Goal: Task Accomplishment & Management: Use online tool/utility

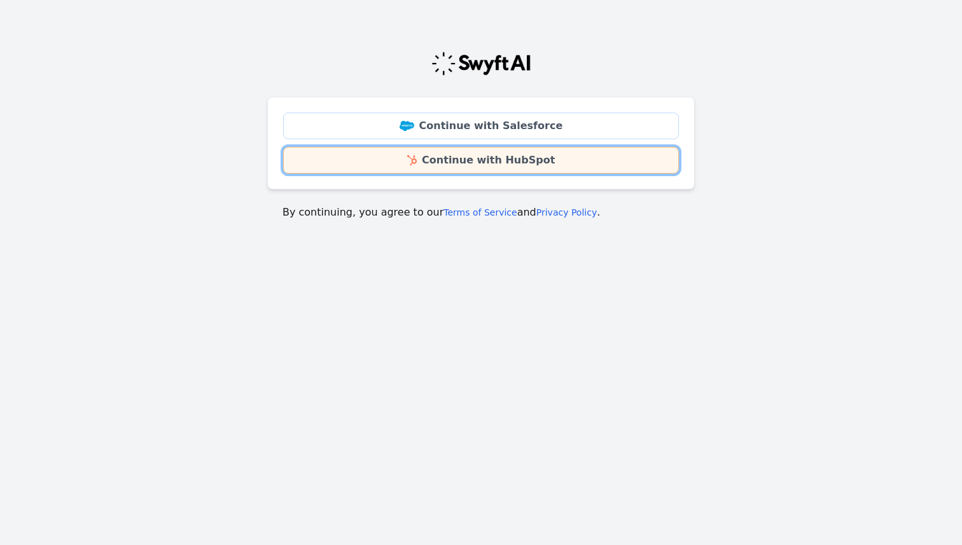
click at [512, 165] on link "Continue with HubSpot" at bounding box center [481, 160] width 396 height 27
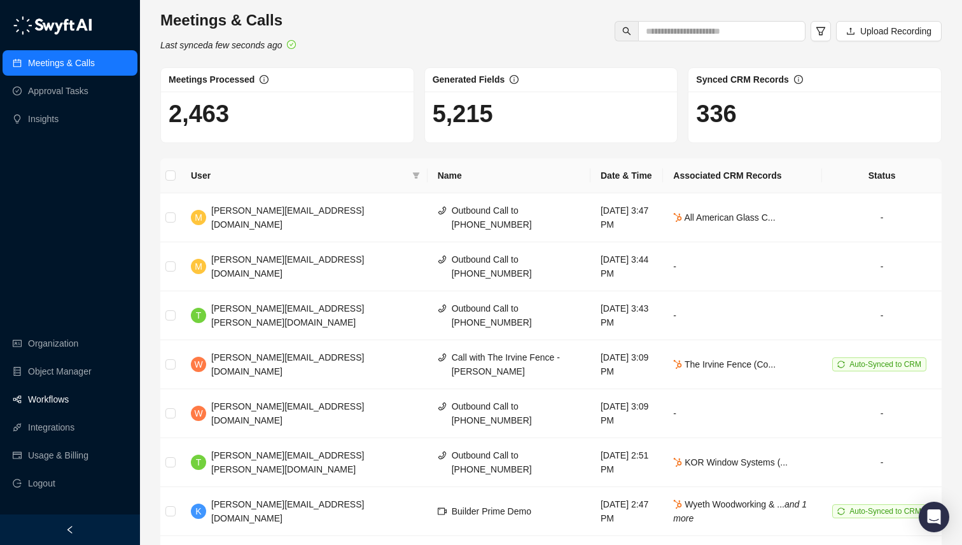
click at [56, 398] on link "Workflows" at bounding box center [48, 399] width 41 height 25
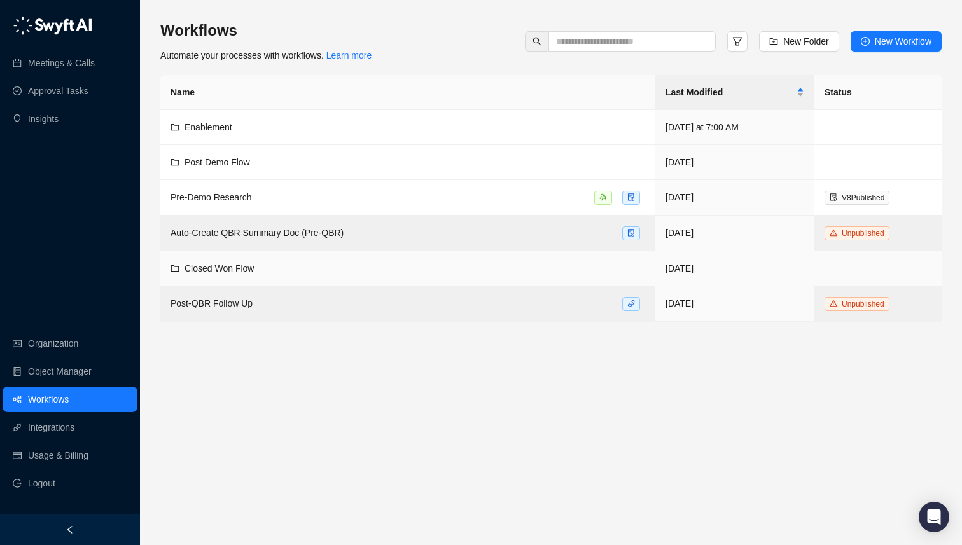
click at [259, 269] on div "Closed Won Flow" at bounding box center [408, 269] width 475 height 14
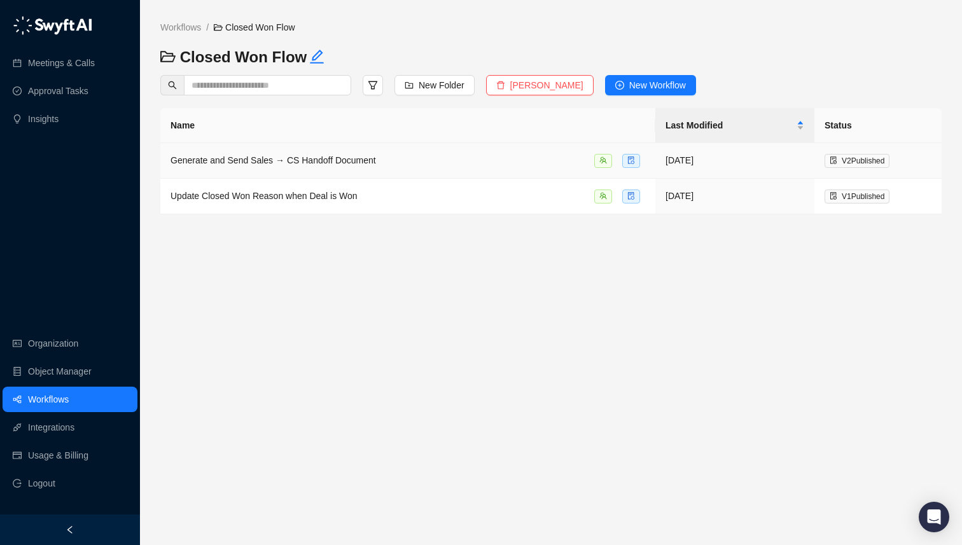
click at [300, 164] on span "Generate and Send Sales → CS Handoff Document" at bounding box center [274, 160] width 206 height 10
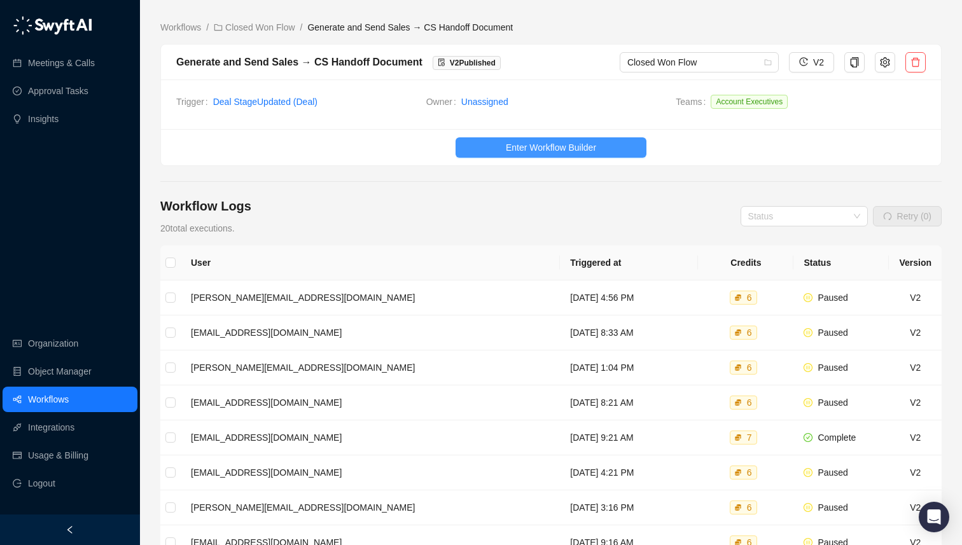
click at [512, 151] on span "Enter Workflow Builder" at bounding box center [551, 148] width 90 height 14
click at [889, 73] on div "Generate and Send Sales → CS Handoff Document V 2 Published Closed Won Flow V2" at bounding box center [551, 63] width 780 height 36
click at [887, 67] on button "button" at bounding box center [885, 62] width 20 height 20
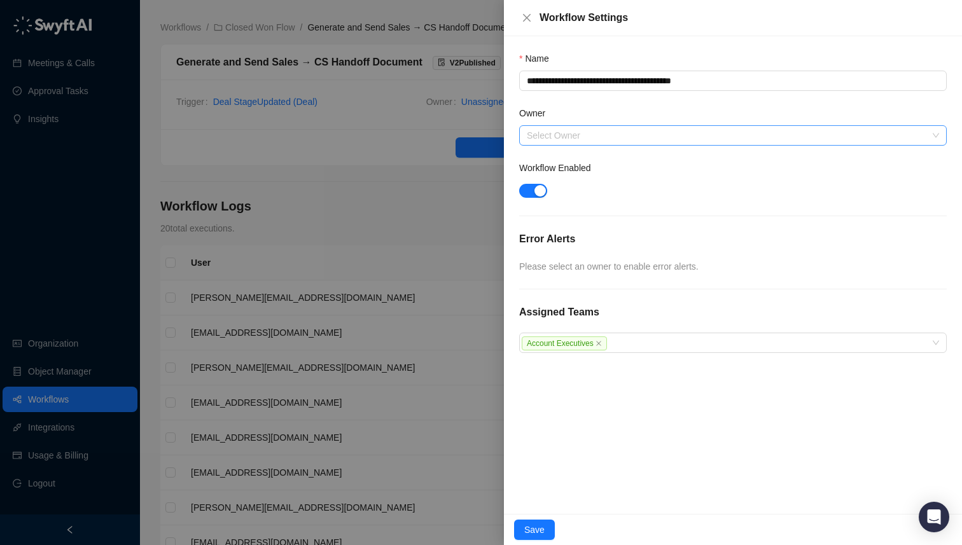
click at [551, 140] on input "Owner" at bounding box center [729, 135] width 405 height 19
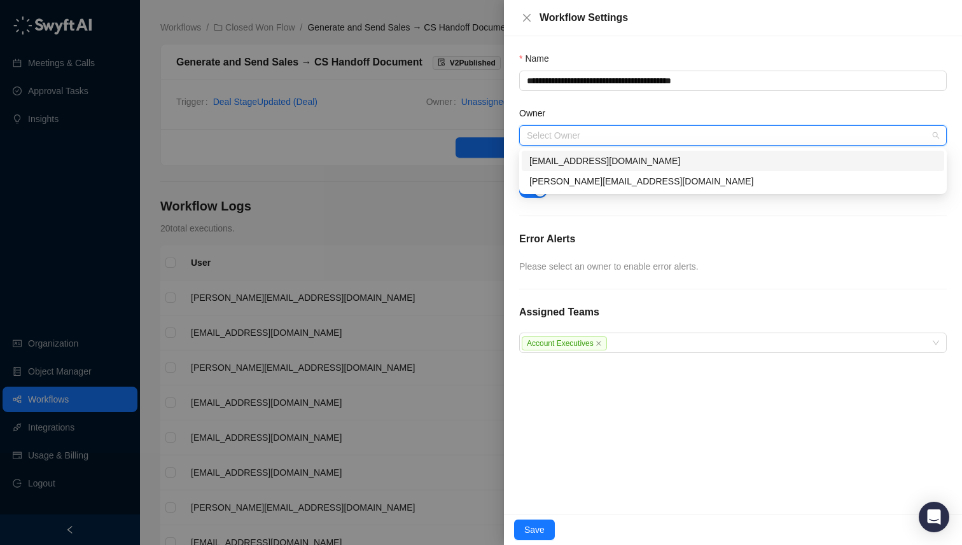
click at [553, 158] on div "[EMAIL_ADDRESS][DOMAIN_NAME]" at bounding box center [733, 161] width 407 height 14
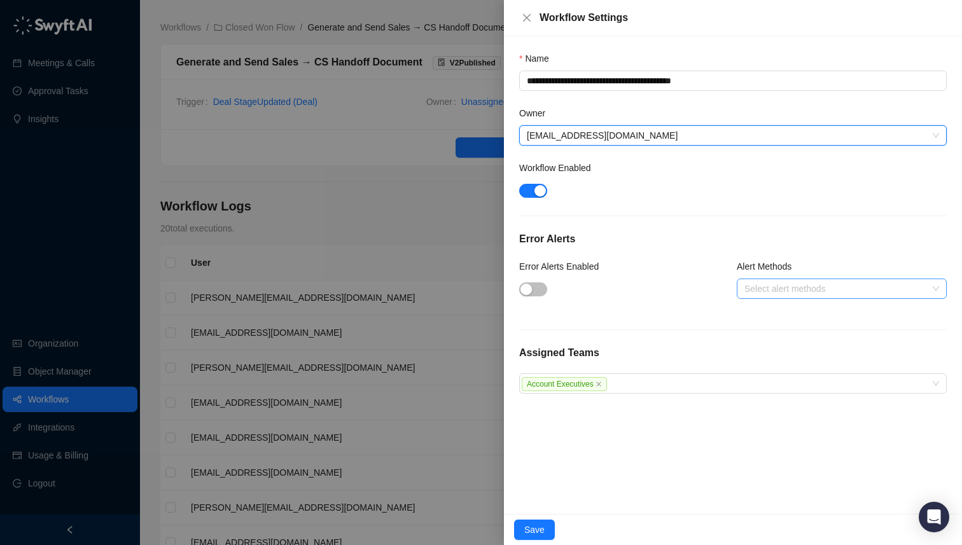
click at [747, 286] on input "Alert Methods" at bounding box center [746, 290] width 3 height 10
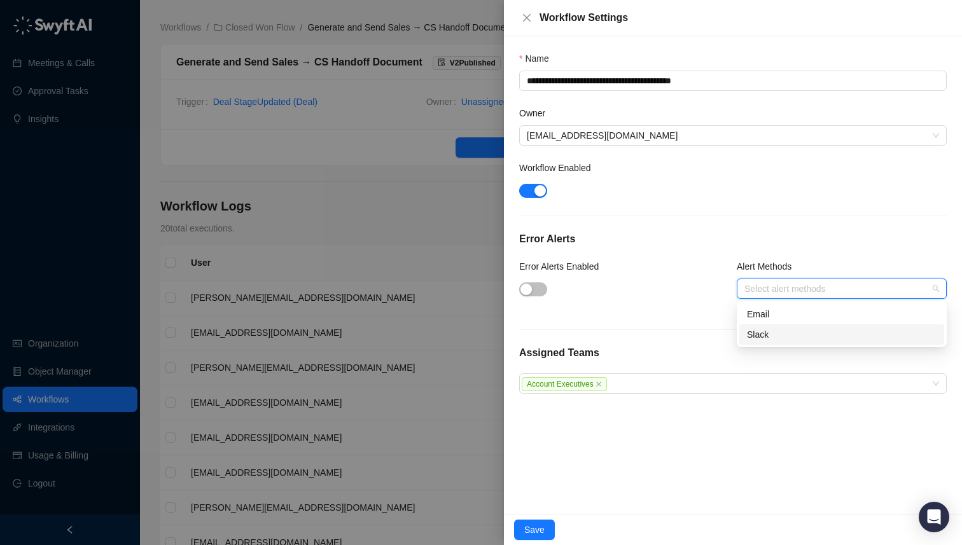
click at [752, 339] on div "Slack" at bounding box center [842, 335] width 190 height 14
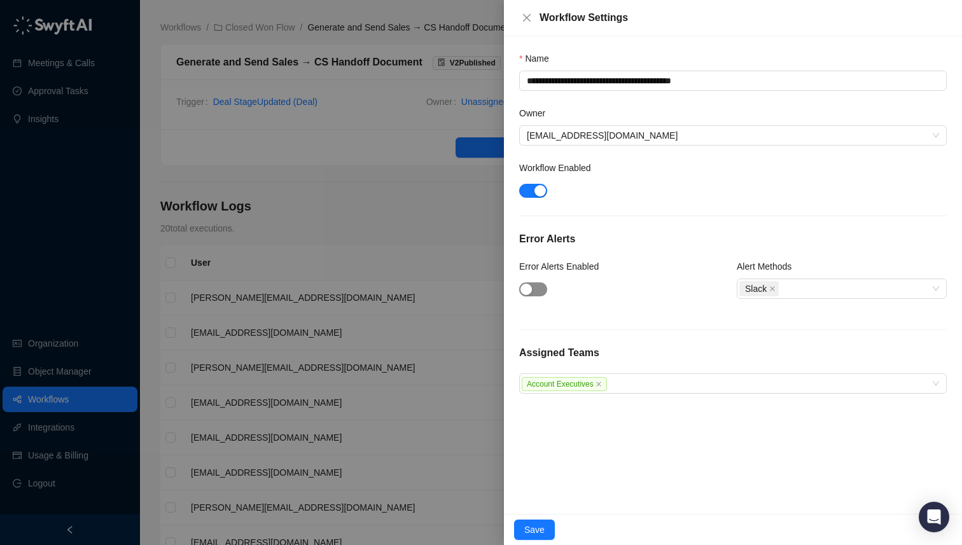
click at [536, 292] on span "button" at bounding box center [533, 290] width 28 height 14
click at [685, 285] on div at bounding box center [624, 288] width 210 height 15
click at [534, 536] on span "Save" at bounding box center [534, 530] width 20 height 14
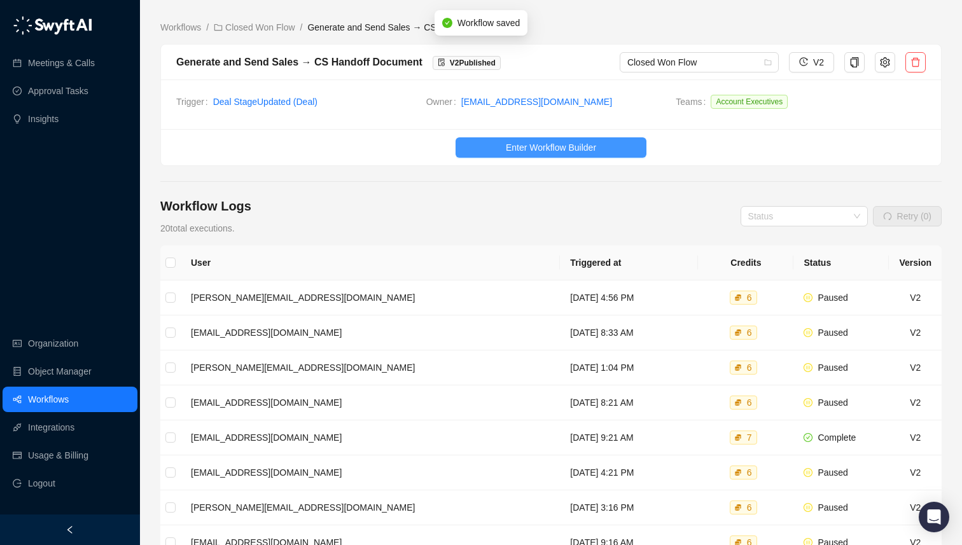
click at [557, 149] on span "Enter Workflow Builder" at bounding box center [551, 148] width 90 height 14
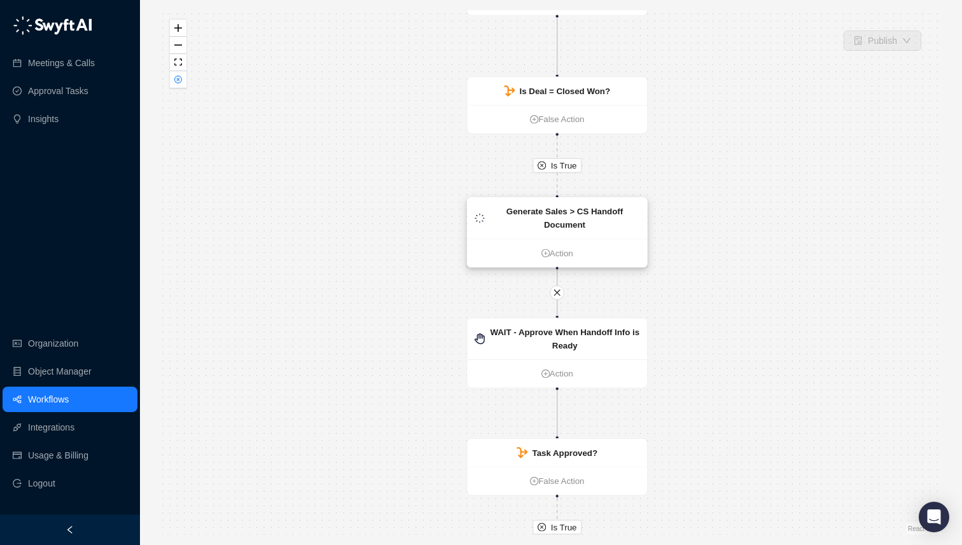
click at [579, 223] on strong "Generate Sales > CS Handoff Document" at bounding box center [565, 218] width 116 height 23
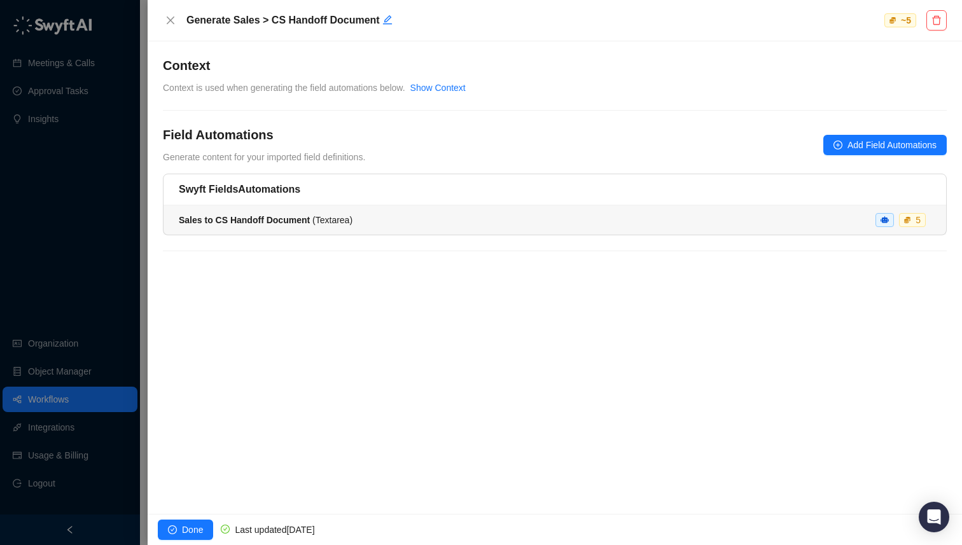
click at [283, 222] on strong "Sales to CS Handoff Document" at bounding box center [244, 220] width 131 height 10
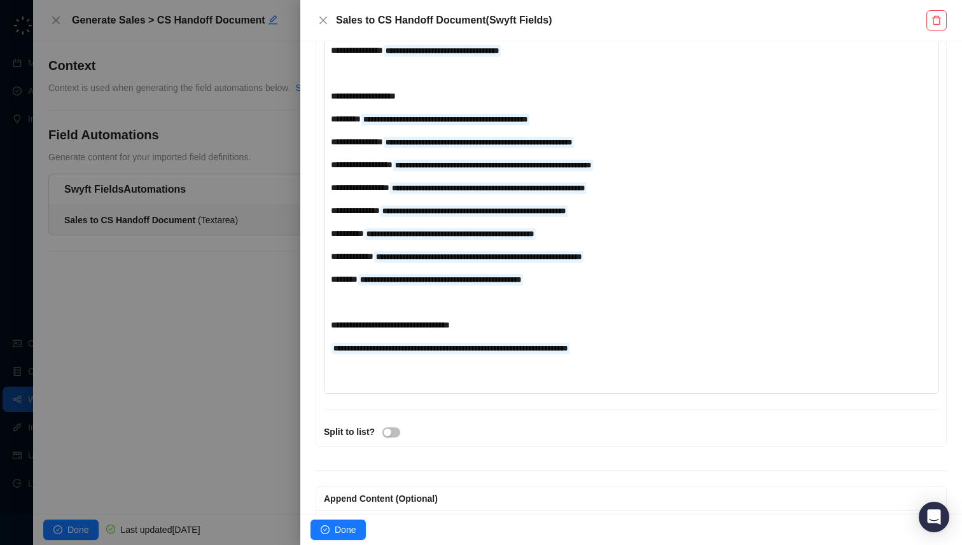
scroll to position [561, 0]
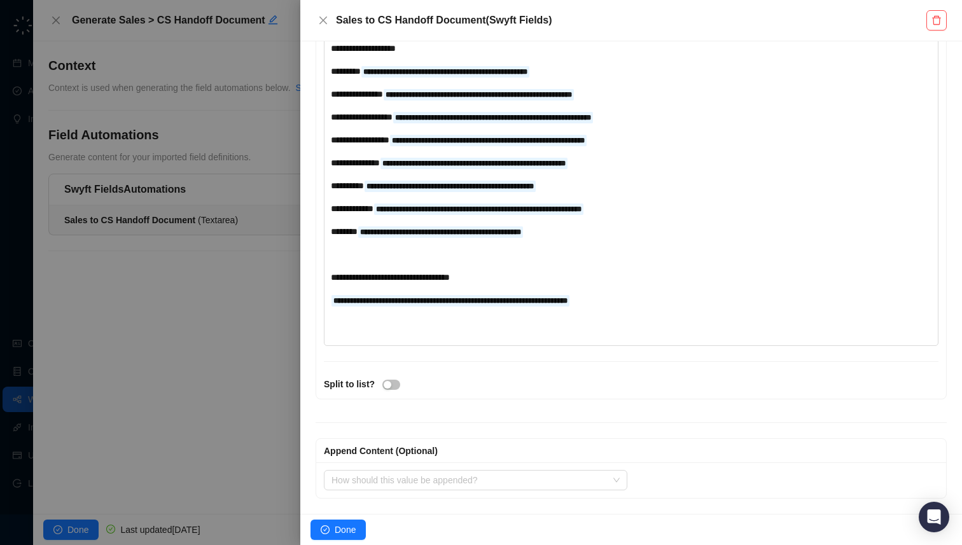
click at [667, 301] on div "**********" at bounding box center [606, 300] width 551 height 14
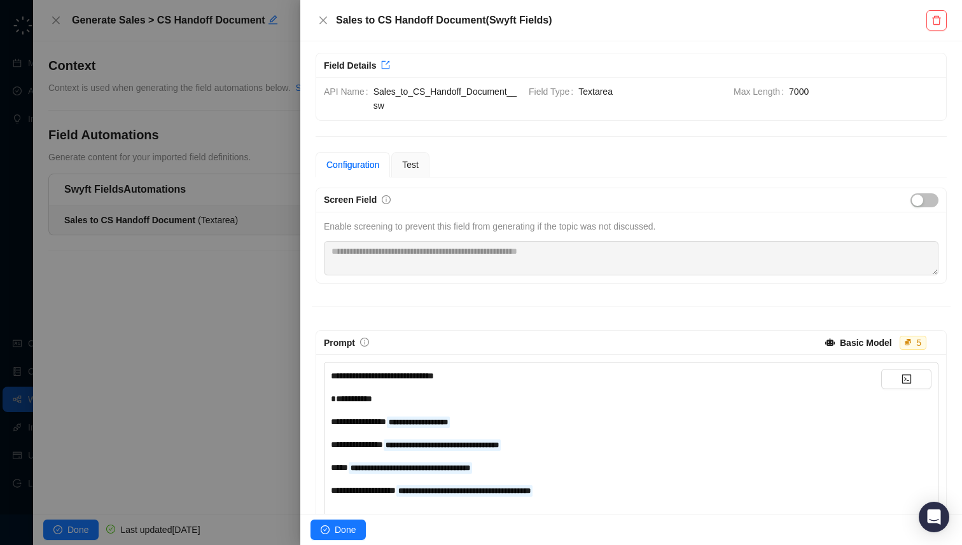
scroll to position [0, 0]
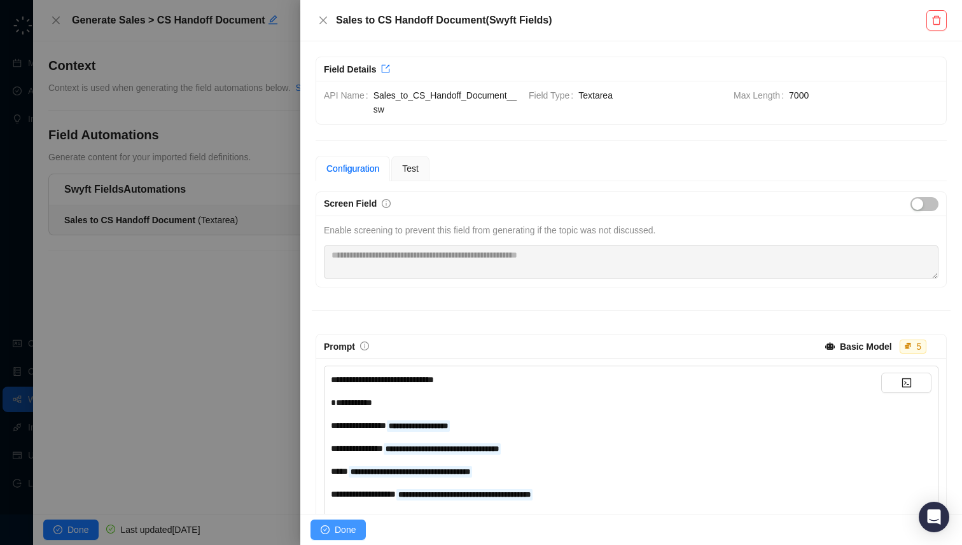
click at [332, 529] on button "Done" at bounding box center [338, 530] width 55 height 20
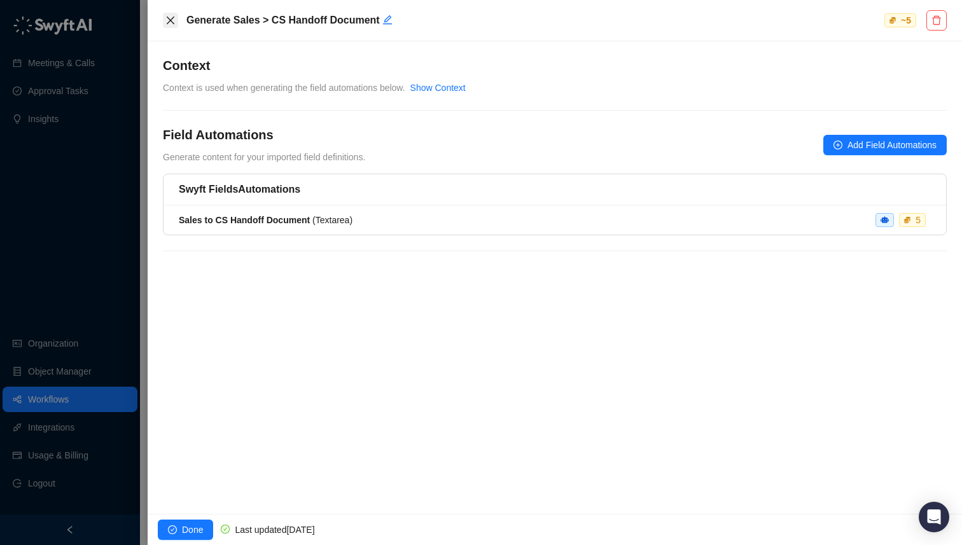
click at [165, 22] on icon "close" at bounding box center [170, 20] width 10 height 10
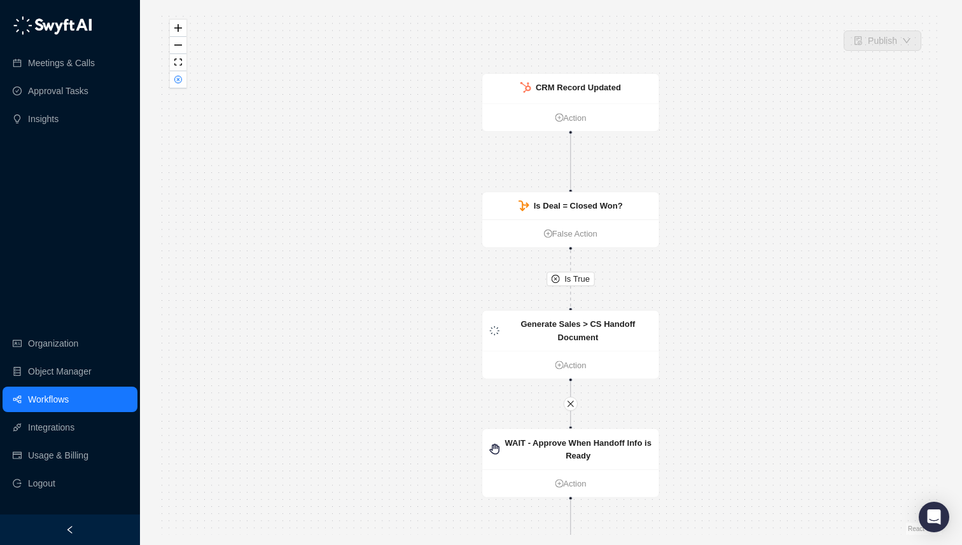
drag, startPoint x: 703, startPoint y: 104, endPoint x: 713, endPoint y: 218, distance: 114.4
click at [713, 218] on div "Is True Is True WAIT - Approve When Handoff Info is Ready Action Task Approved?…" at bounding box center [551, 272] width 782 height 525
click at [575, 281] on span "Is True" at bounding box center [577, 278] width 25 height 13
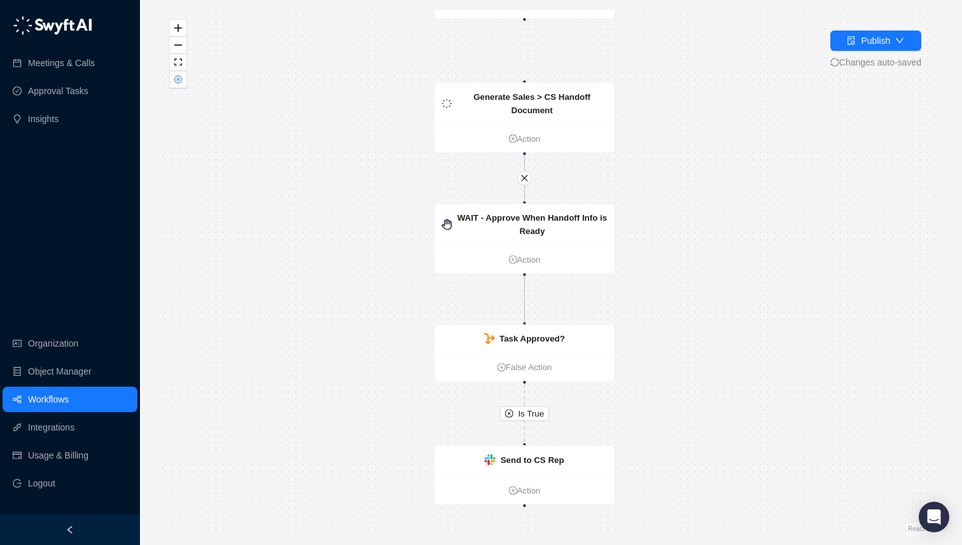
drag, startPoint x: 679, startPoint y: 95, endPoint x: 668, endPoint y: -16, distance: 112.0
click at [668, 0] on html "**********" at bounding box center [481, 272] width 962 height 545
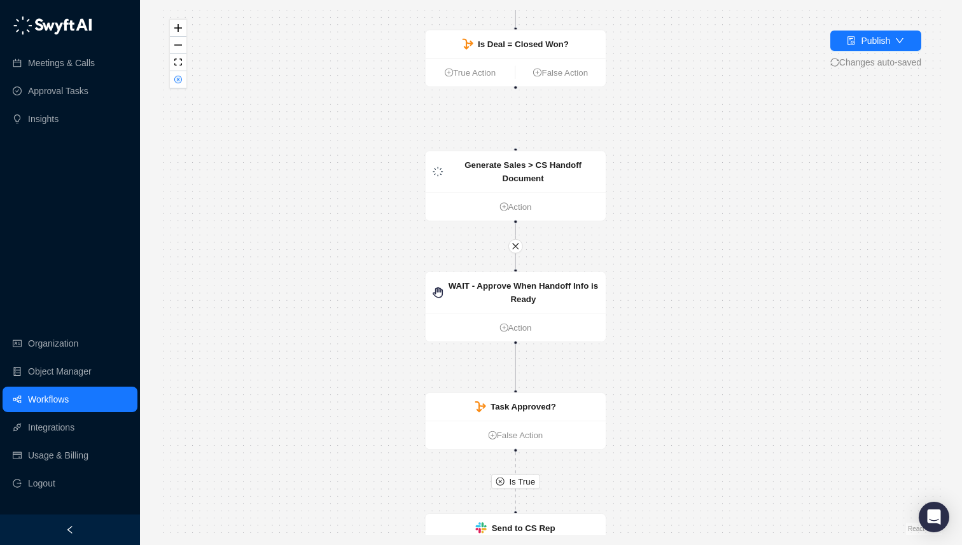
drag, startPoint x: 656, startPoint y: 25, endPoint x: 650, endPoint y: 216, distance: 191.7
click at [650, 216] on div "Is True WAIT - Approve When Handoff Info is Ready Action Task Approved? False A…" at bounding box center [551, 272] width 782 height 525
click at [470, 80] on ul "True Action False Action" at bounding box center [516, 72] width 180 height 29
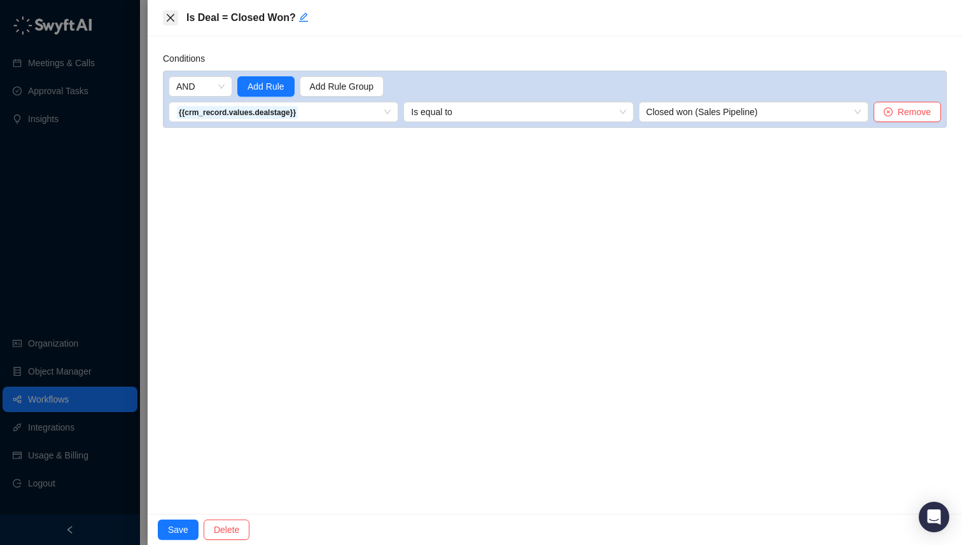
click at [173, 20] on icon "close" at bounding box center [170, 18] width 10 height 10
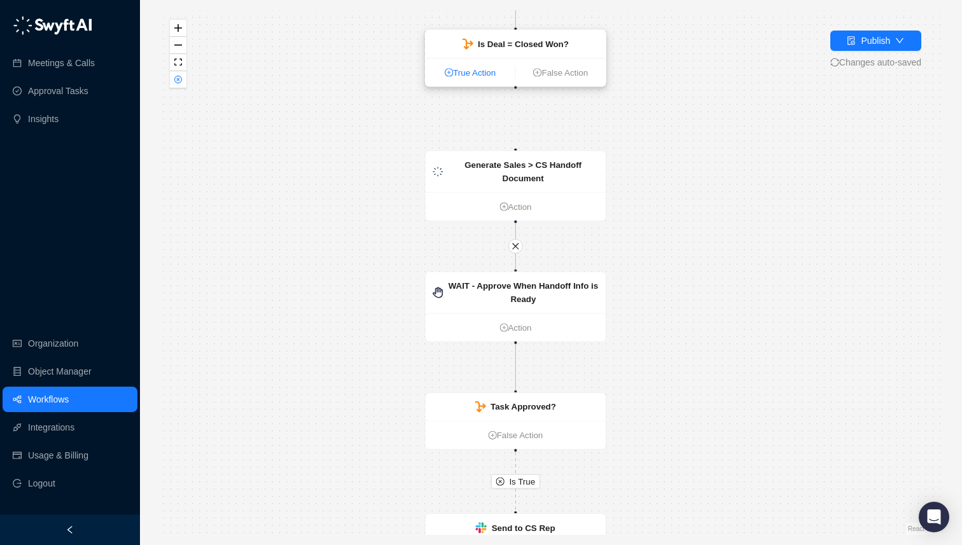
click at [472, 74] on link "True Action" at bounding box center [471, 72] width 90 height 13
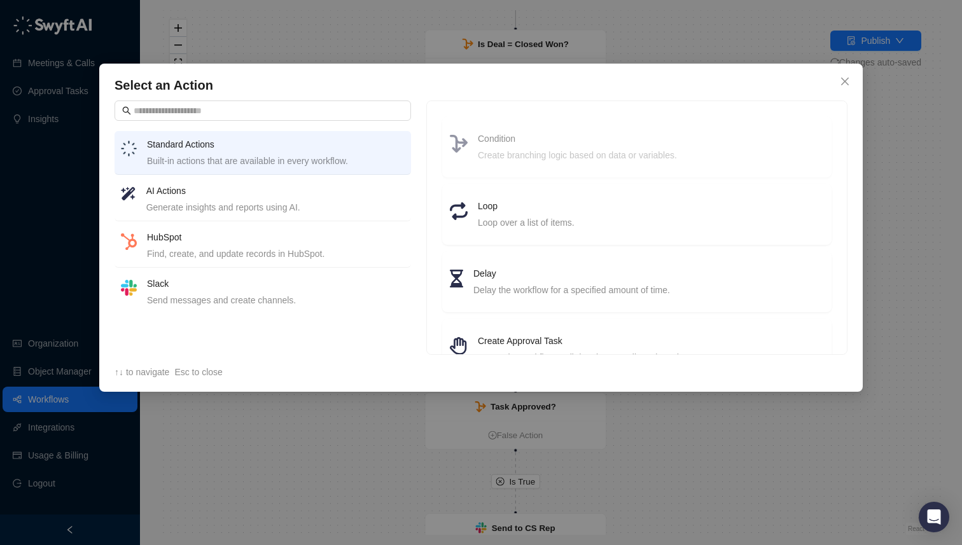
click at [192, 204] on div "Generate insights and reports using AI." at bounding box center [275, 207] width 258 height 14
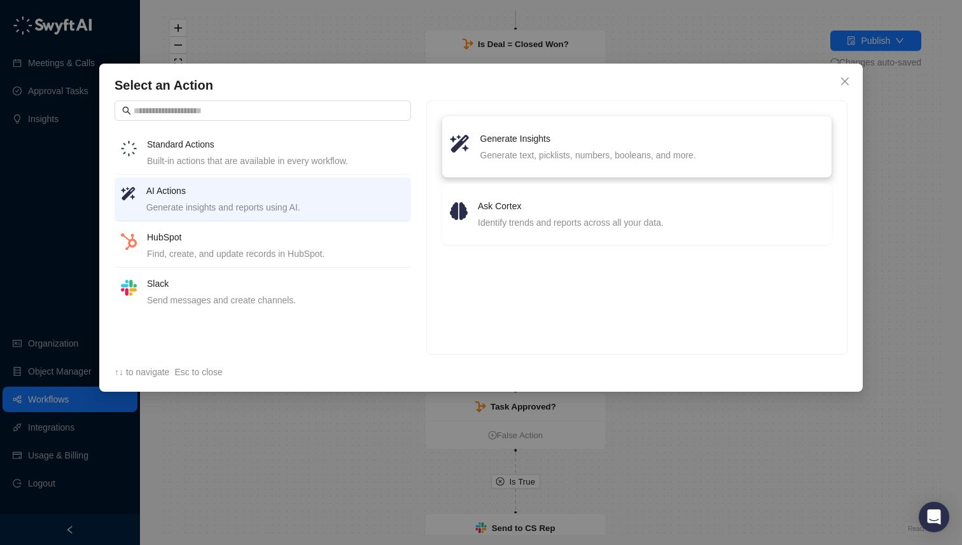
click at [501, 154] on div "Generate text, picklists, numbers, booleans, and more." at bounding box center [653, 155] width 344 height 14
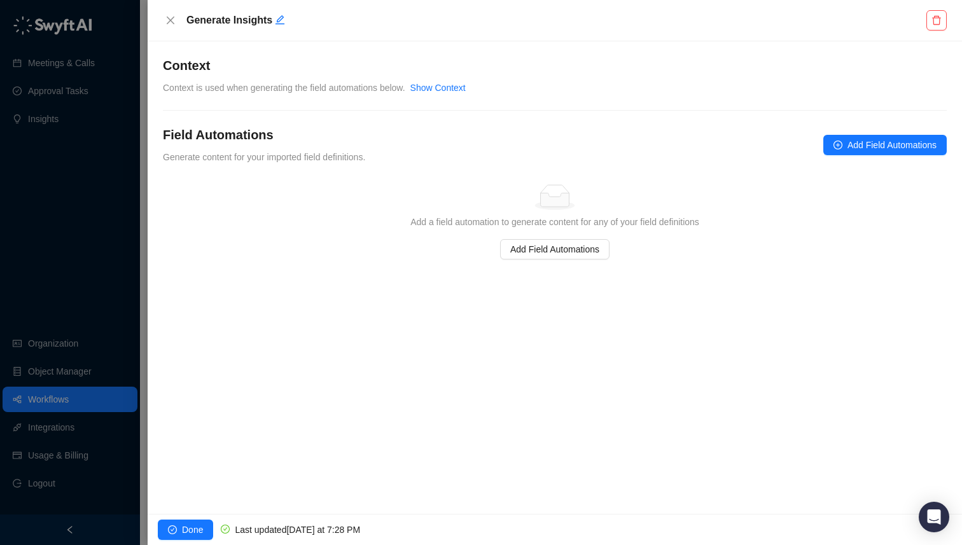
click at [443, 81] on div "Show Context" at bounding box center [438, 88] width 55 height 14
click at [443, 89] on link "Show Context" at bounding box center [438, 88] width 55 height 10
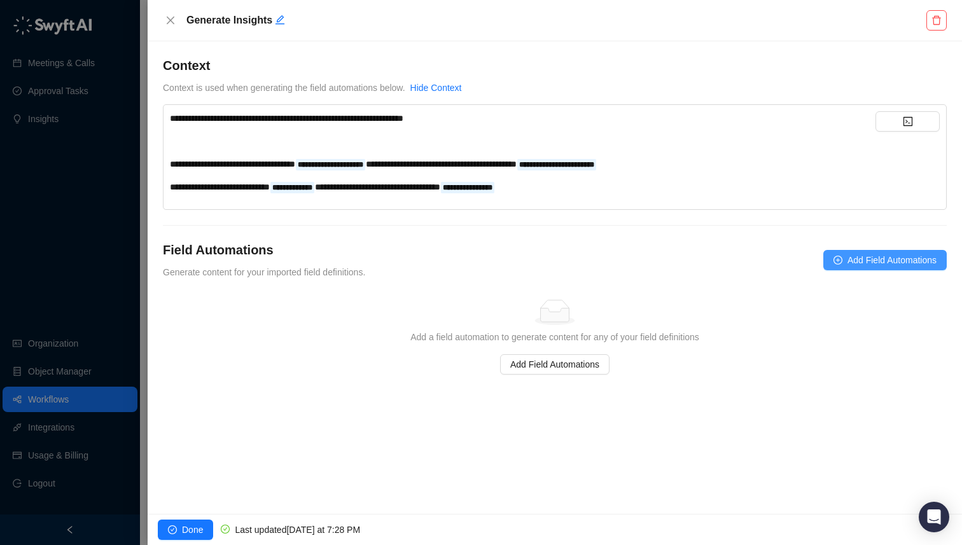
click at [875, 256] on span "Add Field Automations" at bounding box center [892, 260] width 89 height 14
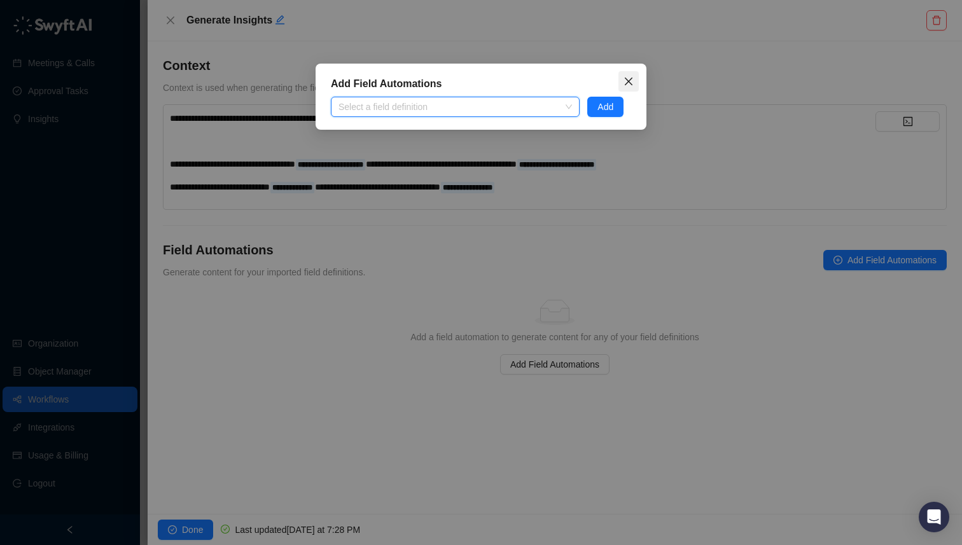
click at [630, 79] on icon "close" at bounding box center [629, 82] width 8 height 8
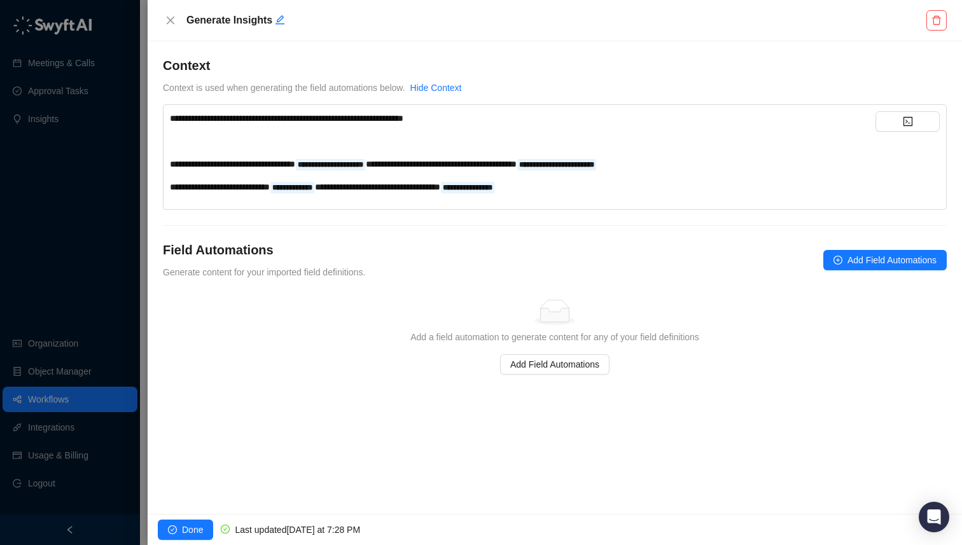
click at [419, 229] on div "**********" at bounding box center [555, 216] width 784 height 318
click at [607, 189] on div "**********" at bounding box center [523, 187] width 706 height 14
click at [642, 188] on div "**********" at bounding box center [523, 187] width 706 height 14
click at [566, 365] on span "Add Field Automations" at bounding box center [554, 365] width 89 height 14
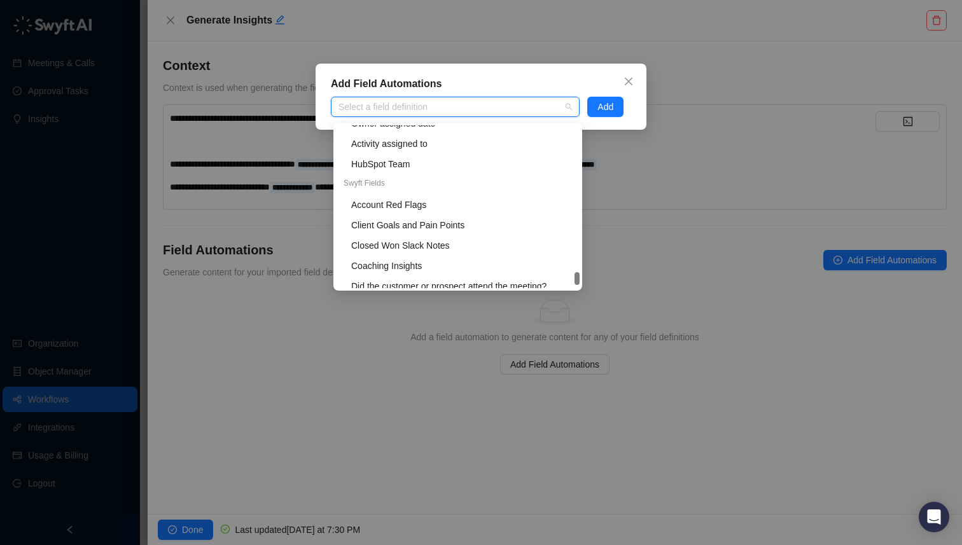
scroll to position [7425, 0]
click at [397, 204] on div "Account Red Flags" at bounding box center [461, 206] width 221 height 14
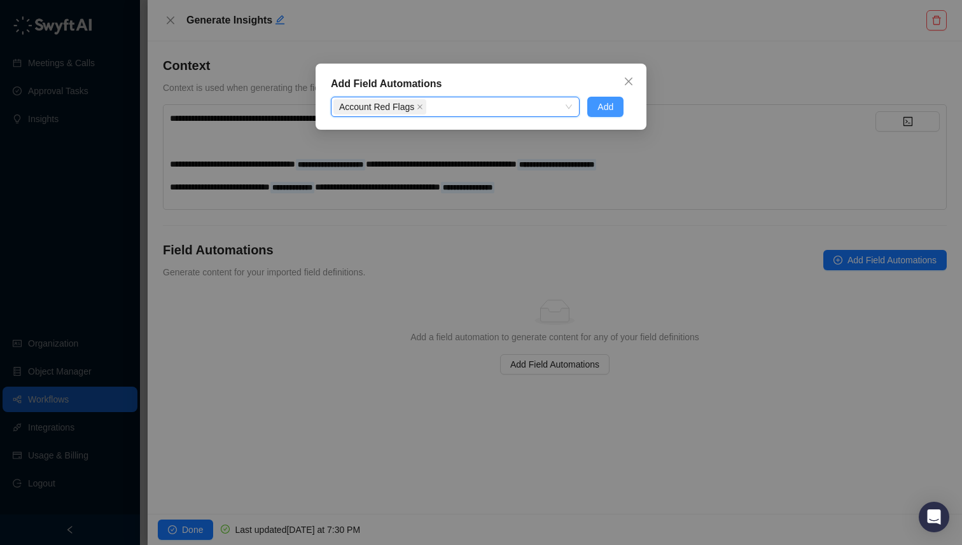
click at [613, 104] on span "Add" at bounding box center [606, 107] width 16 height 14
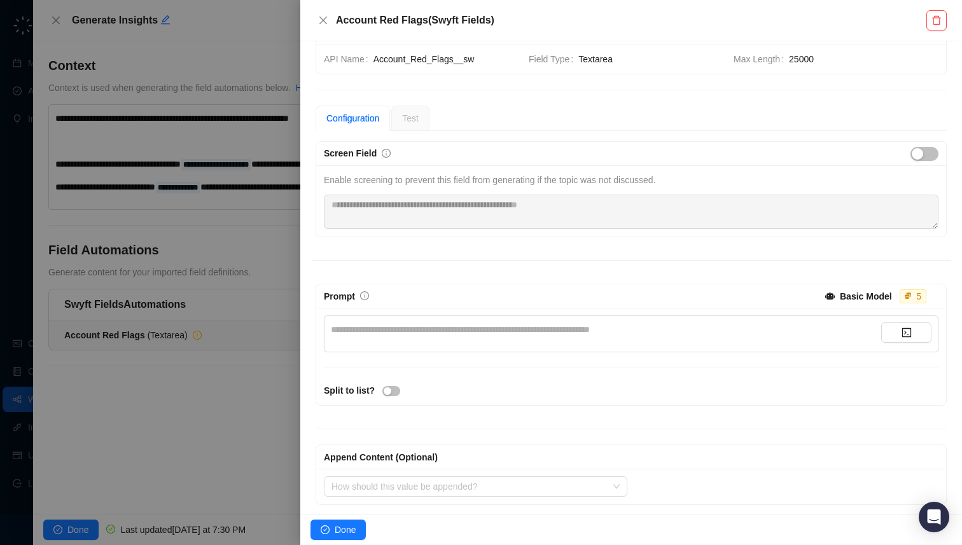
scroll to position [43, 0]
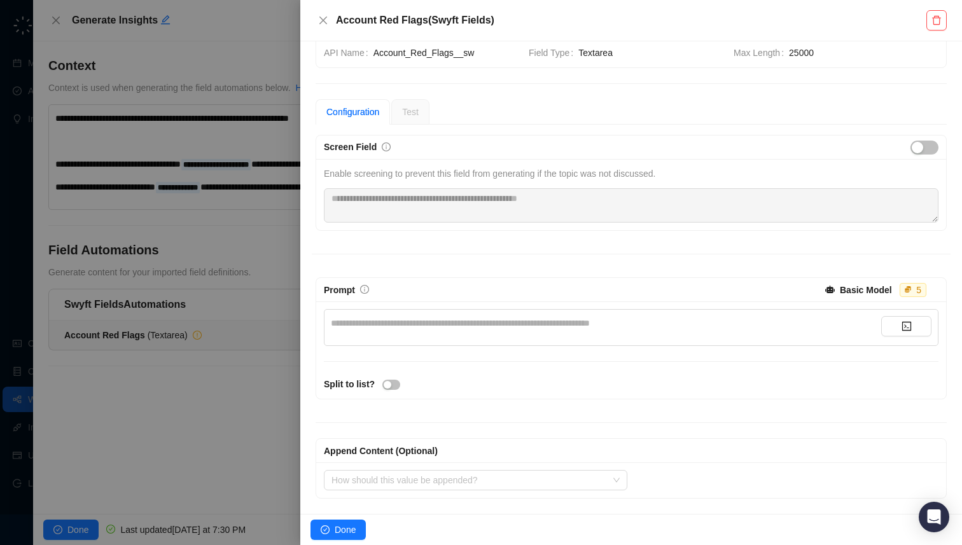
click at [480, 325] on div "**********" at bounding box center [606, 323] width 551 height 14
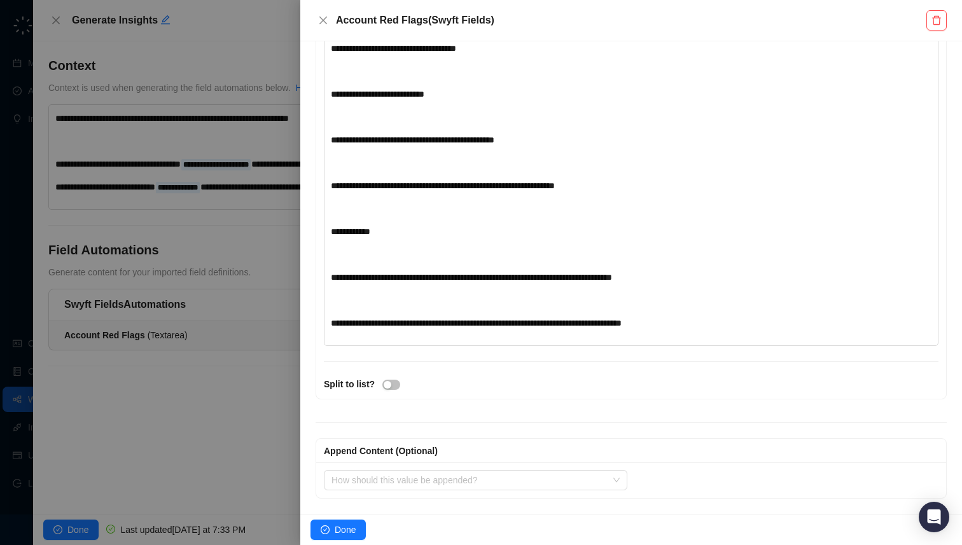
click at [576, 324] on span "**********" at bounding box center [476, 323] width 291 height 9
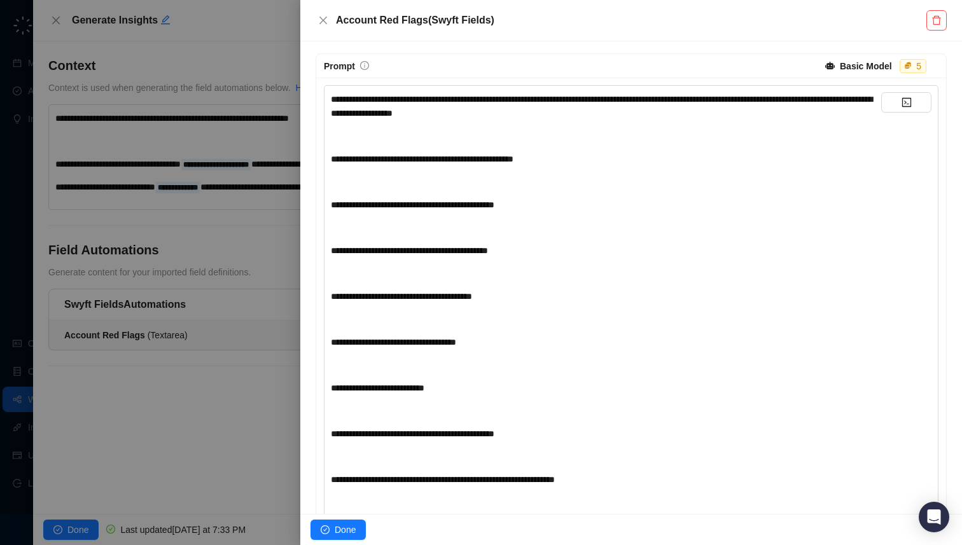
scroll to position [241, 0]
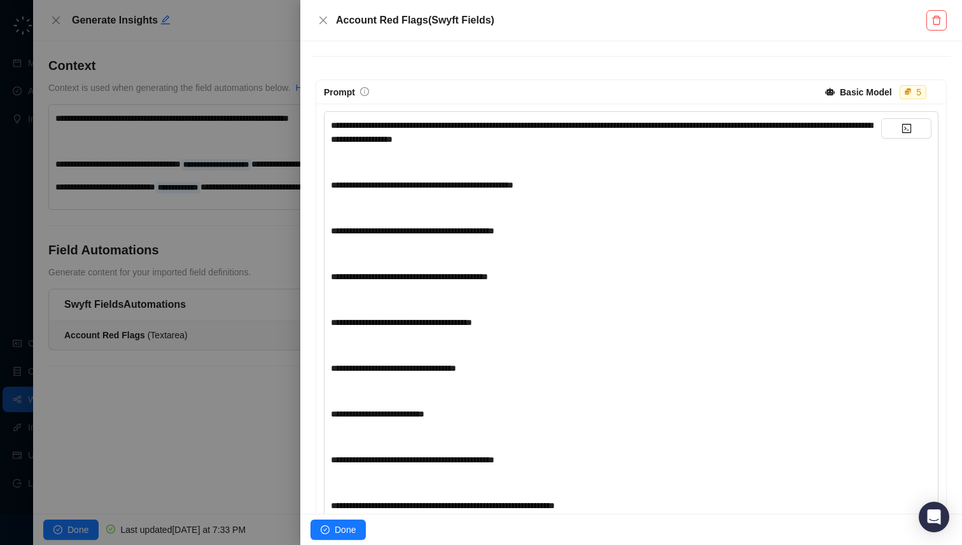
click at [460, 167] on div "﻿" at bounding box center [606, 162] width 551 height 14
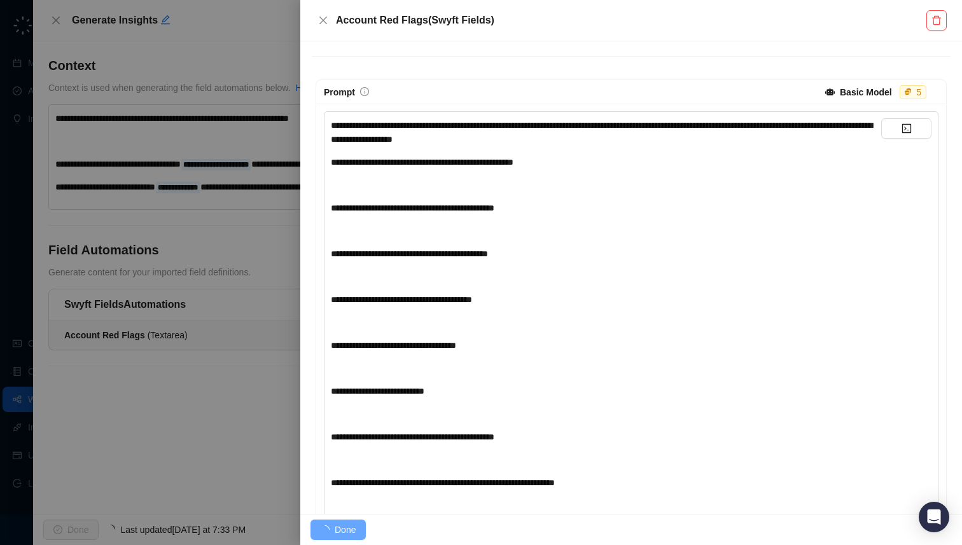
click at [455, 192] on div "**********" at bounding box center [606, 372] width 551 height 509
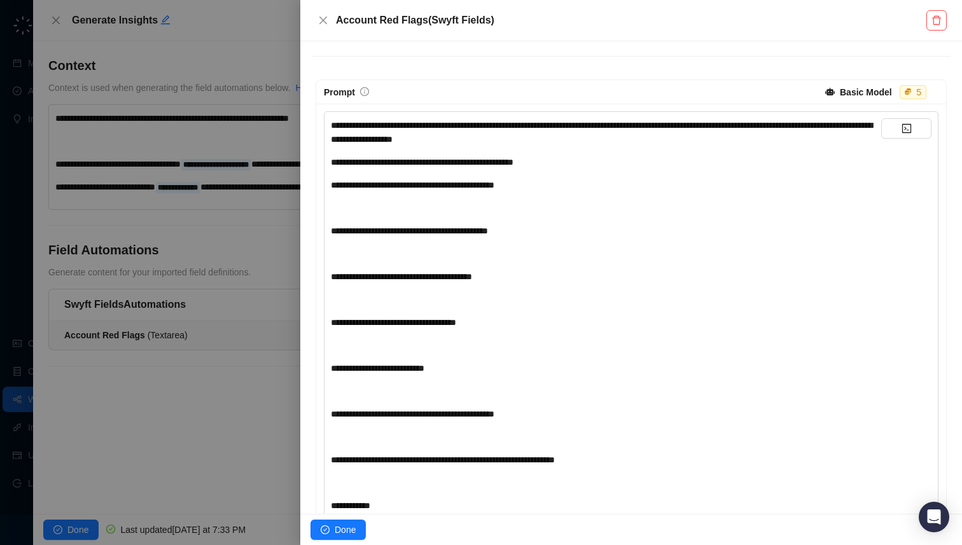
click at [416, 214] on div "﻿" at bounding box center [606, 208] width 551 height 14
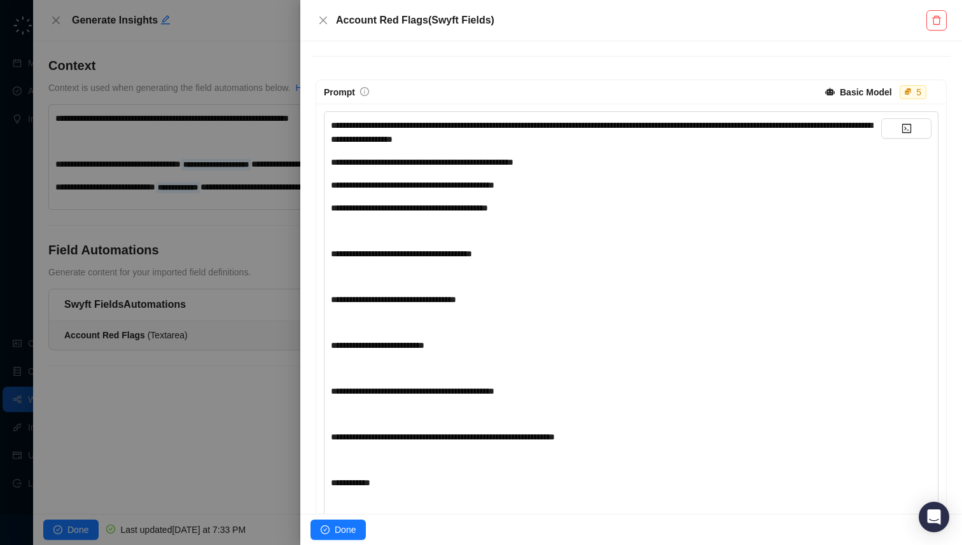
click at [398, 235] on div "﻿" at bounding box center [606, 231] width 551 height 14
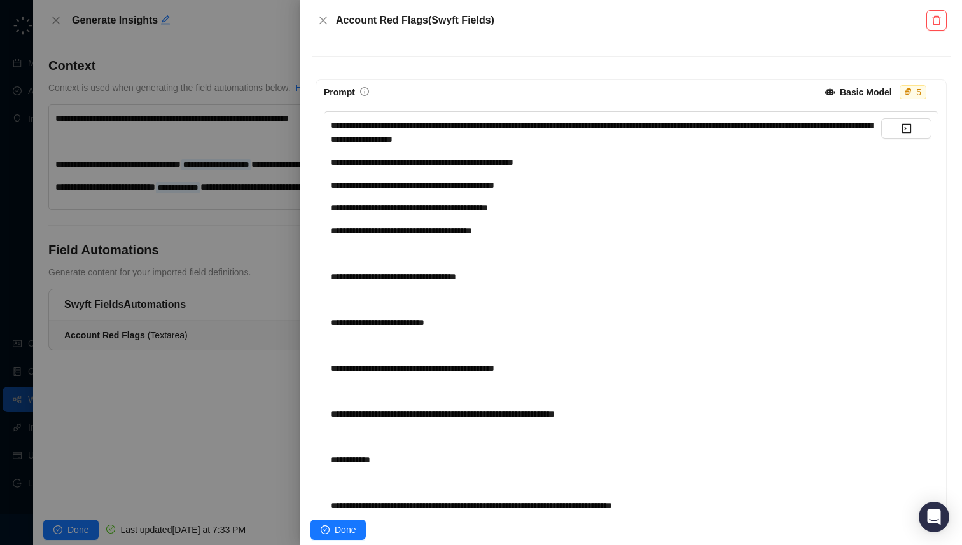
click at [391, 252] on div "﻿" at bounding box center [606, 254] width 551 height 14
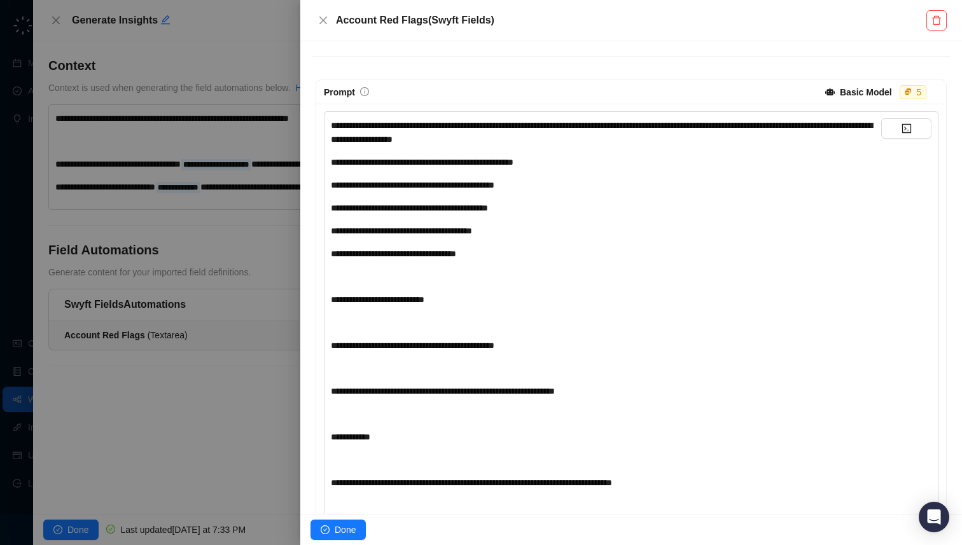
click at [383, 276] on div "﻿" at bounding box center [606, 277] width 551 height 14
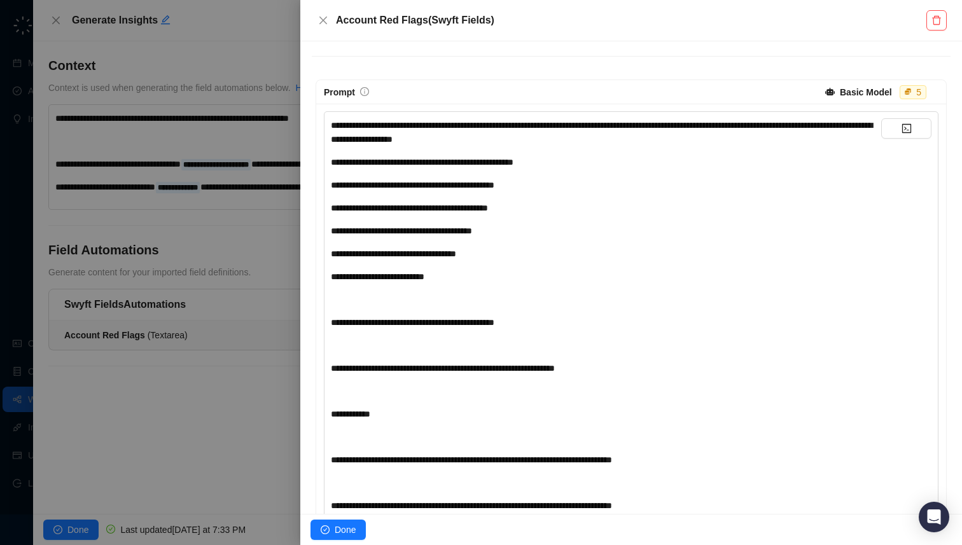
click at [374, 297] on div "﻿" at bounding box center [606, 300] width 551 height 14
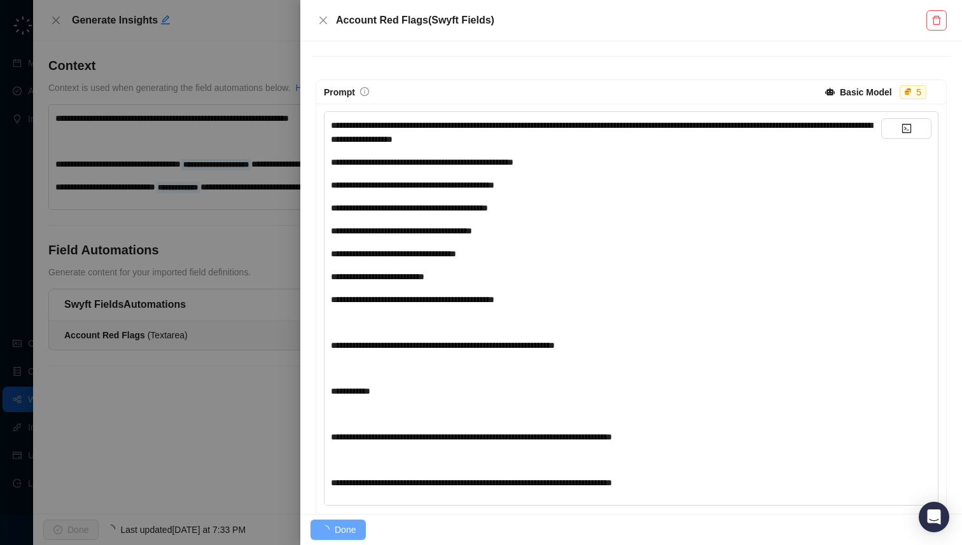
click at [370, 329] on div "﻿" at bounding box center [606, 323] width 551 height 14
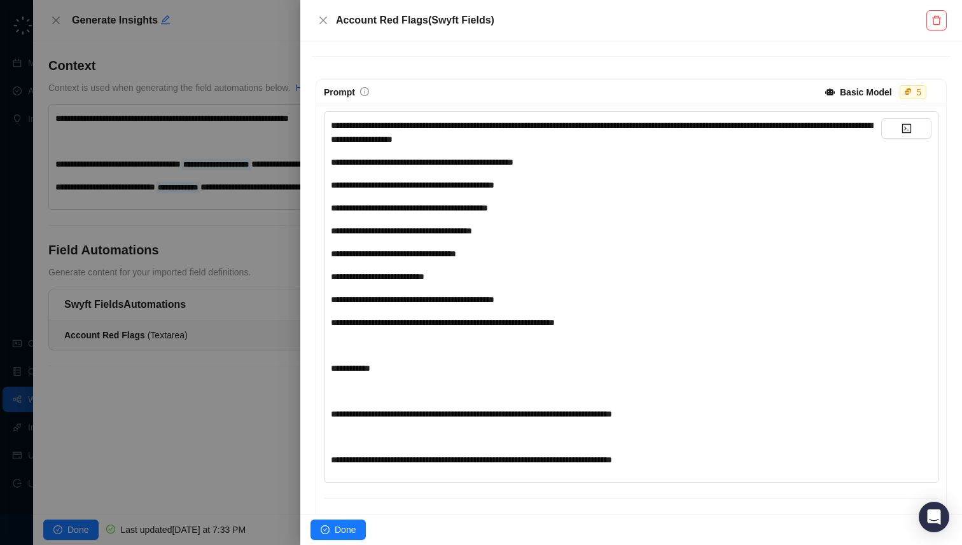
click at [363, 352] on div "﻿" at bounding box center [606, 346] width 551 height 14
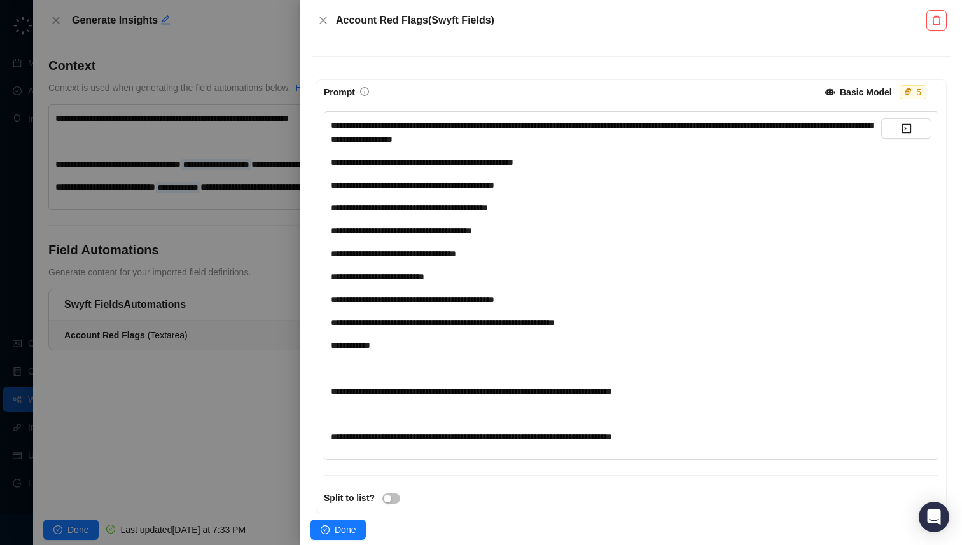
click at [355, 373] on div "﻿" at bounding box center [606, 369] width 551 height 14
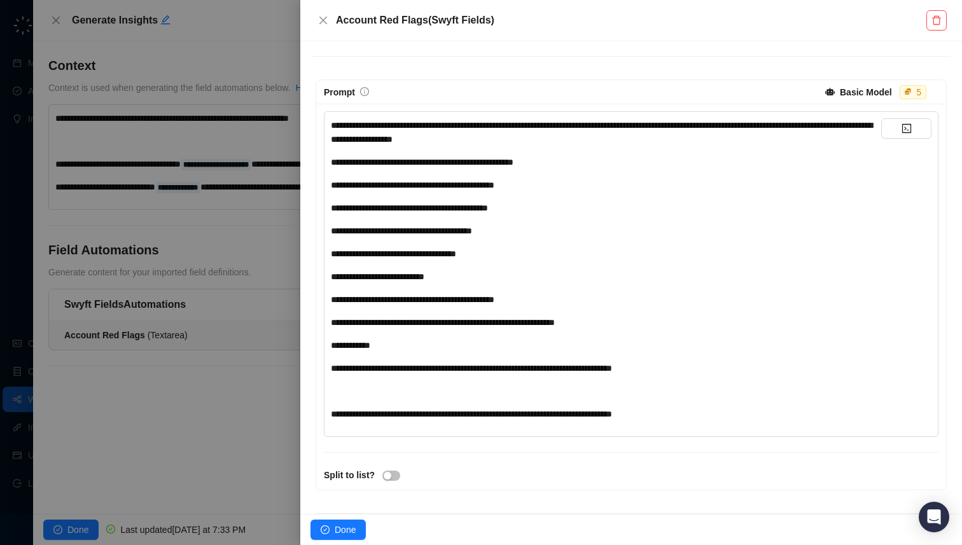
click at [356, 397] on div "﻿" at bounding box center [606, 391] width 551 height 14
click at [332, 160] on span "**********" at bounding box center [422, 162] width 183 height 9
click at [332, 184] on span "**********" at bounding box center [413, 185] width 164 height 9
click at [331, 205] on span "**********" at bounding box center [409, 208] width 157 height 9
click at [332, 231] on span "**********" at bounding box center [401, 231] width 141 height 9
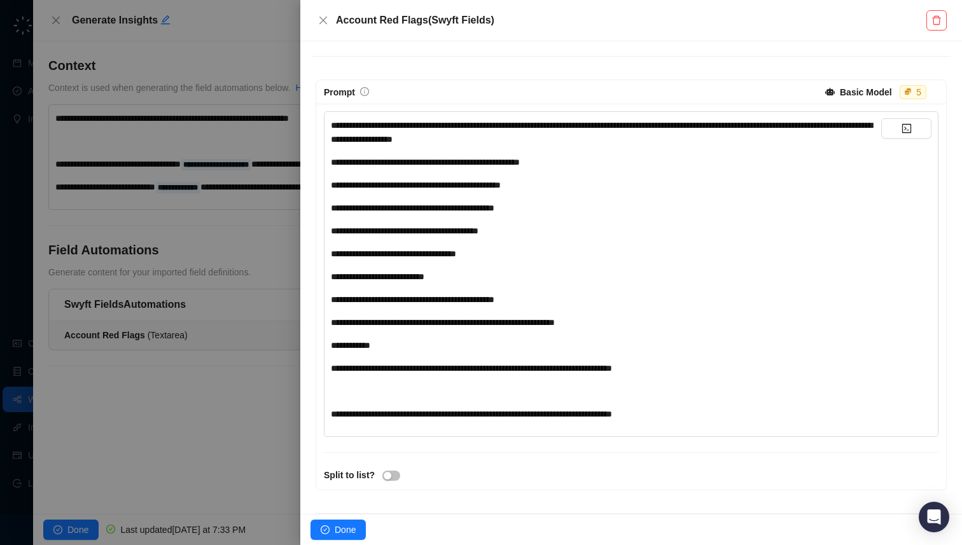
click at [332, 253] on span "**********" at bounding box center [393, 254] width 125 height 9
click at [332, 279] on span "**********" at bounding box center [378, 276] width 94 height 9
click at [332, 318] on span "**********" at bounding box center [443, 322] width 224 height 9
click at [331, 299] on span "**********" at bounding box center [413, 299] width 164 height 9
click at [330, 347] on div "**********" at bounding box center [631, 274] width 615 height 326
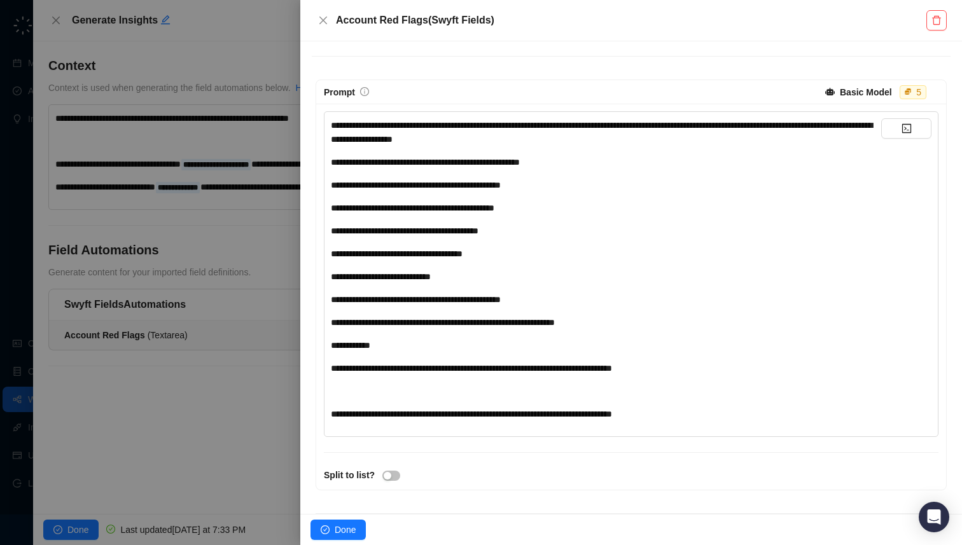
click at [332, 346] on span "**********" at bounding box center [350, 345] width 39 height 9
click at [330, 369] on div "**********" at bounding box center [631, 274] width 615 height 326
click at [332, 369] on span "**********" at bounding box center [471, 368] width 281 height 9
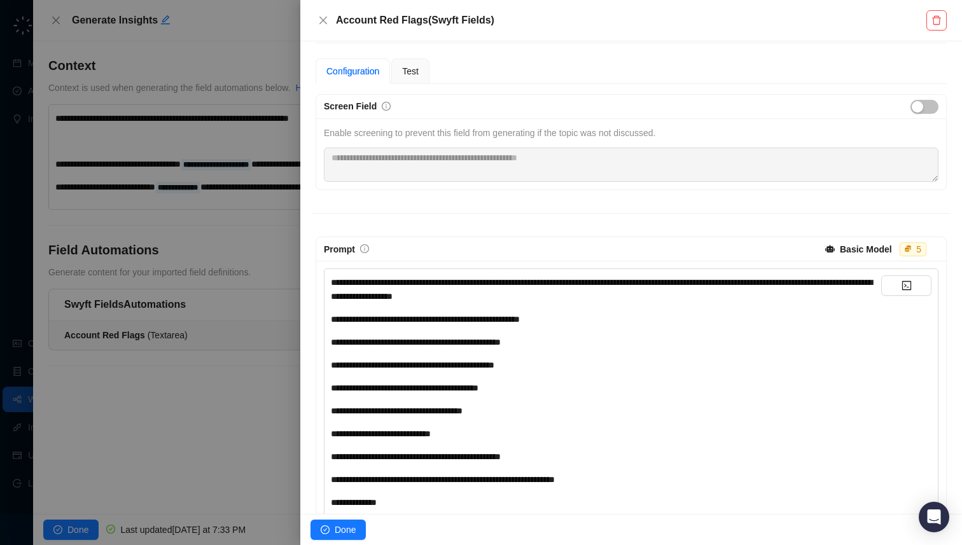
scroll to position [0, 0]
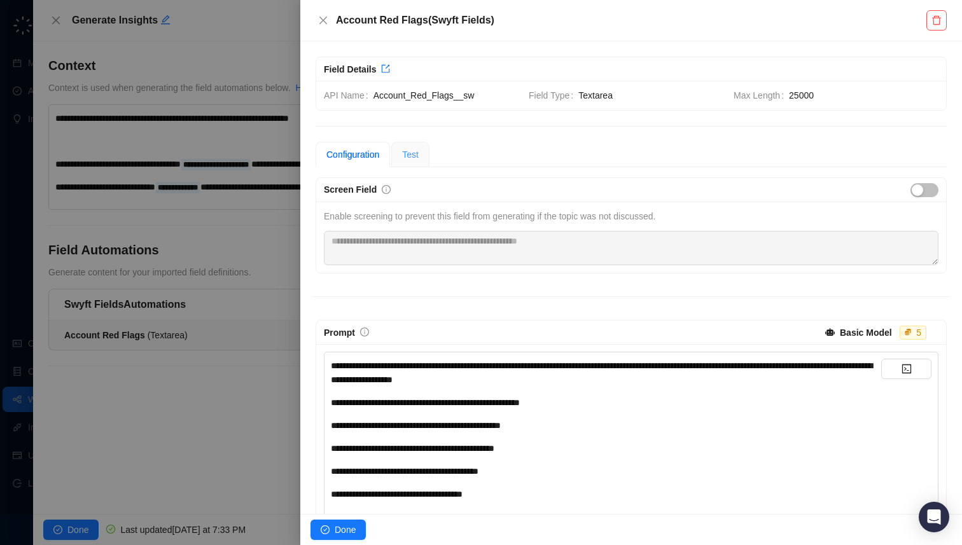
click at [424, 159] on div "Test" at bounding box center [410, 154] width 38 height 25
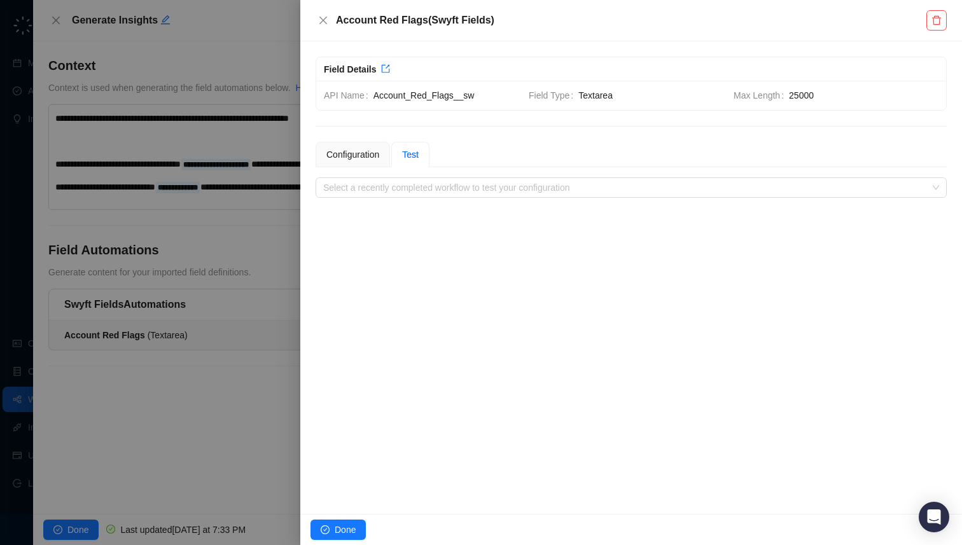
click at [444, 198] on div "**********" at bounding box center [631, 277] width 662 height 473
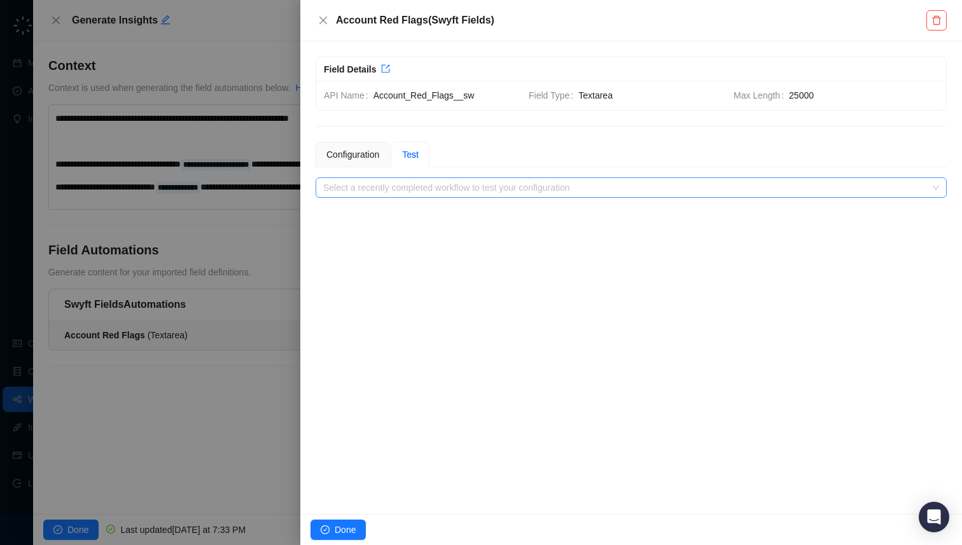
click at [441, 190] on input "search" at bounding box center [627, 187] width 608 height 19
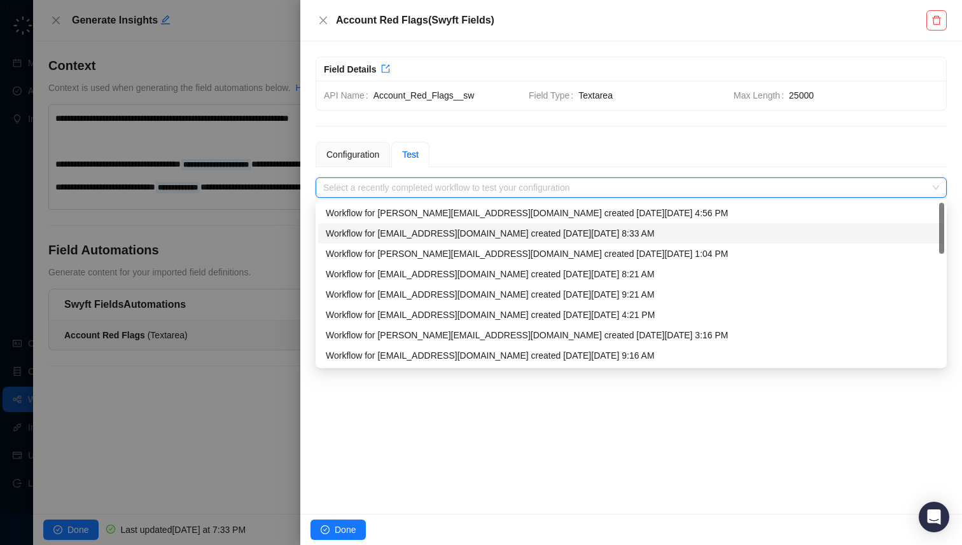
click at [437, 234] on div "Workflow for [EMAIL_ADDRESS][DOMAIN_NAME] created [DATE][DATE] 8:33 AM" at bounding box center [631, 234] width 611 height 14
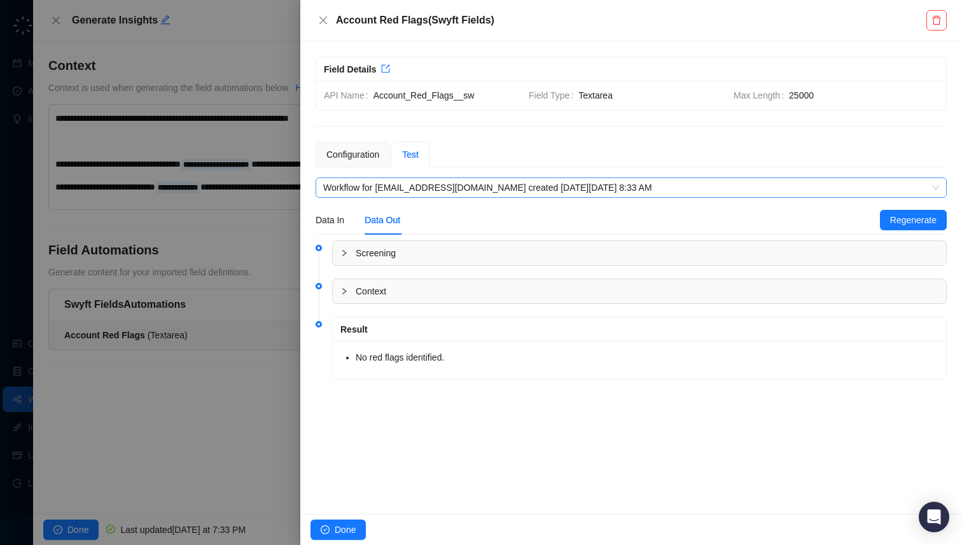
click at [466, 187] on span "Workflow for [EMAIL_ADDRESS][DOMAIN_NAME] created [DATE][DATE] 8:33 AM" at bounding box center [631, 187] width 616 height 19
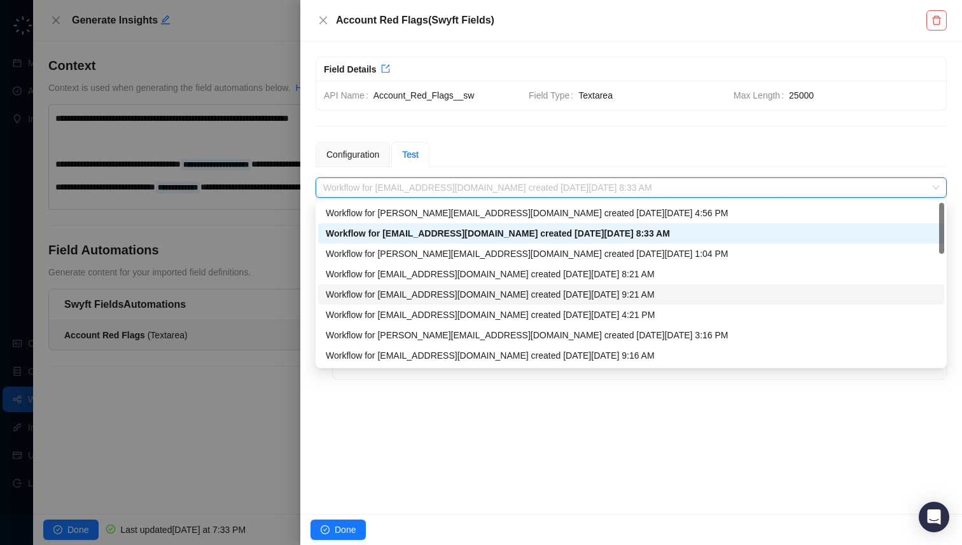
click at [458, 289] on div "Workflow for [EMAIL_ADDRESS][DOMAIN_NAME] created [DATE][DATE] 9:21 AM" at bounding box center [631, 295] width 611 height 14
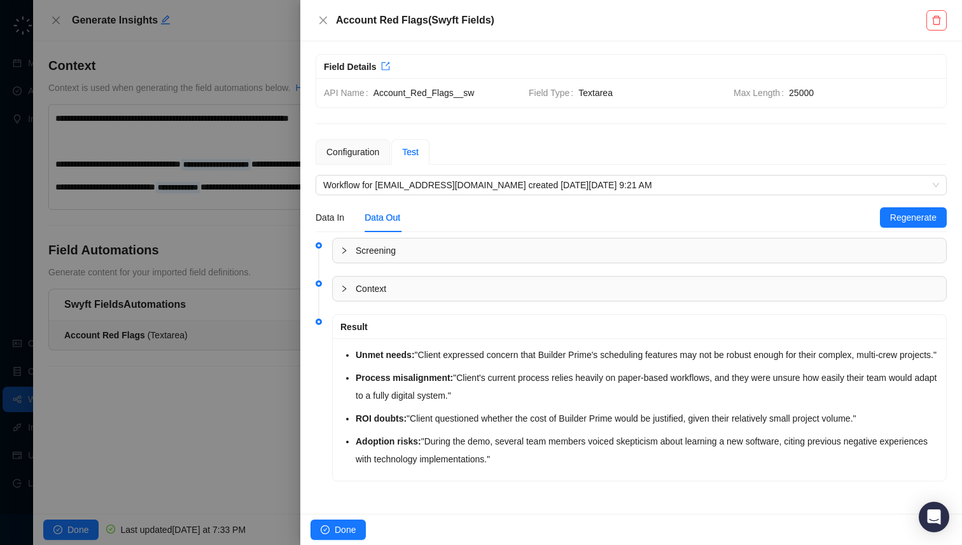
scroll to position [20, 0]
click at [432, 282] on span "Context" at bounding box center [647, 289] width 583 height 14
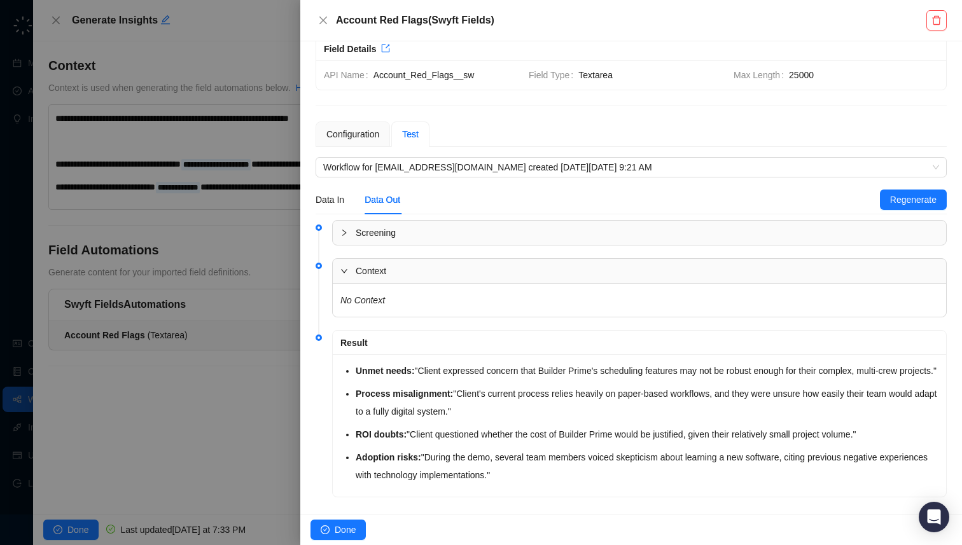
click at [432, 265] on span "Context" at bounding box center [647, 271] width 583 height 14
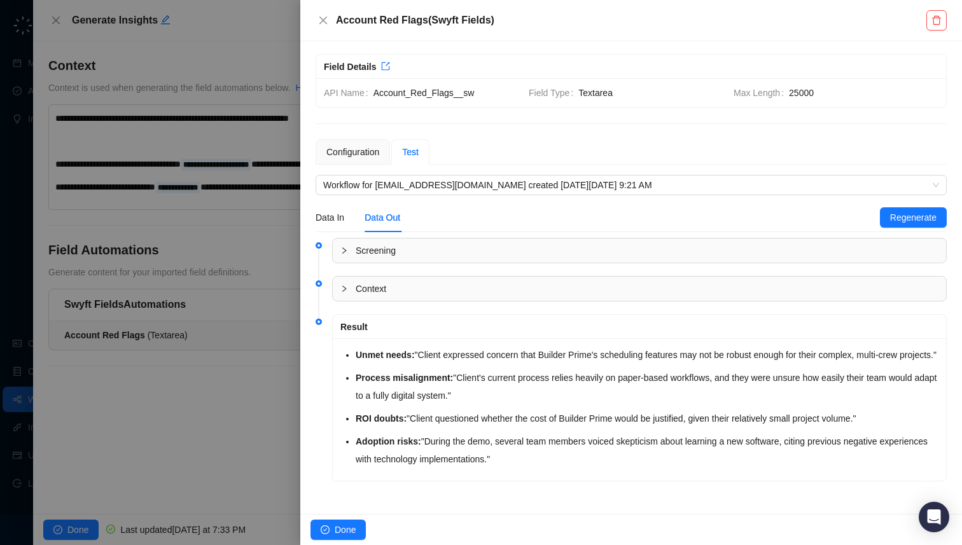
click at [405, 244] on span "Screening" at bounding box center [647, 251] width 583 height 14
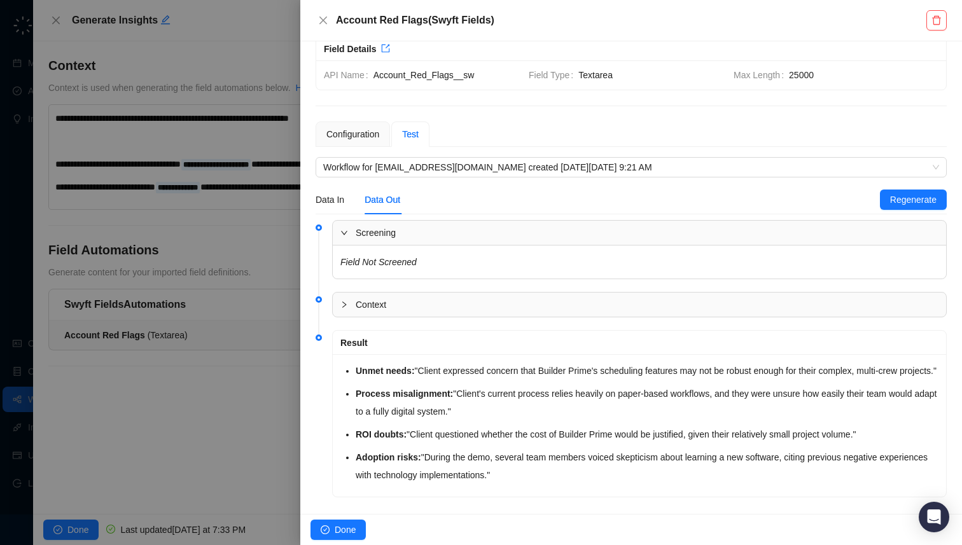
click at [405, 226] on span "Screening" at bounding box center [647, 233] width 583 height 14
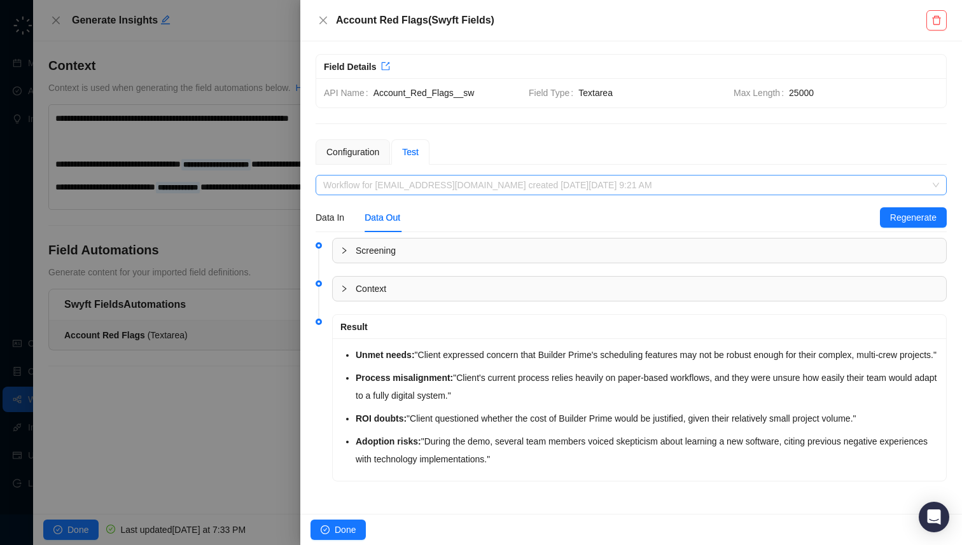
click at [426, 176] on span "Workflow for [EMAIL_ADDRESS][DOMAIN_NAME] created [DATE][DATE] 9:21 AM" at bounding box center [631, 185] width 616 height 19
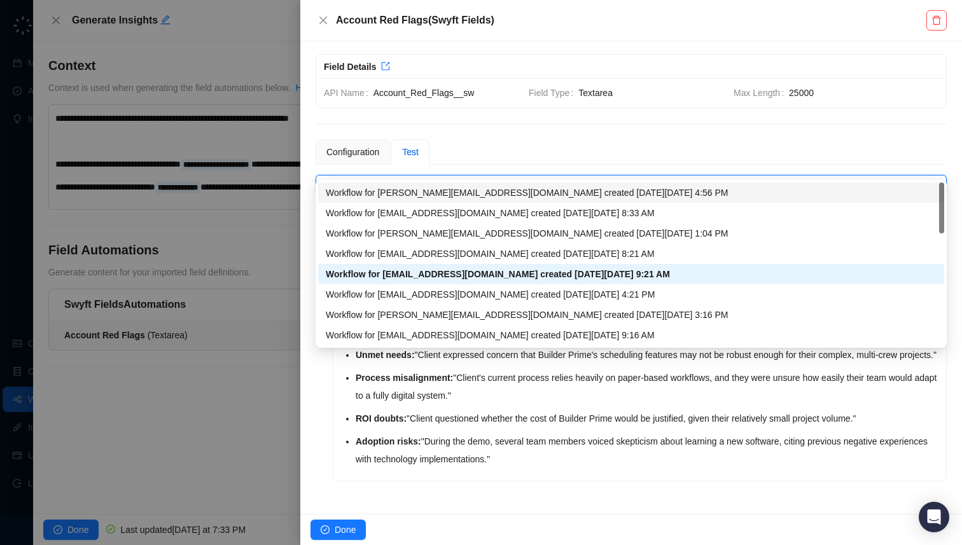
click at [416, 195] on div "Workflow for [PERSON_NAME][EMAIL_ADDRESS][DOMAIN_NAME] created [DATE][DATE] 4:5…" at bounding box center [631, 193] width 611 height 14
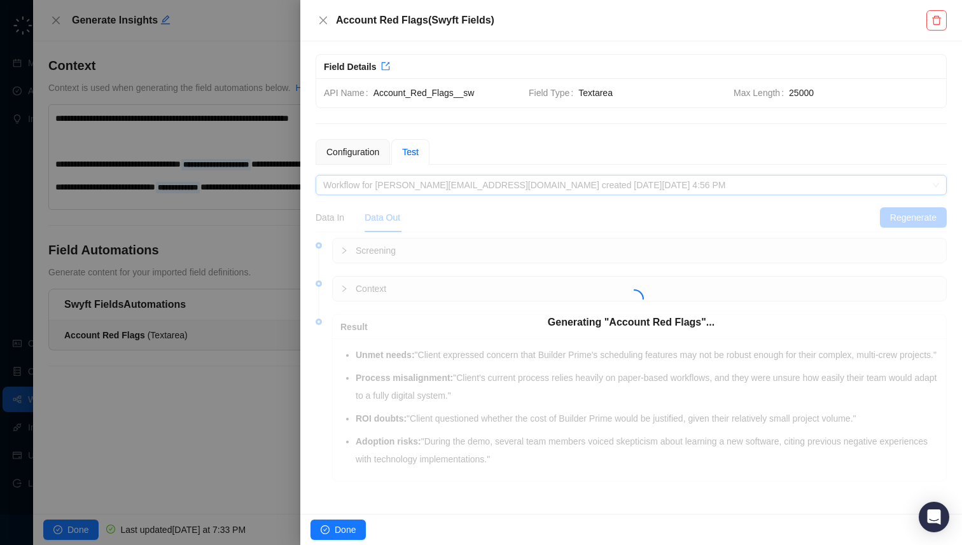
scroll to position [0, 0]
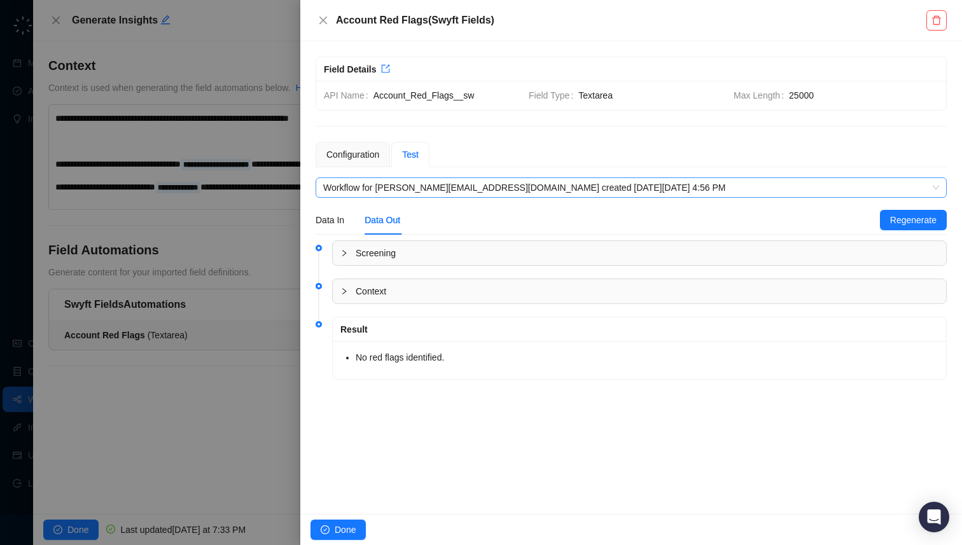
click at [418, 192] on span "Workflow for [PERSON_NAME][EMAIL_ADDRESS][DOMAIN_NAME] created [DATE][DATE] 4:5…" at bounding box center [631, 187] width 616 height 19
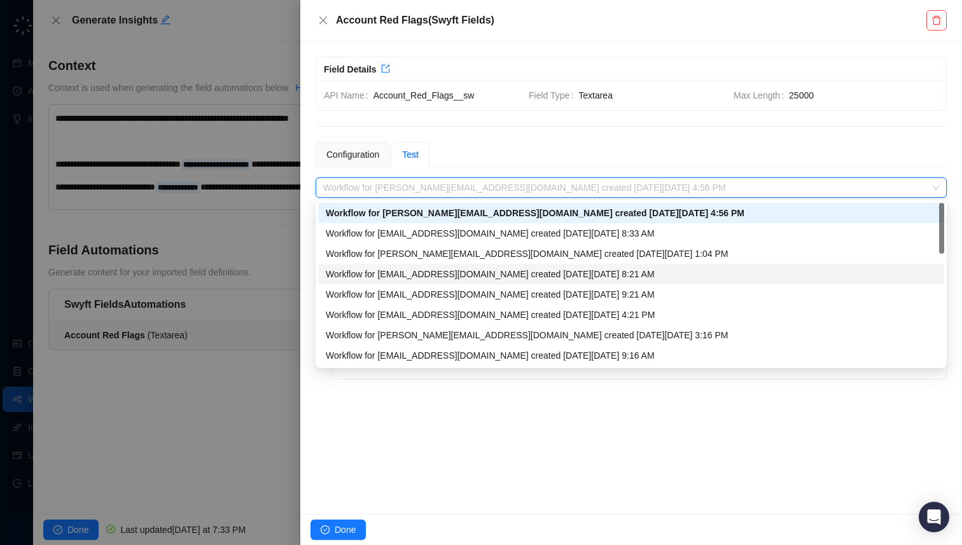
click at [414, 274] on div "Workflow for [EMAIL_ADDRESS][DOMAIN_NAME] created [DATE][DATE] 8:21 AM" at bounding box center [631, 274] width 611 height 14
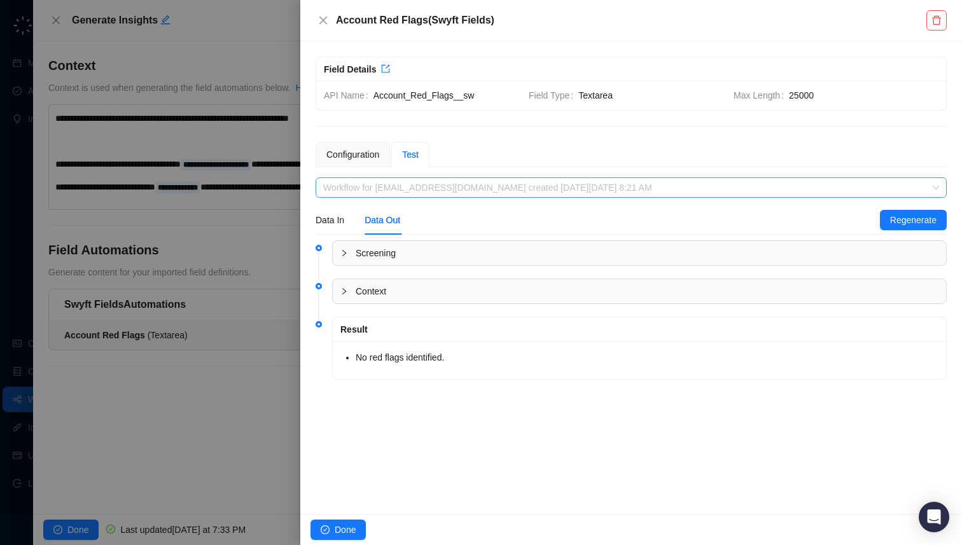
click at [413, 190] on span "Workflow for [EMAIL_ADDRESS][DOMAIN_NAME] created [DATE][DATE] 8:21 AM" at bounding box center [631, 187] width 616 height 19
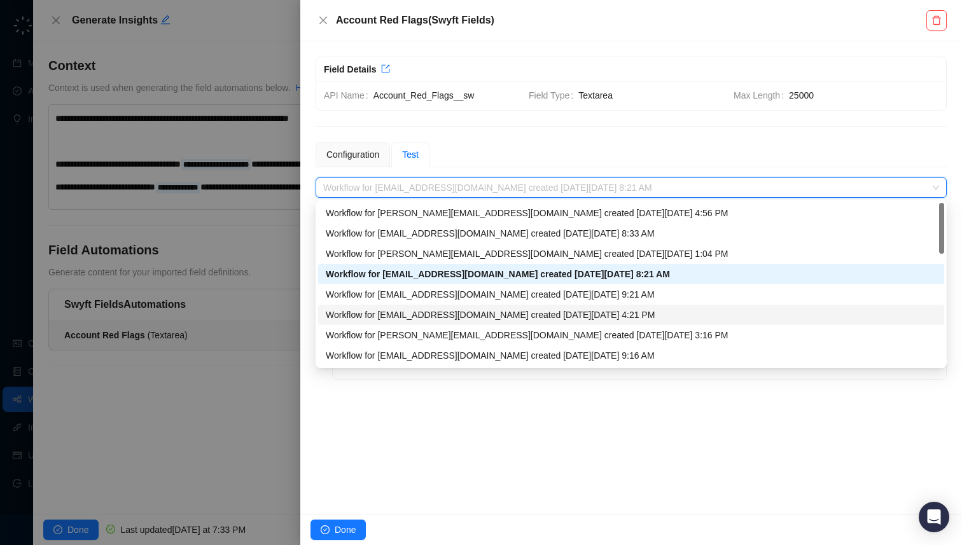
click at [416, 313] on div "Workflow for [EMAIL_ADDRESS][DOMAIN_NAME] created [DATE][DATE] 4:21 PM" at bounding box center [631, 315] width 611 height 14
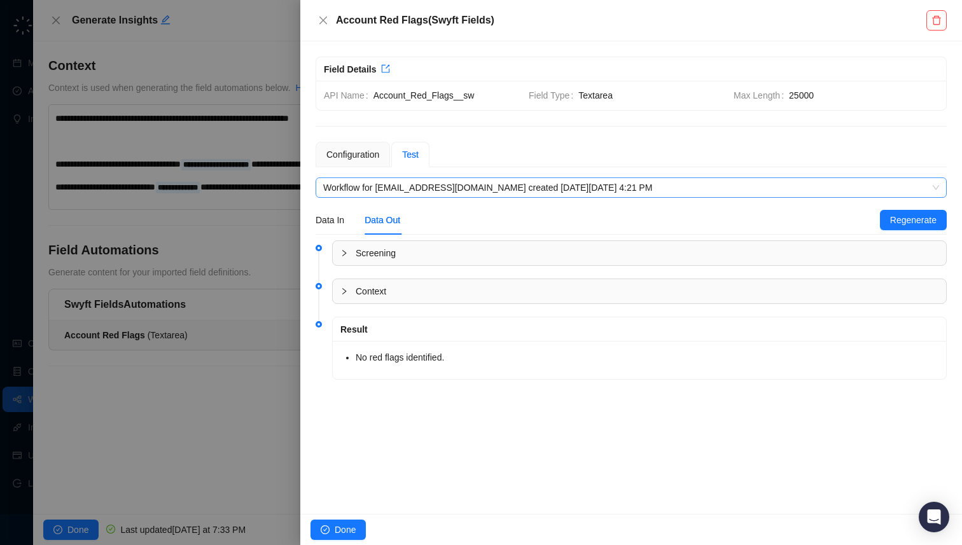
click at [423, 190] on span "Workflow for [EMAIL_ADDRESS][DOMAIN_NAME] created [DATE][DATE] 4:21 PM" at bounding box center [631, 187] width 616 height 19
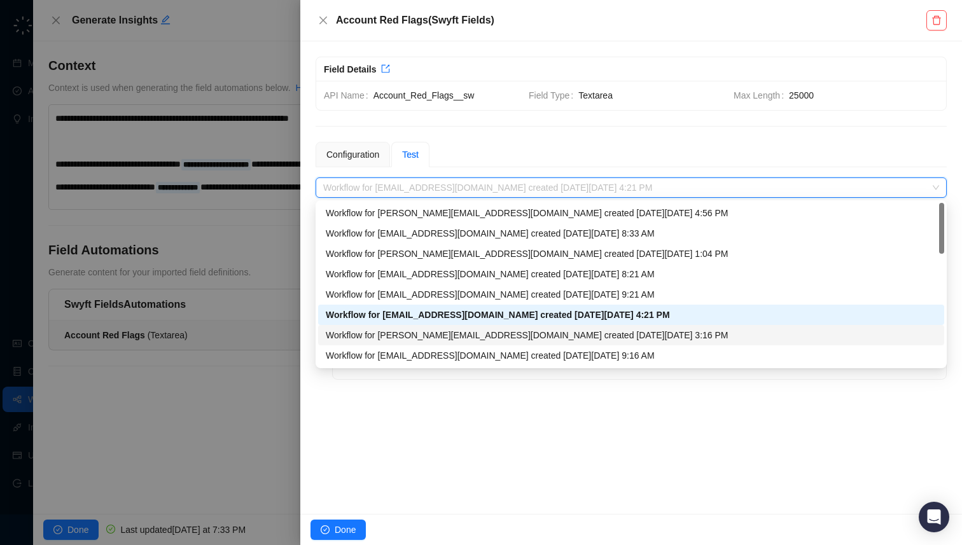
click at [425, 343] on div "Workflow for [PERSON_NAME][EMAIL_ADDRESS][DOMAIN_NAME] created [DATE][DATE] 3:1…" at bounding box center [631, 335] width 626 height 20
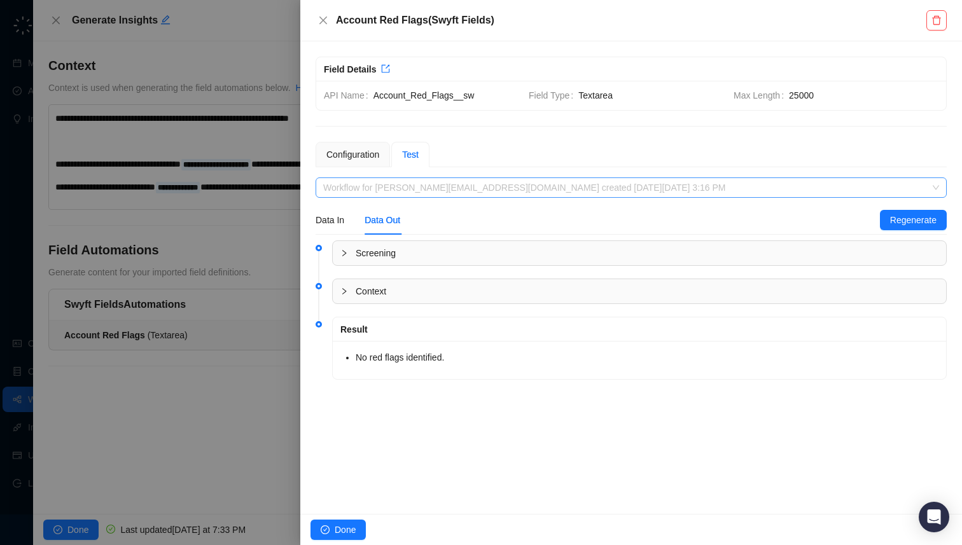
click at [424, 189] on span "Workflow for [PERSON_NAME][EMAIL_ADDRESS][DOMAIN_NAME] created [DATE][DATE] 3:1…" at bounding box center [631, 187] width 616 height 19
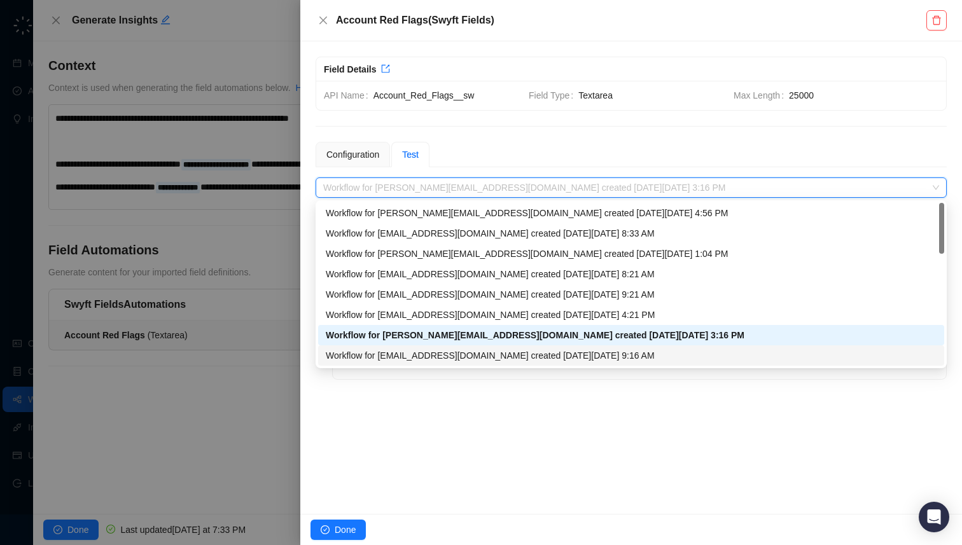
click at [418, 358] on div "Workflow for [EMAIL_ADDRESS][DOMAIN_NAME] created [DATE][DATE] 9:16 AM" at bounding box center [631, 356] width 611 height 14
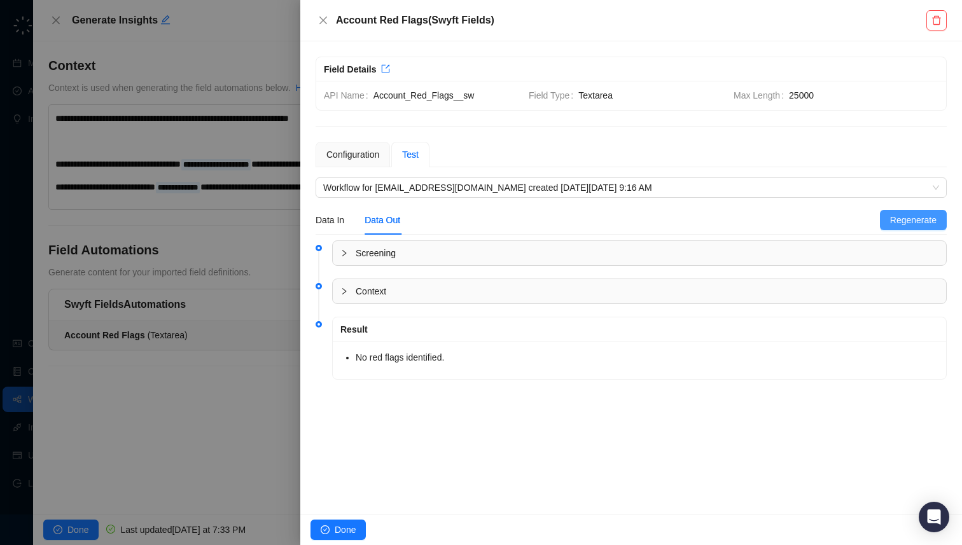
click at [891, 218] on span "Regenerate" at bounding box center [913, 220] width 46 height 14
click at [349, 290] on div at bounding box center [348, 292] width 15 height 14
click at [346, 260] on div at bounding box center [348, 253] width 15 height 14
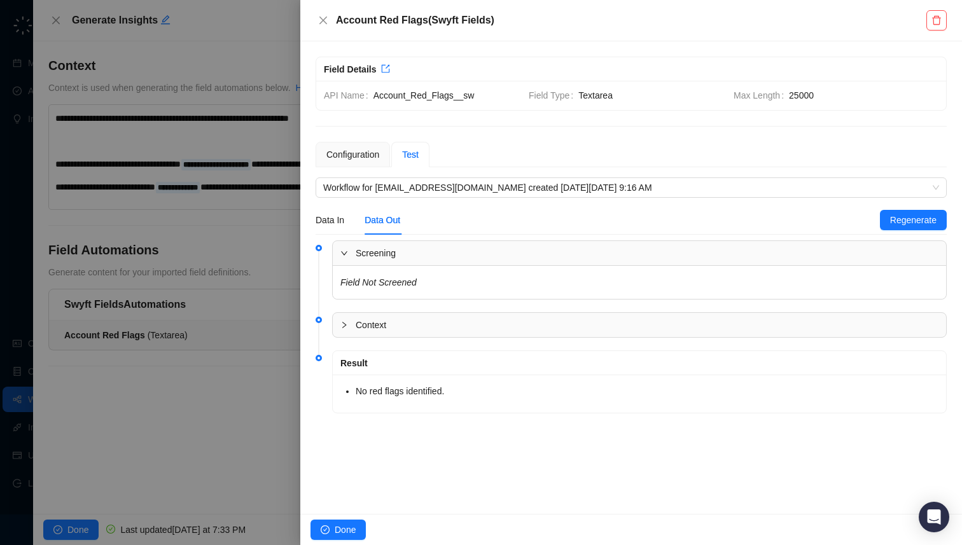
click at [346, 260] on div at bounding box center [348, 253] width 15 height 14
click at [346, 147] on div "Configuration" at bounding box center [353, 154] width 74 height 25
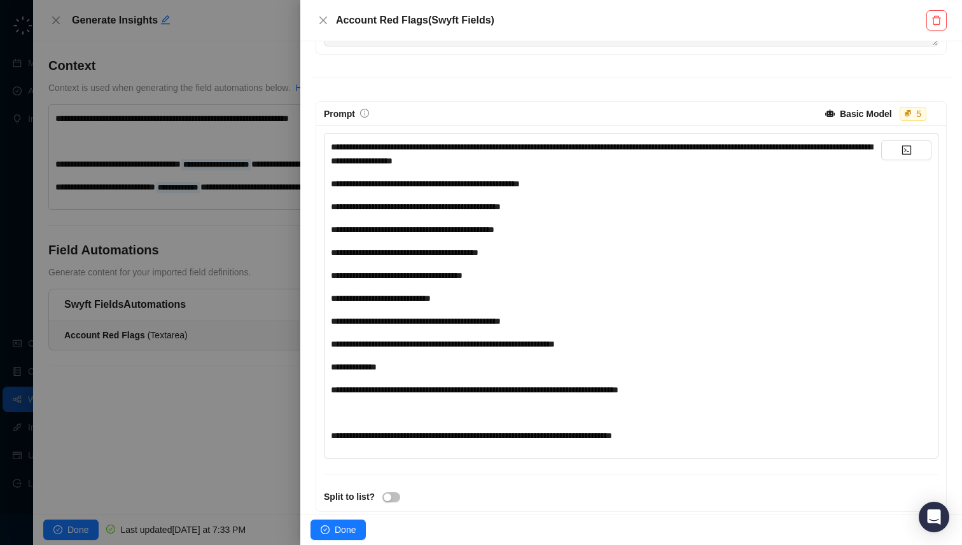
scroll to position [332, 0]
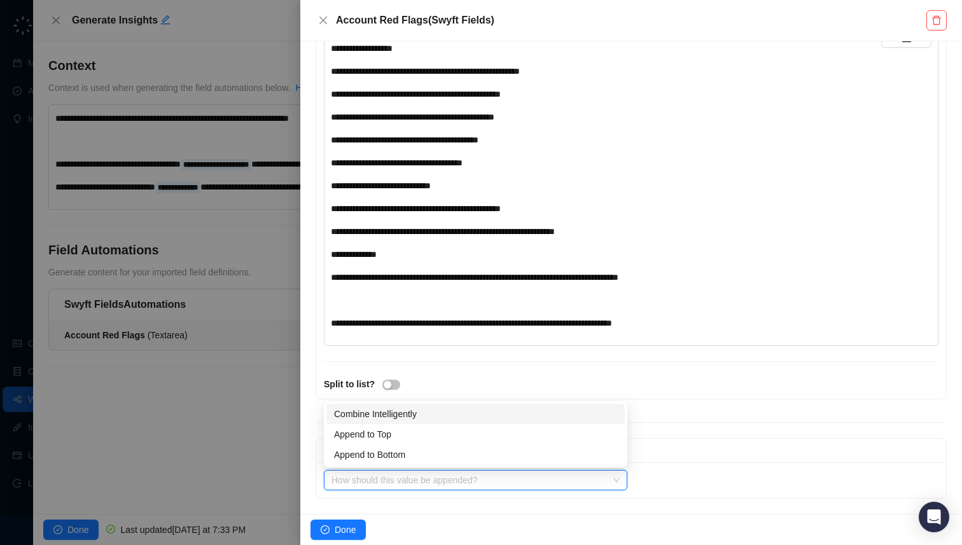
click at [406, 472] on input "search" at bounding box center [472, 480] width 281 height 19
click at [687, 397] on div "**********" at bounding box center [631, 206] width 630 height 386
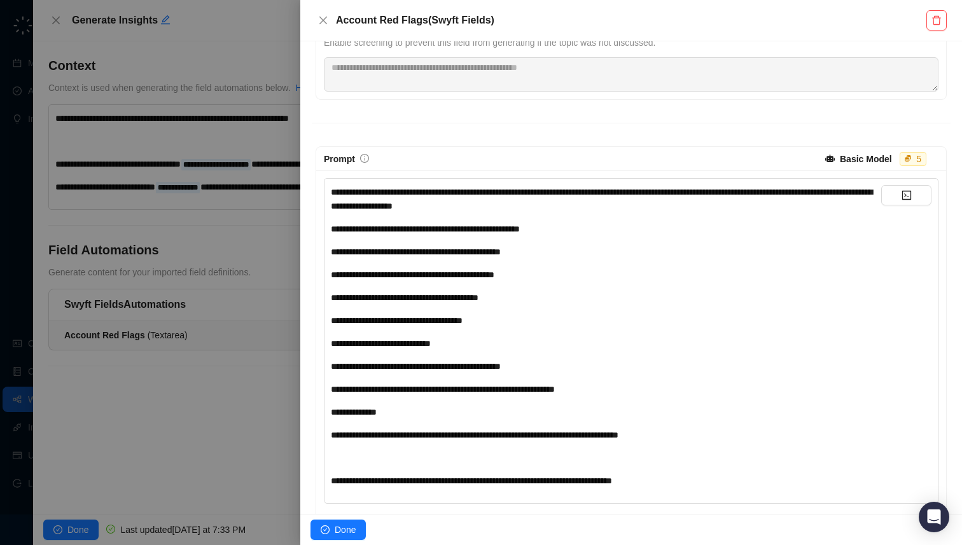
scroll to position [194, 0]
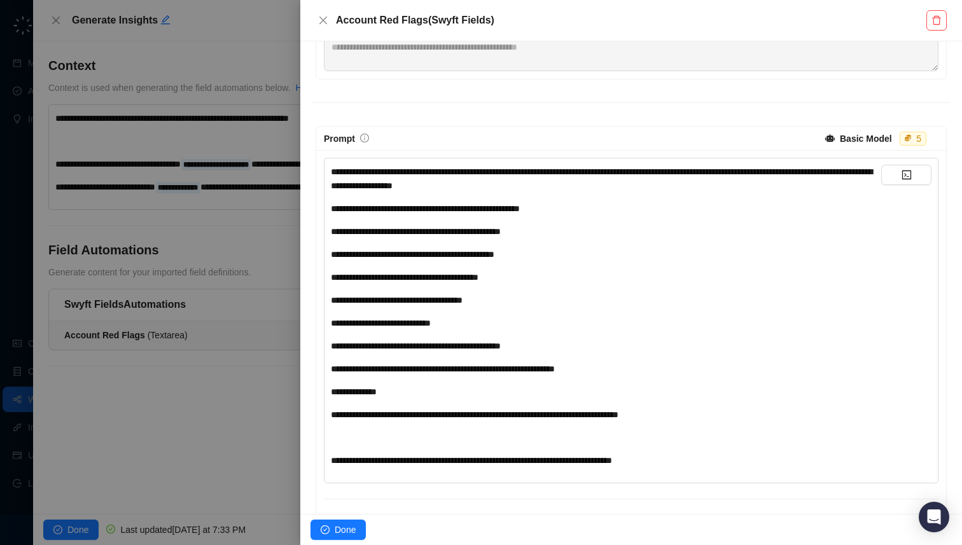
click at [335, 171] on span "**********" at bounding box center [602, 178] width 542 height 23
click at [671, 463] on div "**********" at bounding box center [606, 461] width 551 height 14
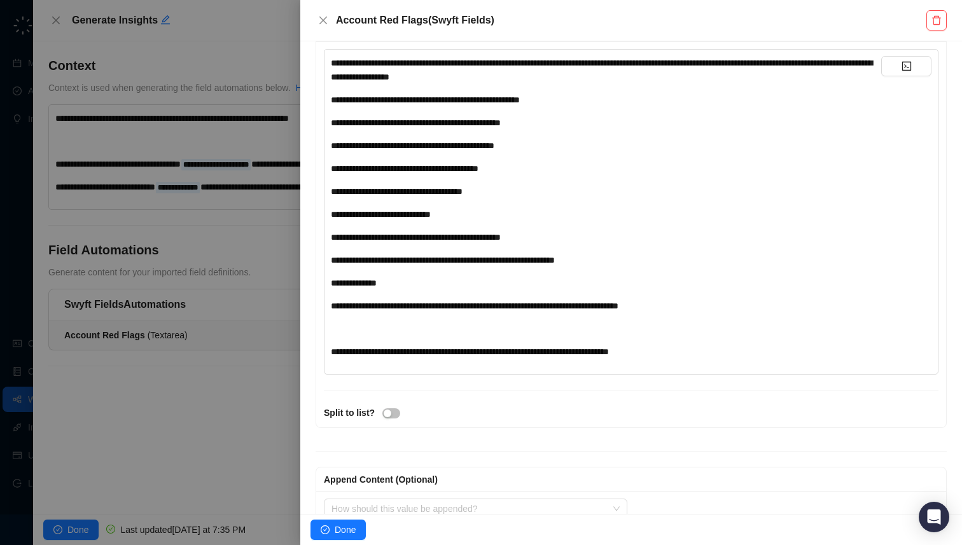
scroll to position [332, 0]
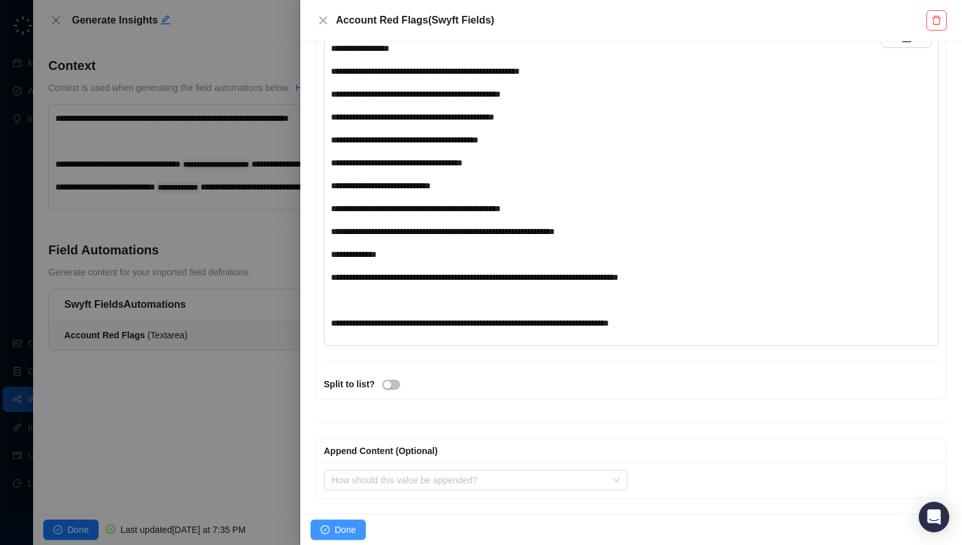
click at [334, 531] on button "Done" at bounding box center [338, 530] width 55 height 20
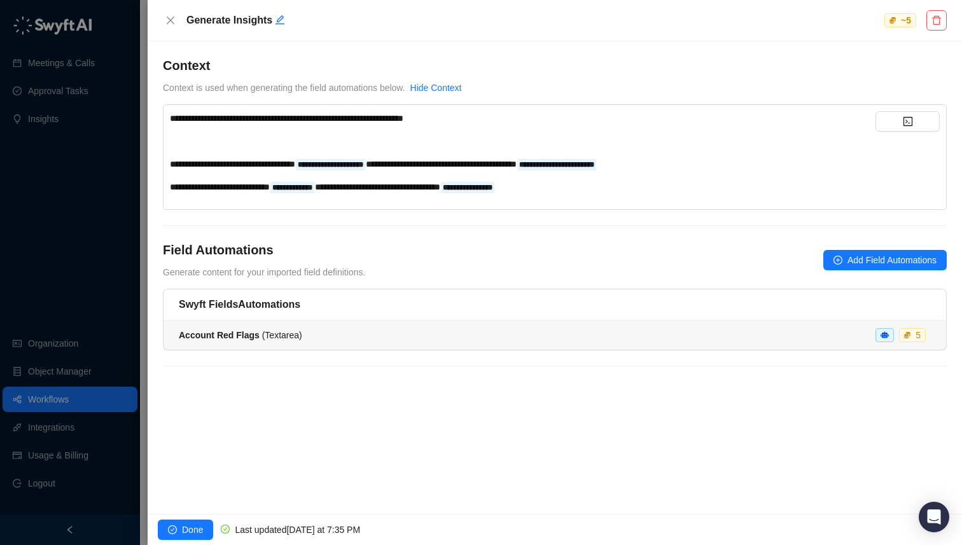
click at [316, 328] on li "Account Red Flags ( Textarea ) 5" at bounding box center [555, 335] width 783 height 29
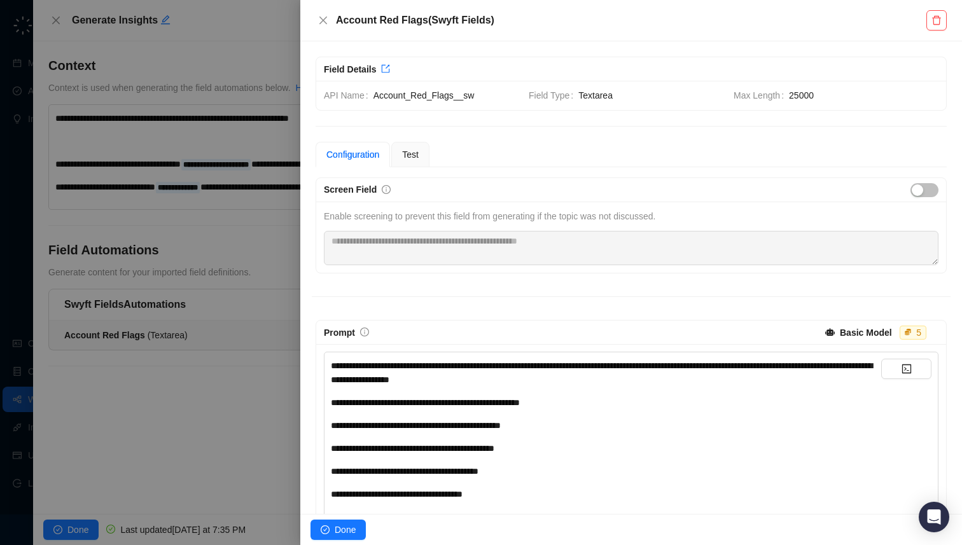
click at [356, 155] on div "Configuration" at bounding box center [353, 155] width 53 height 14
click at [329, 24] on button "Close" at bounding box center [323, 20] width 15 height 15
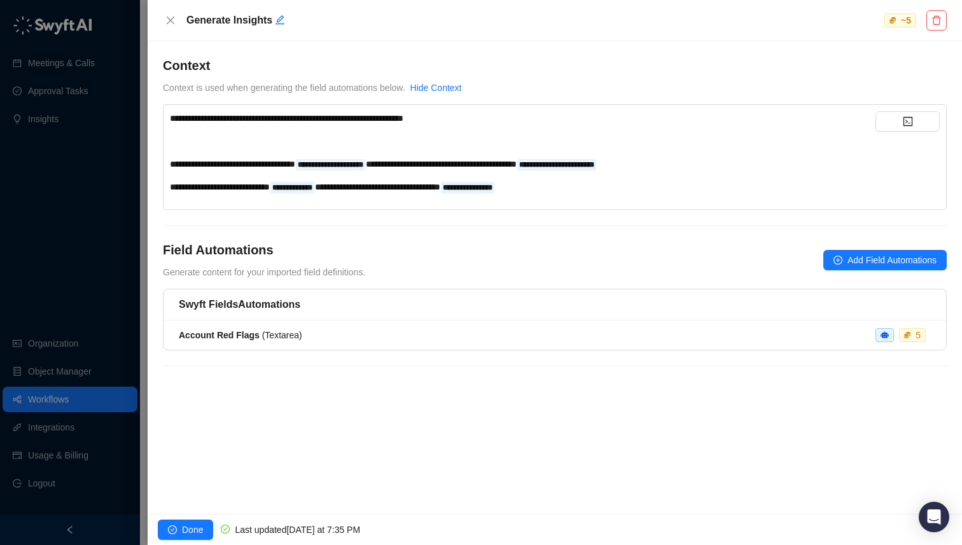
click at [623, 180] on div "**********" at bounding box center [523, 187] width 706 height 14
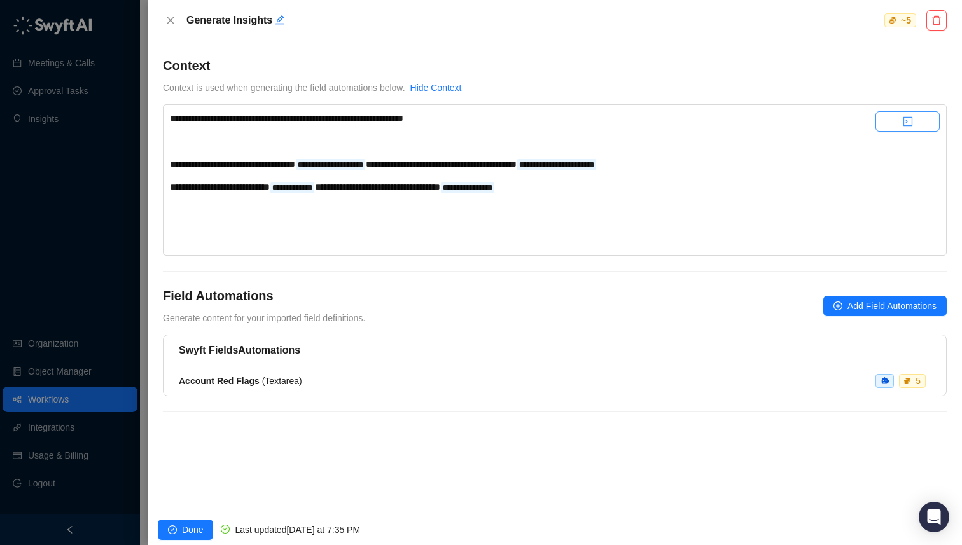
click at [911, 115] on button "button" at bounding box center [908, 121] width 64 height 20
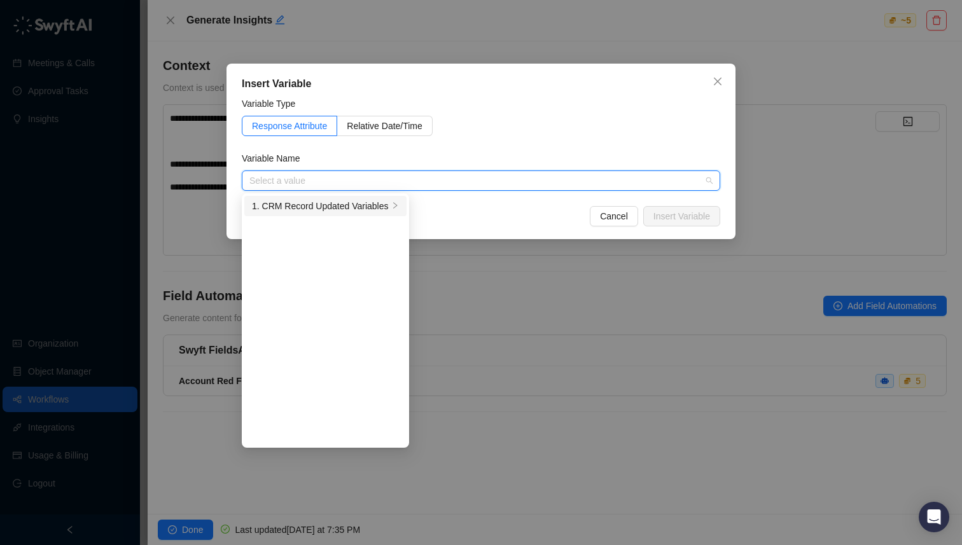
click at [355, 206] on div "1. CRM Record Updated Variables" at bounding box center [320, 206] width 137 height 14
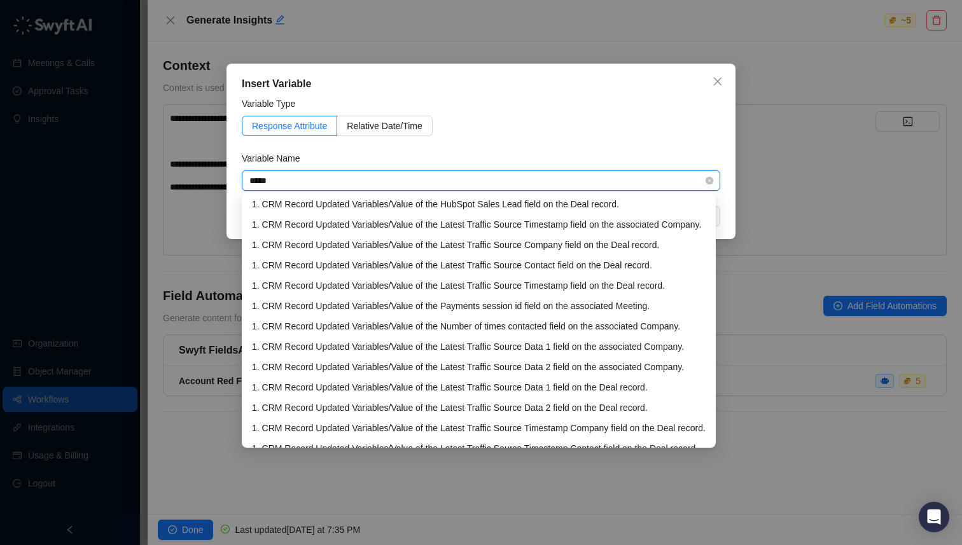
scroll to position [769, 0]
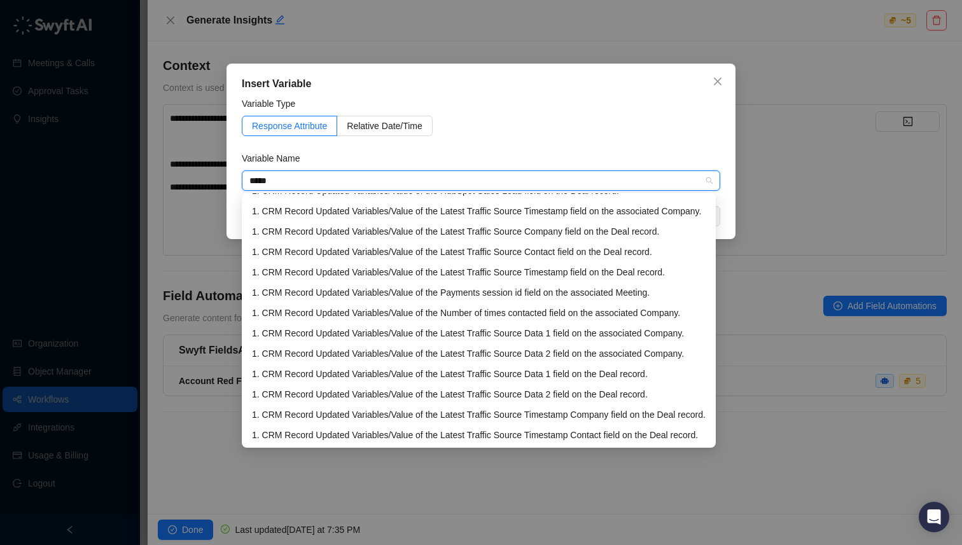
type input "*****"
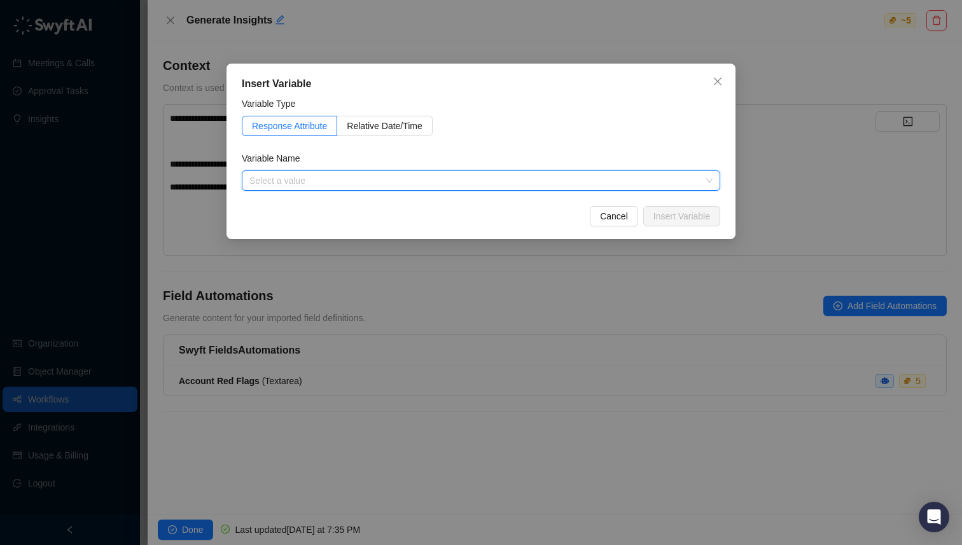
click at [544, 117] on div "Response Attribute Relative Date/Time" at bounding box center [481, 126] width 479 height 20
click at [516, 186] on input "search" at bounding box center [478, 180] width 456 height 19
click at [490, 214] on div "Cancel Insert Variable" at bounding box center [481, 216] width 479 height 20
click at [581, 214] on div "Cancel Insert Variable" at bounding box center [481, 216] width 479 height 20
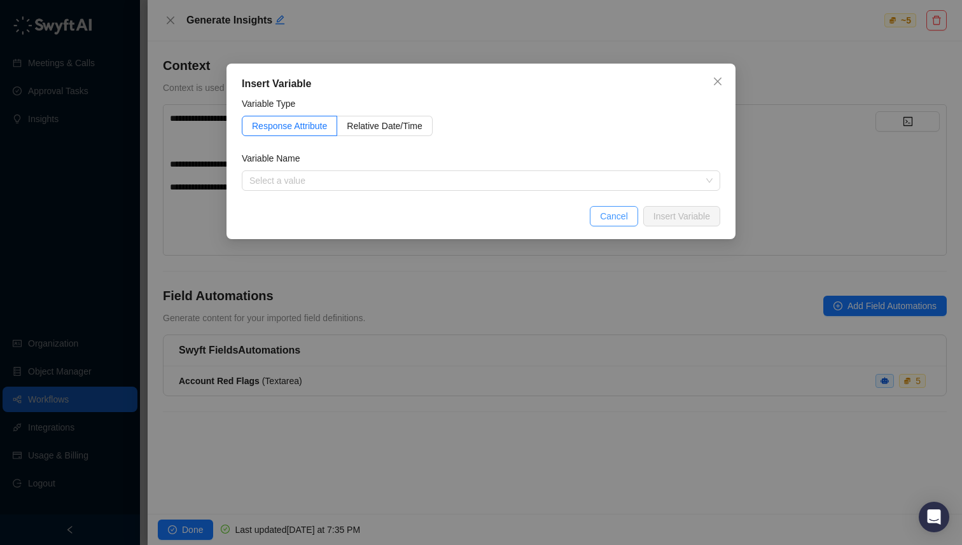
click at [600, 213] on span "Cancel" at bounding box center [614, 216] width 28 height 14
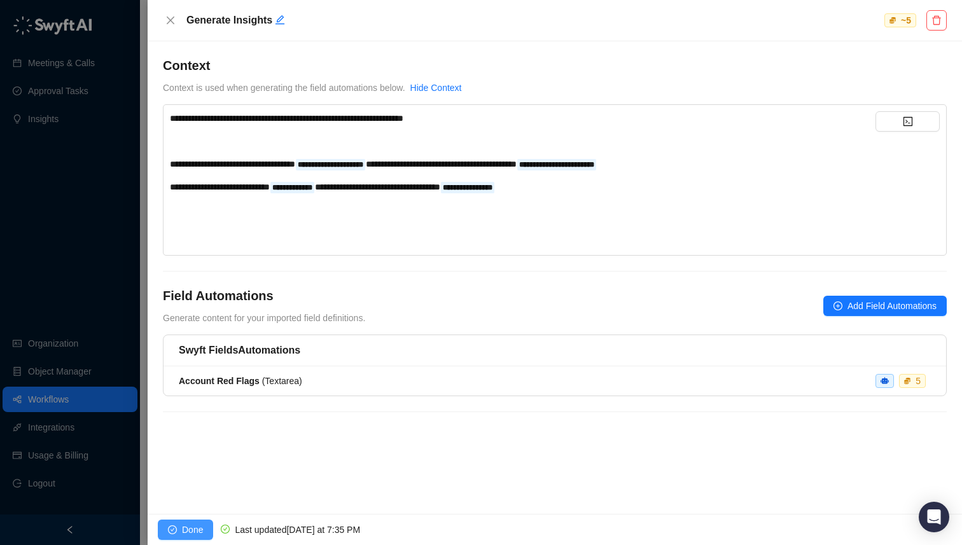
click at [196, 530] on span "Done" at bounding box center [192, 530] width 21 height 14
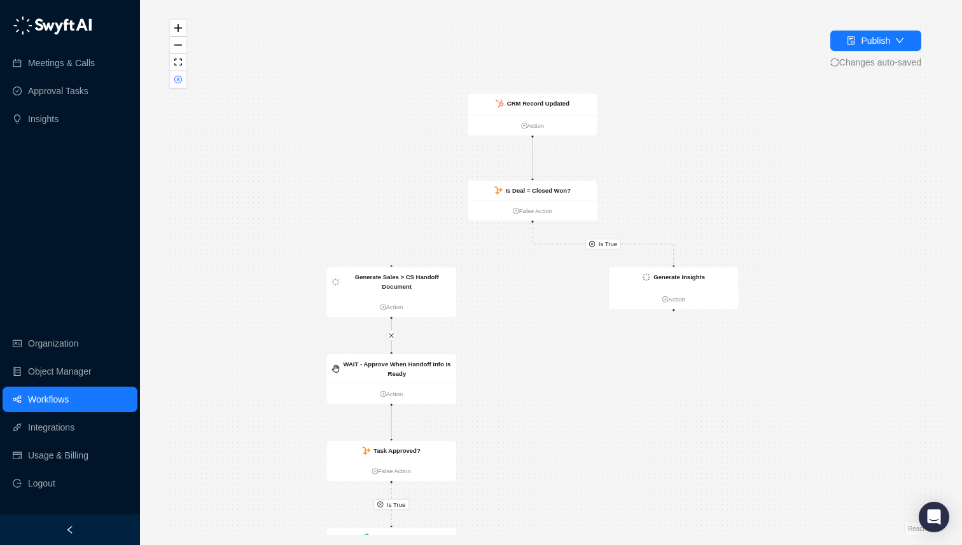
drag, startPoint x: 693, startPoint y: 254, endPoint x: 714, endPoint y: 369, distance: 117.1
click at [714, 369] on div "Is True Is True WAIT - Approve When Handoff Info is Ready Action Task Approved?…" at bounding box center [551, 272] width 782 height 525
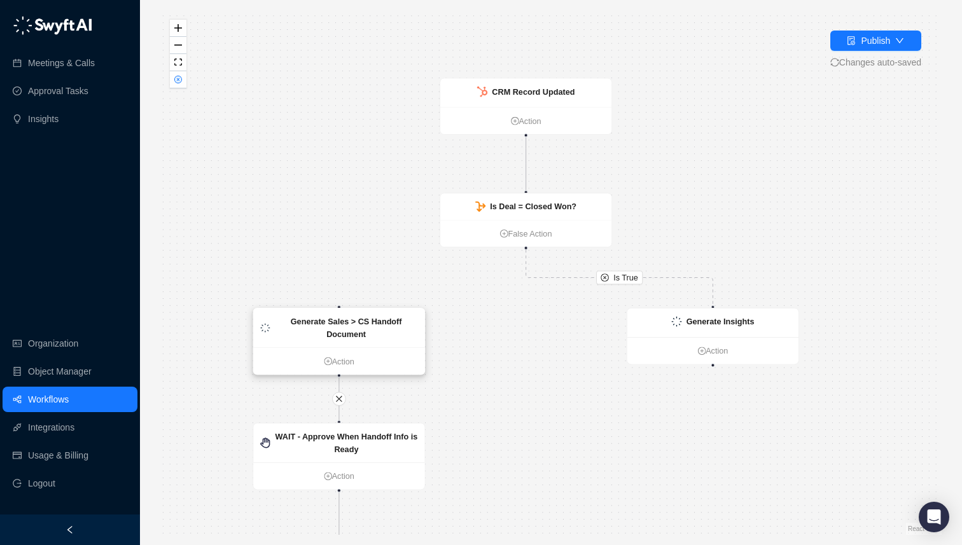
click at [370, 325] on strong "Generate Sales > CS Handoff Document" at bounding box center [346, 328] width 111 height 22
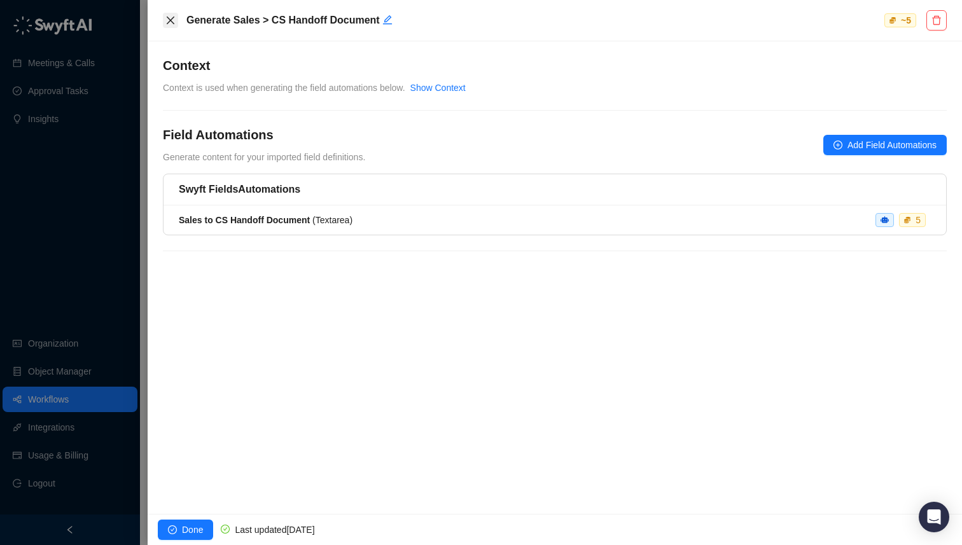
click at [171, 20] on icon "close" at bounding box center [171, 21] width 8 height 8
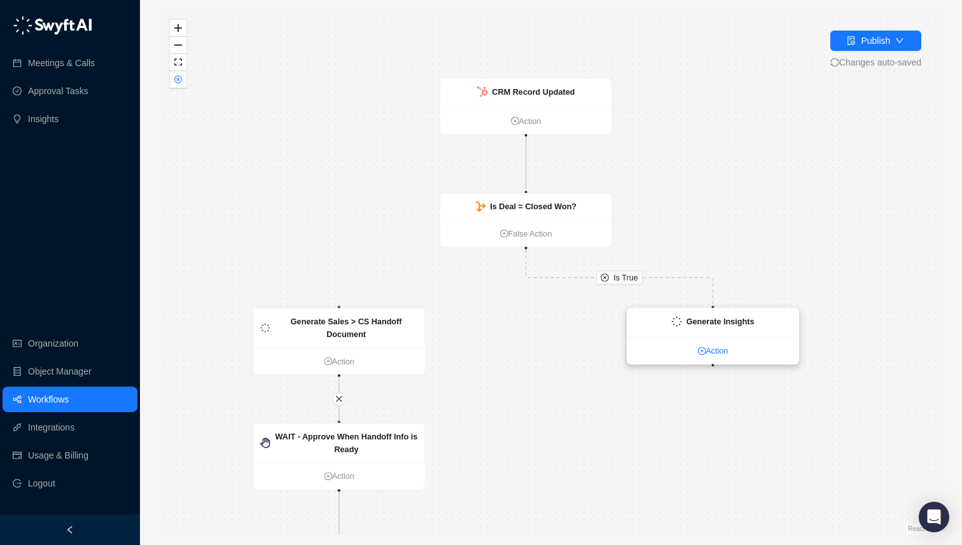
click at [726, 357] on link "Action" at bounding box center [713, 351] width 171 height 13
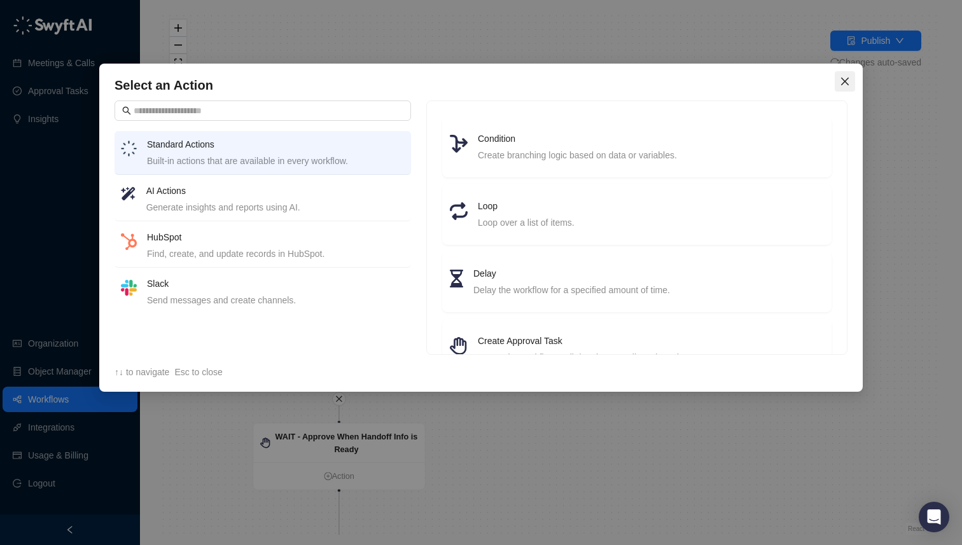
click at [844, 87] on button "Close" at bounding box center [845, 81] width 20 height 20
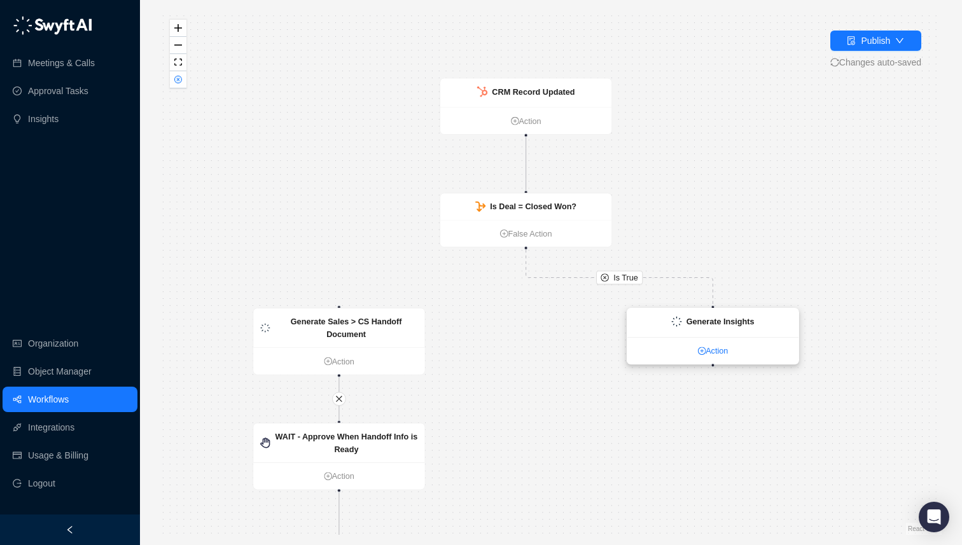
click at [713, 352] on link "Action" at bounding box center [713, 351] width 171 height 13
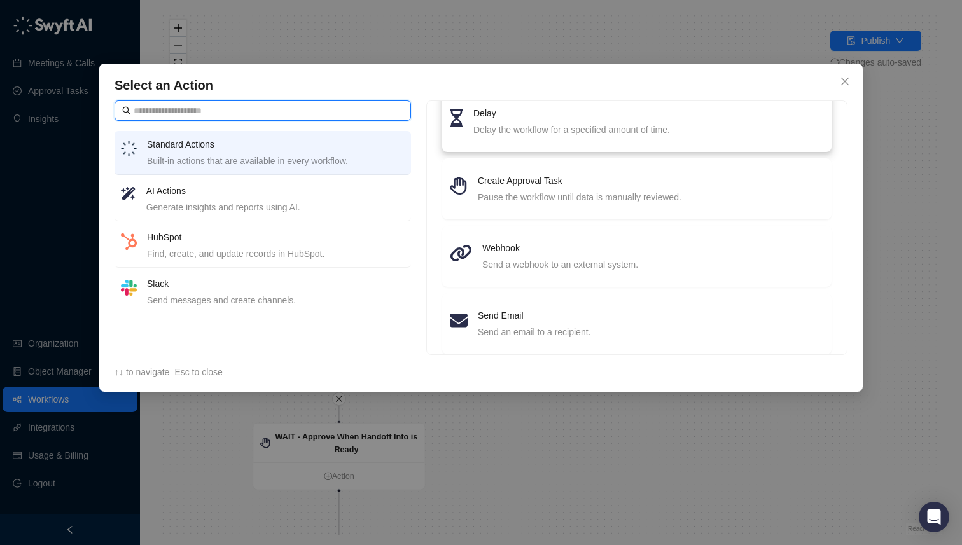
scroll to position [182, 0]
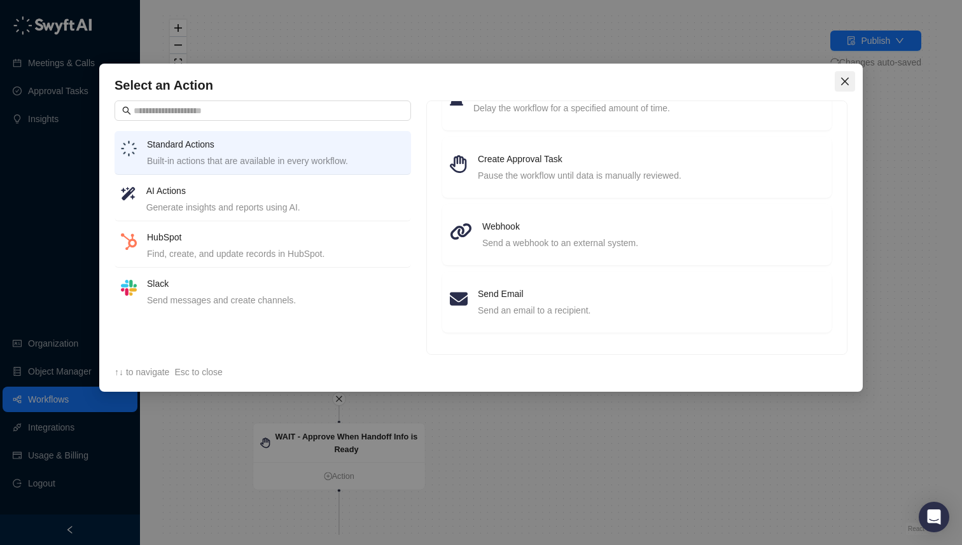
click at [844, 81] on icon "close" at bounding box center [845, 81] width 10 height 10
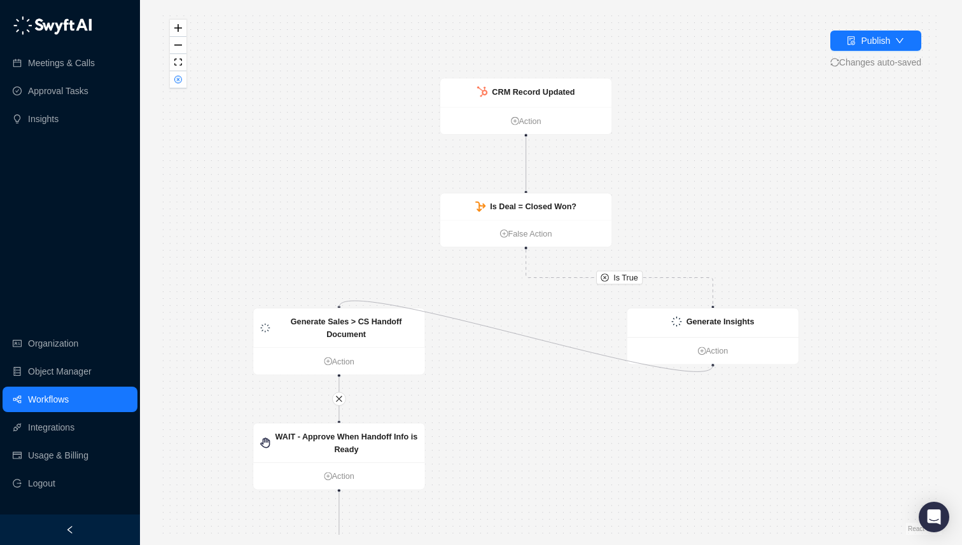
drag, startPoint x: 712, startPoint y: 366, endPoint x: 335, endPoint y: 302, distance: 382.2
click at [335, 302] on div "Is True Is True WAIT - Approve When Handoff Info is Ready Action Task Approved?…" at bounding box center [551, 272] width 782 height 525
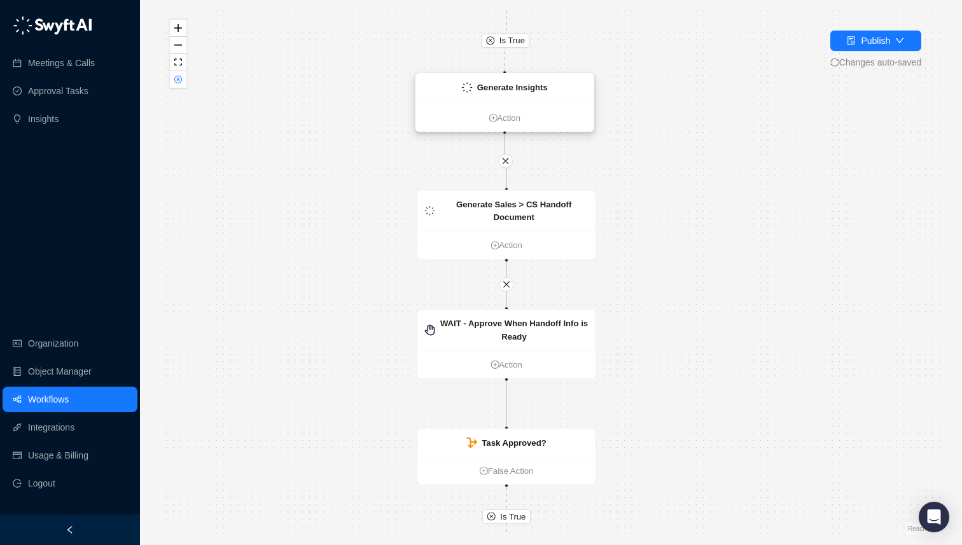
drag, startPoint x: 677, startPoint y: 90, endPoint x: 575, endPoint y: 93, distance: 101.9
click at [575, 93] on div "Generate Insights" at bounding box center [505, 89] width 178 height 30
click at [691, 153] on div "Is True Is True WAIT - Approve When Handoff Info is Ready Action Task Approved?…" at bounding box center [551, 272] width 782 height 525
click at [519, 218] on strong "Generate Sales > CS Handoff Document" at bounding box center [512, 211] width 116 height 23
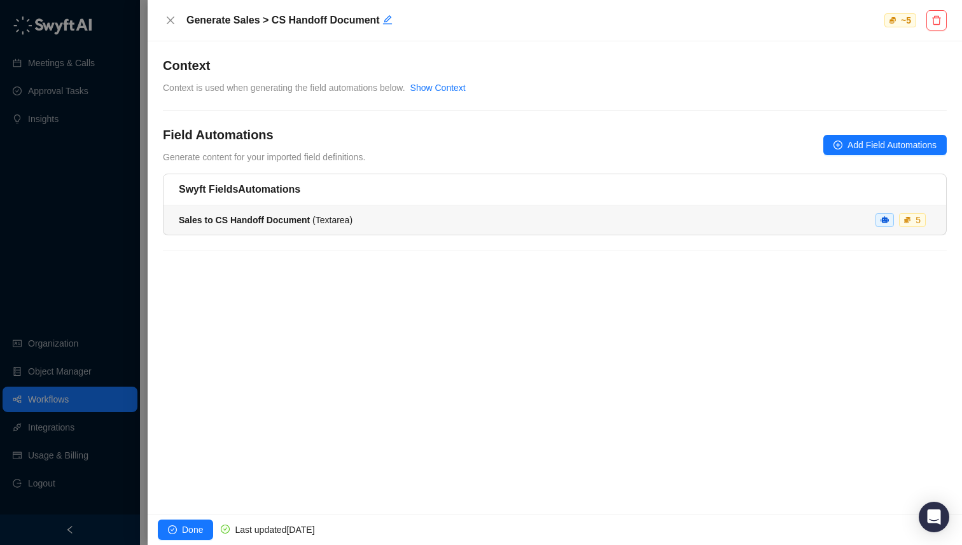
click at [765, 225] on div "Sales to CS Handoff Document ( Textarea ) 5" at bounding box center [555, 220] width 752 height 14
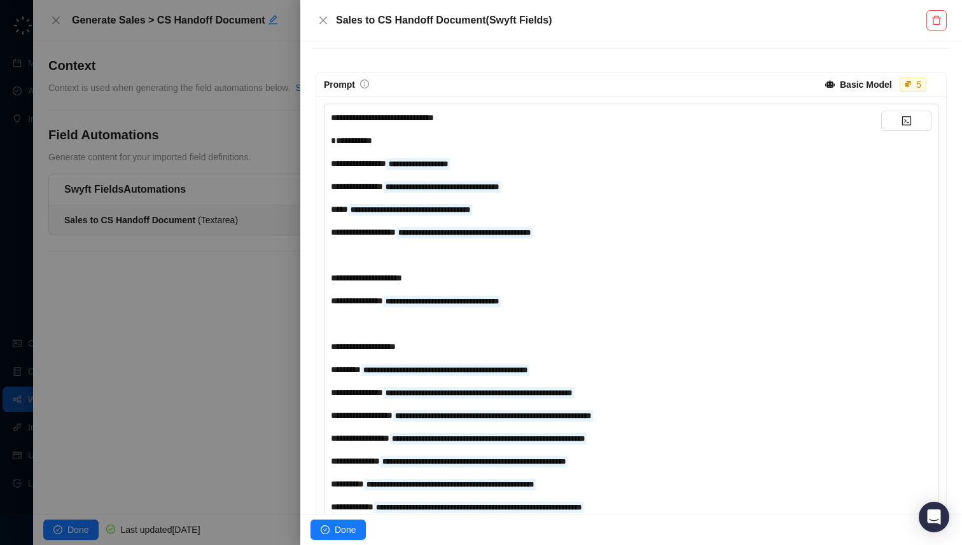
scroll to position [561, 0]
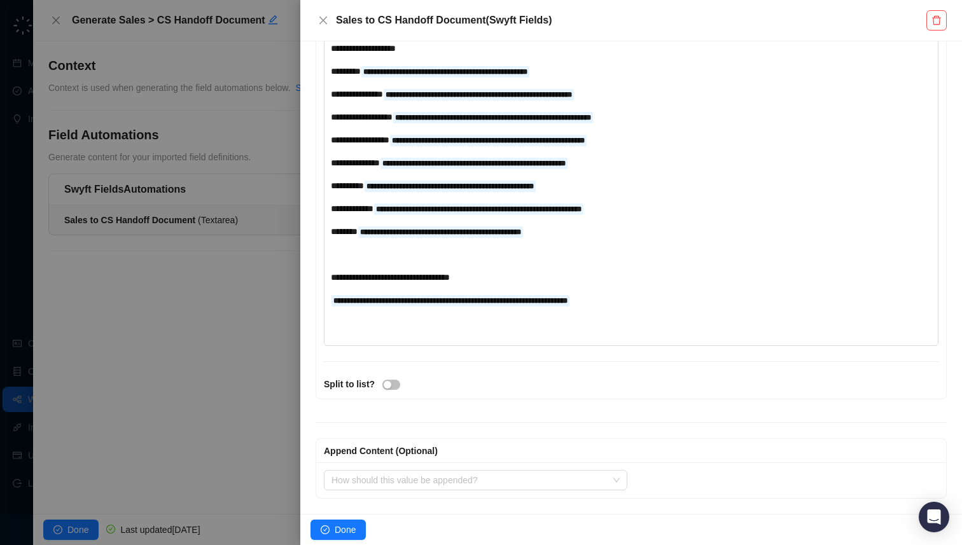
click at [702, 297] on div "**********" at bounding box center [606, 300] width 551 height 14
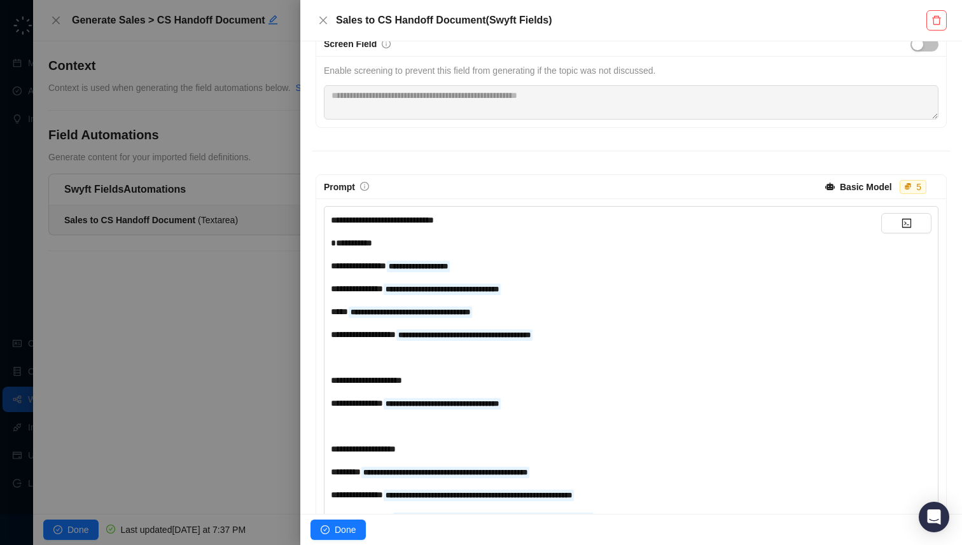
scroll to position [166, 0]
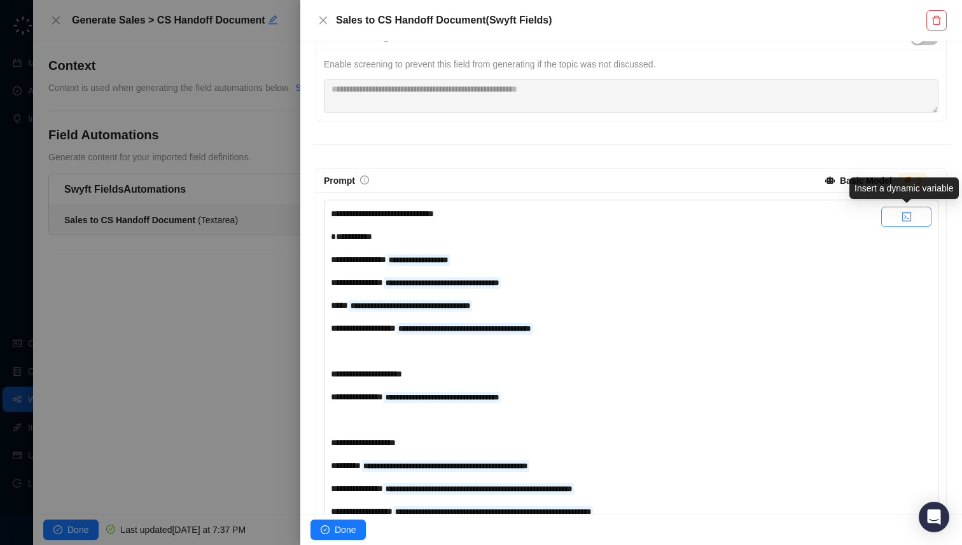
click at [898, 223] on button "button" at bounding box center [907, 217] width 50 height 20
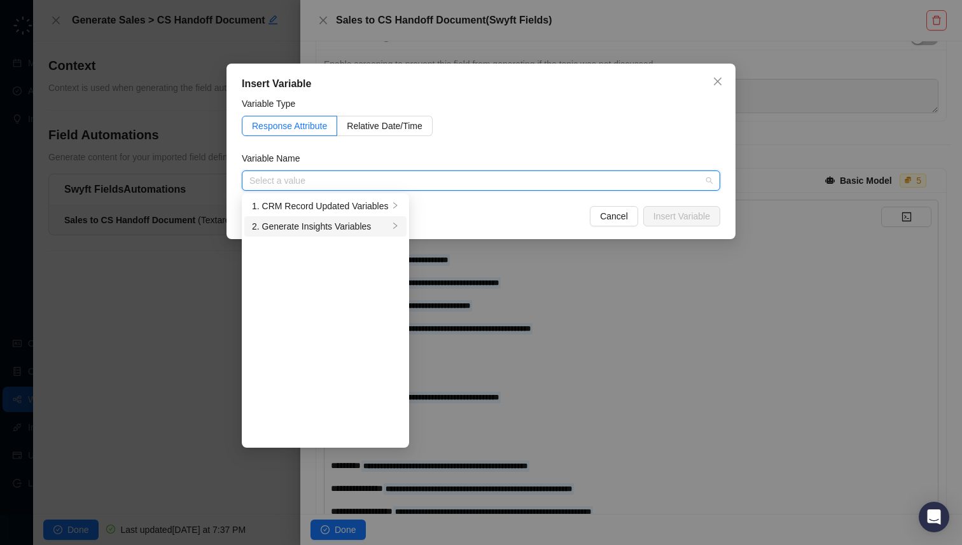
click at [339, 232] on div "2. Generate Insights Variables" at bounding box center [320, 227] width 137 height 14
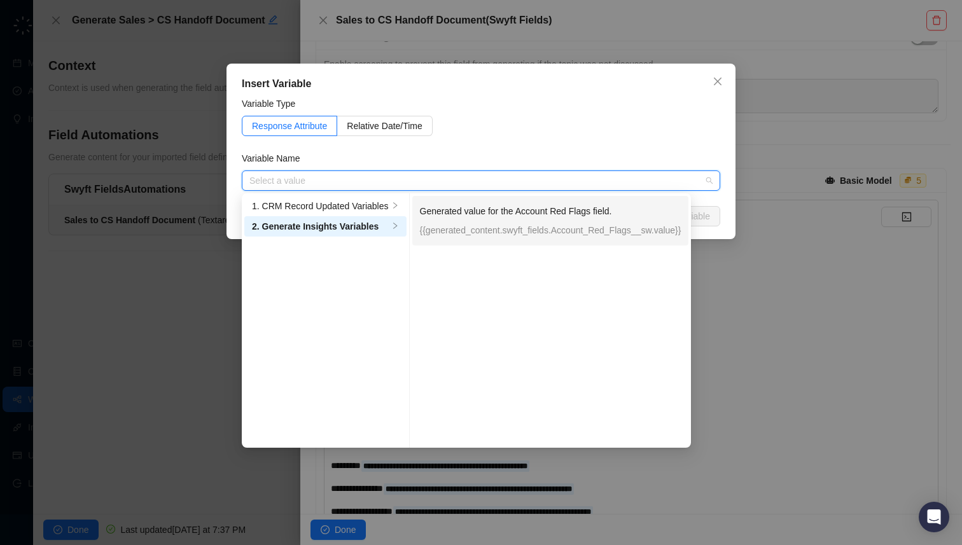
click at [475, 213] on p "Generated value for the Account Red Flags field." at bounding box center [551, 211] width 262 height 14
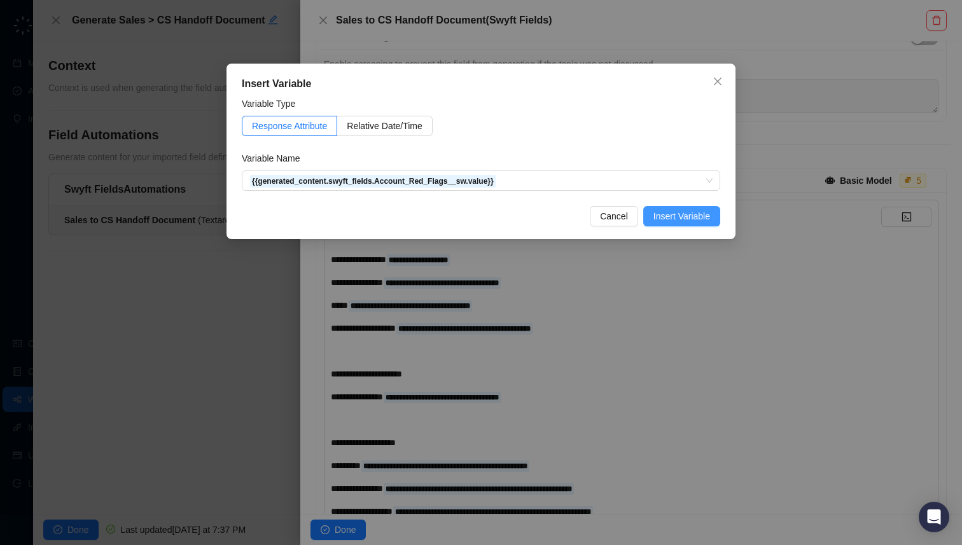
click at [669, 220] on span "Insert Variable" at bounding box center [682, 216] width 57 height 14
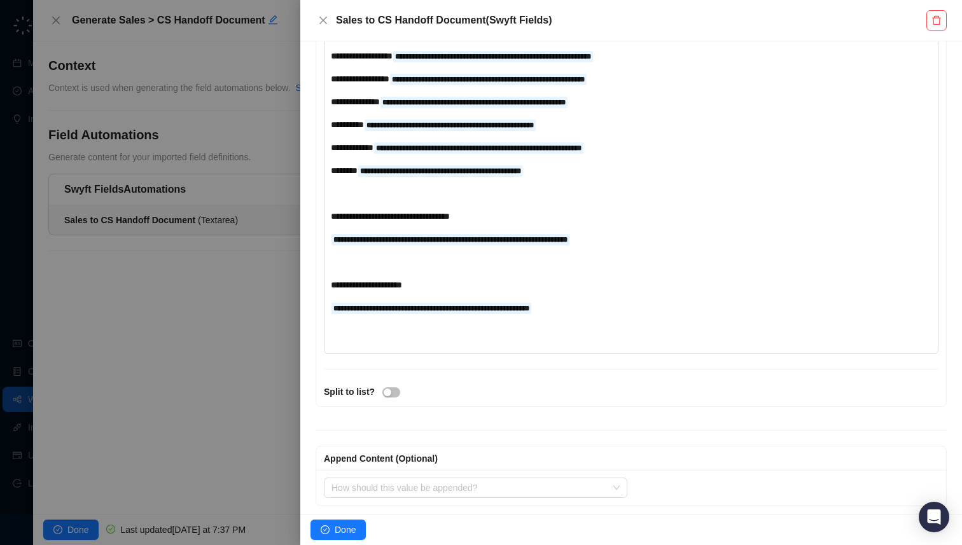
scroll to position [629, 0]
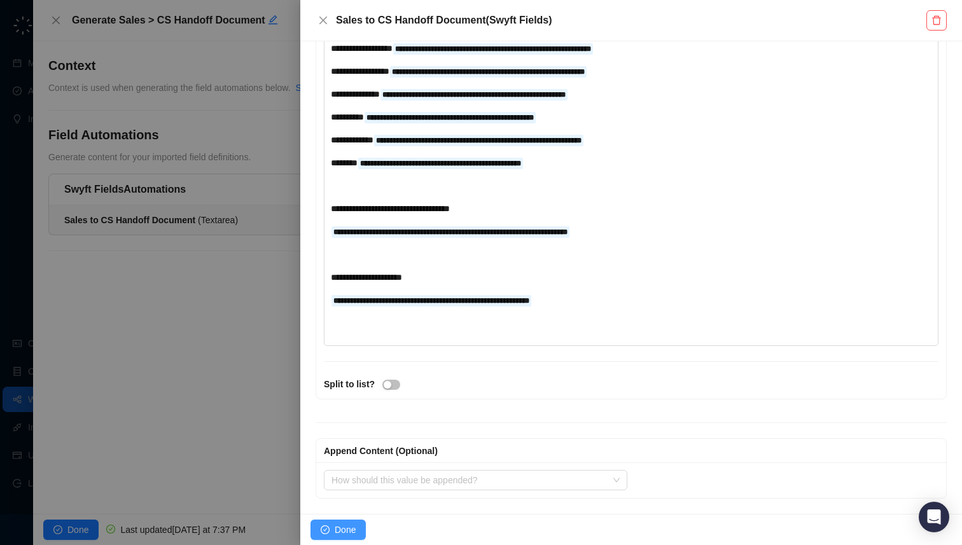
click at [345, 533] on span "Done" at bounding box center [345, 530] width 21 height 14
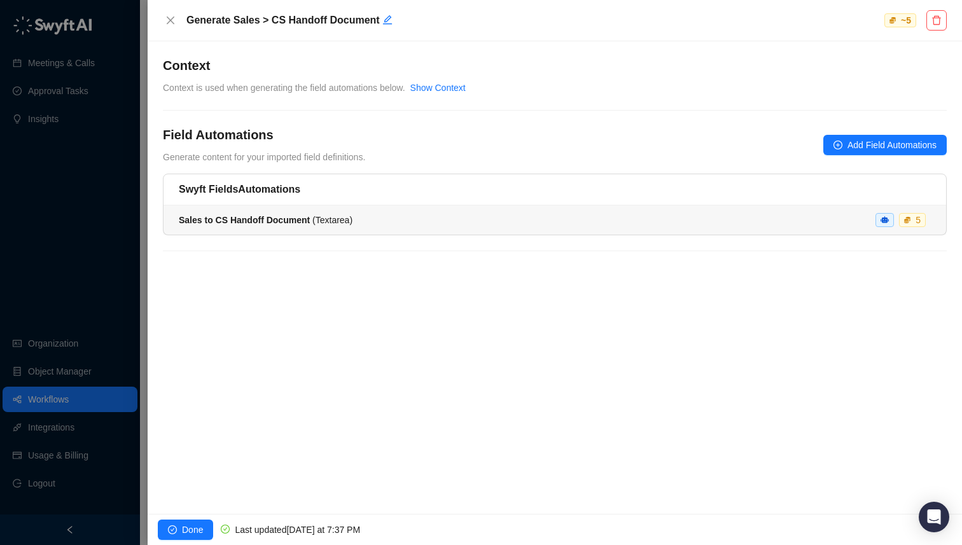
click at [400, 218] on div "Sales to CS Handoff Document ( Textarea ) 5" at bounding box center [555, 220] width 752 height 14
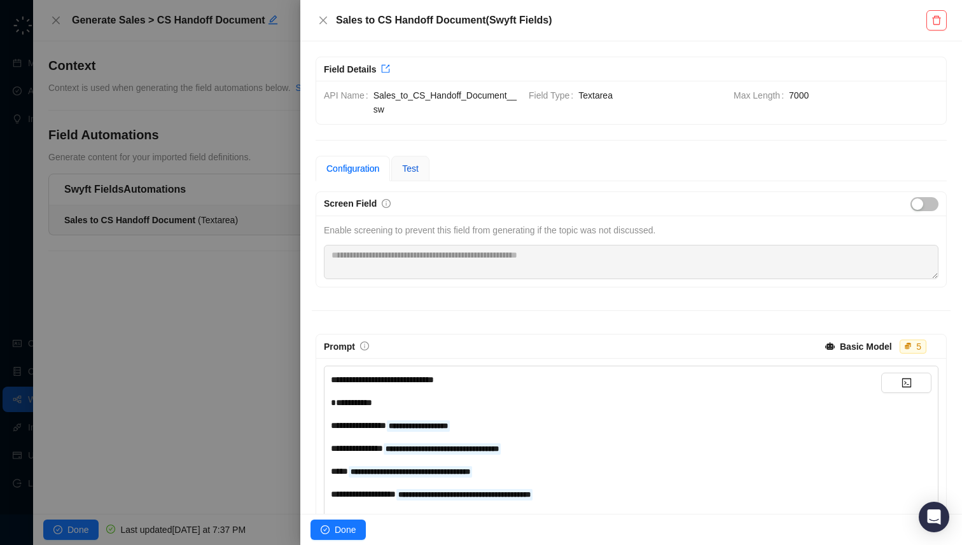
click at [414, 173] on span "Test" at bounding box center [410, 169] width 17 height 10
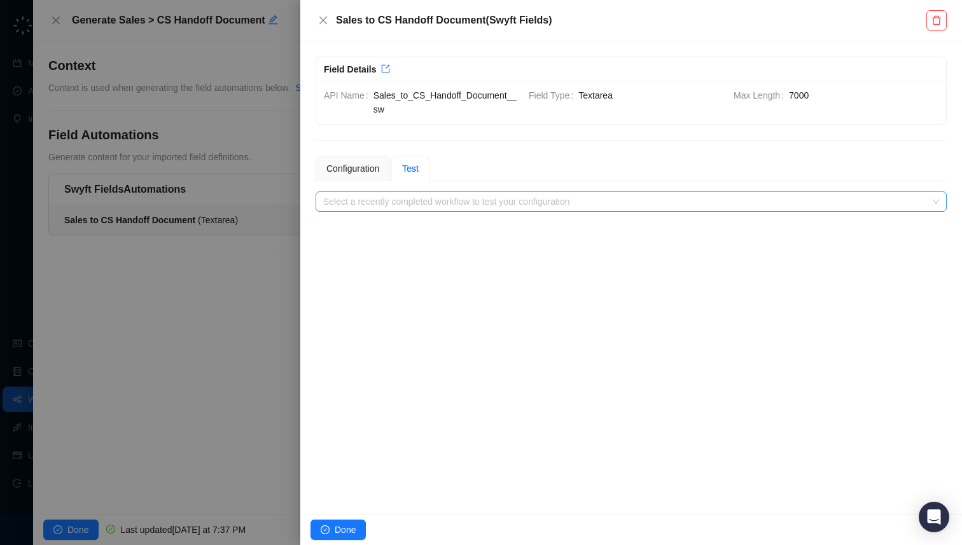
click at [448, 195] on input "search" at bounding box center [627, 201] width 608 height 19
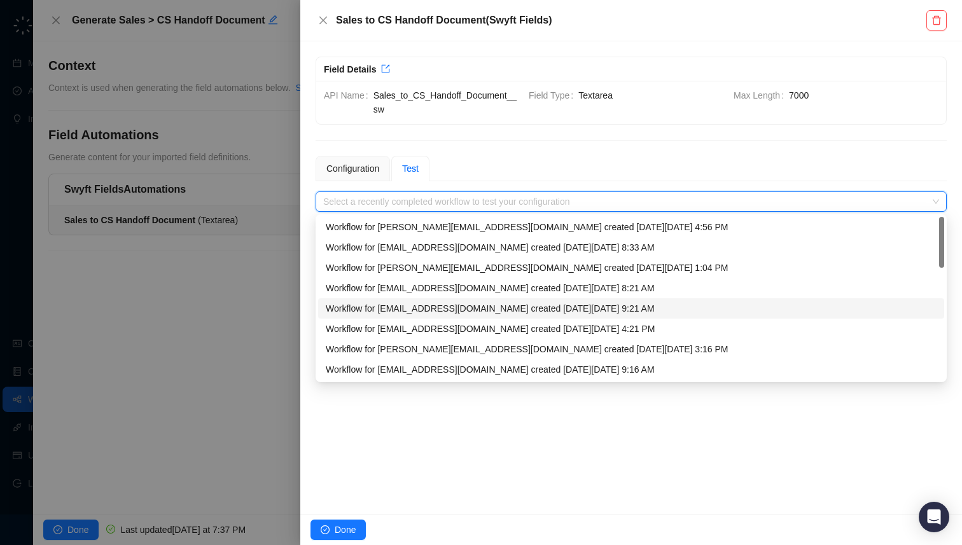
click at [445, 318] on div "Workflow for [EMAIL_ADDRESS][DOMAIN_NAME] created [DATE][DATE] 9:21 AM" at bounding box center [631, 309] width 626 height 20
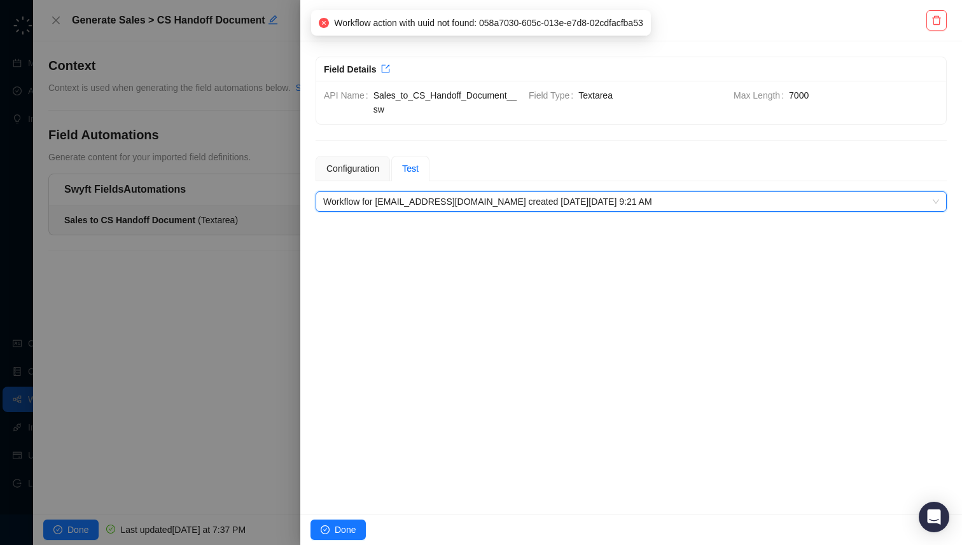
click at [528, 197] on span "Workflow for [EMAIL_ADDRESS][DOMAIN_NAME] created [DATE][DATE] 9:21 AM" at bounding box center [631, 201] width 616 height 19
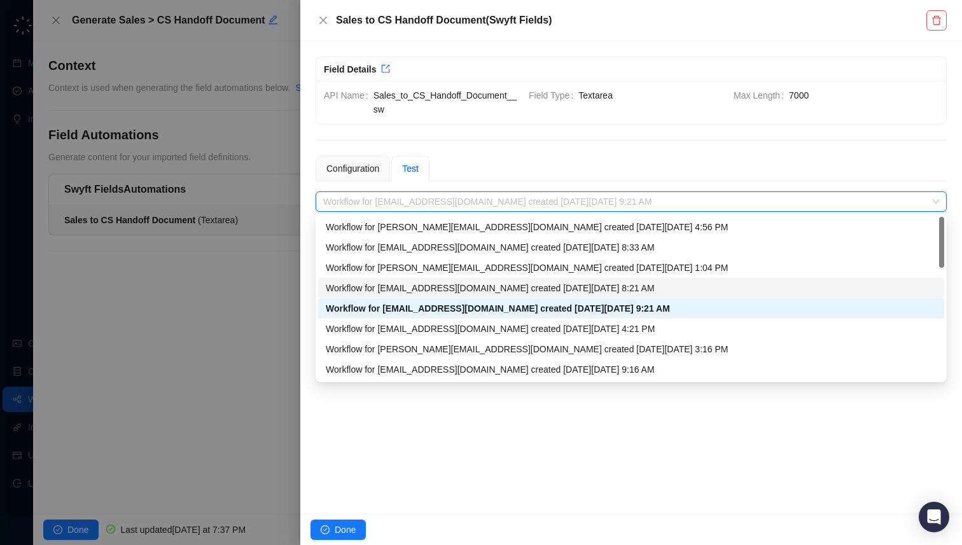
click at [516, 278] on div "Workflow for [EMAIL_ADDRESS][DOMAIN_NAME] created [DATE][DATE] 8:21 AM" at bounding box center [631, 288] width 626 height 20
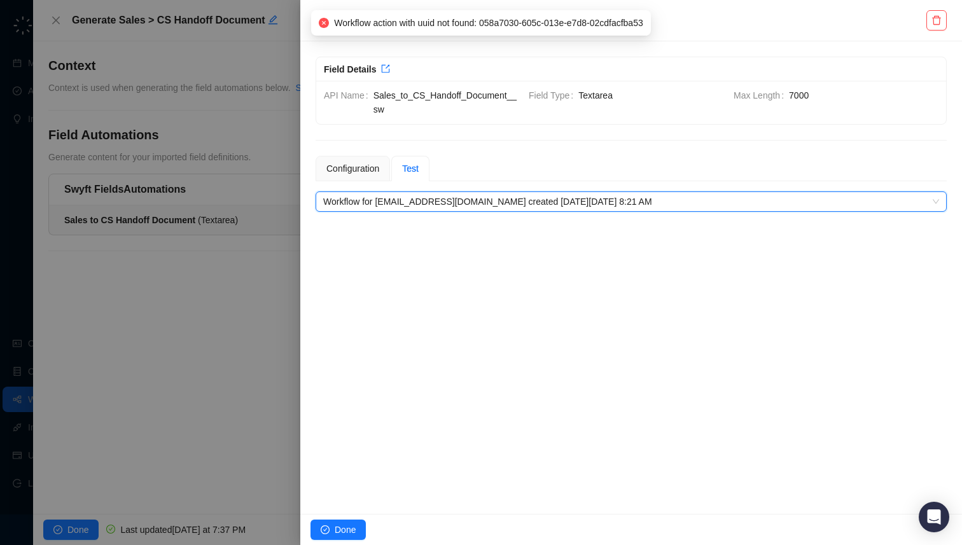
click at [530, 205] on span "Workflow for [EMAIL_ADDRESS][DOMAIN_NAME] created [DATE][DATE] 8:21 AM" at bounding box center [631, 201] width 616 height 19
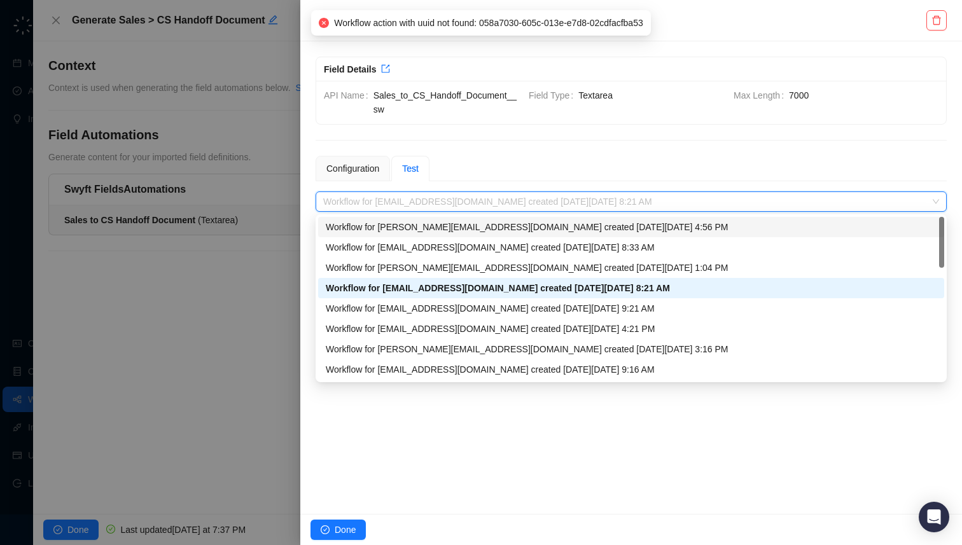
click at [515, 230] on div "Workflow for [PERSON_NAME][EMAIL_ADDRESS][DOMAIN_NAME] created [DATE][DATE] 4:5…" at bounding box center [631, 227] width 611 height 14
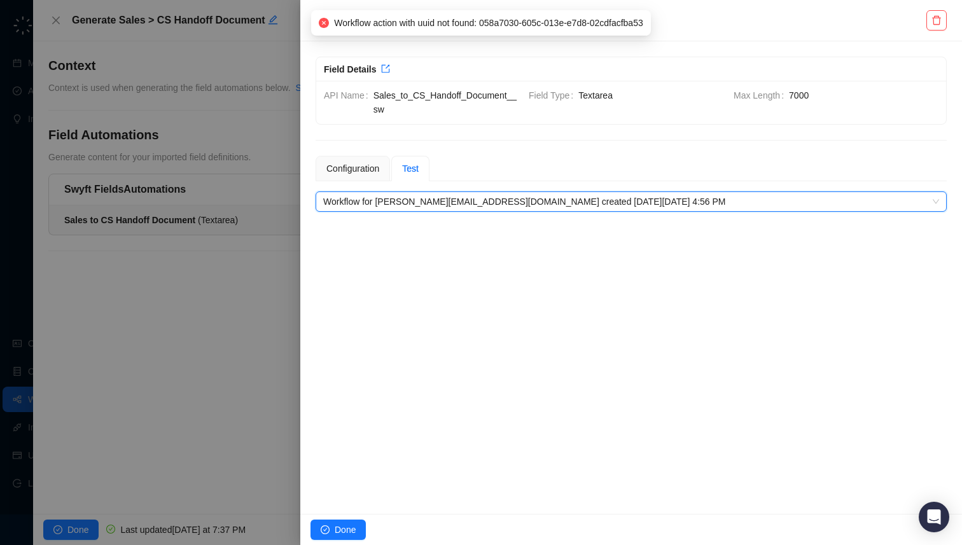
click at [512, 200] on span "Workflow for [PERSON_NAME][EMAIL_ADDRESS][DOMAIN_NAME] created [DATE][DATE] 4:5…" at bounding box center [631, 201] width 616 height 19
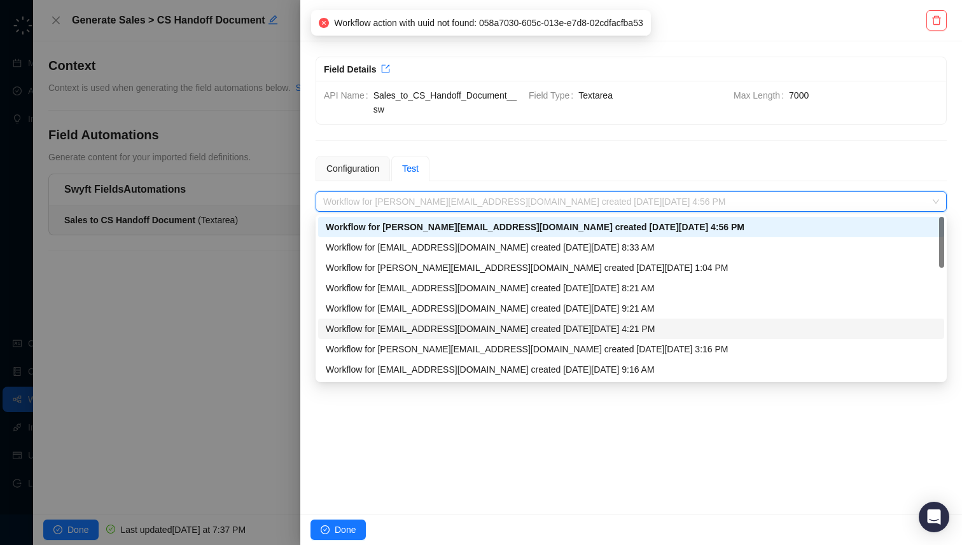
scroll to position [41, 0]
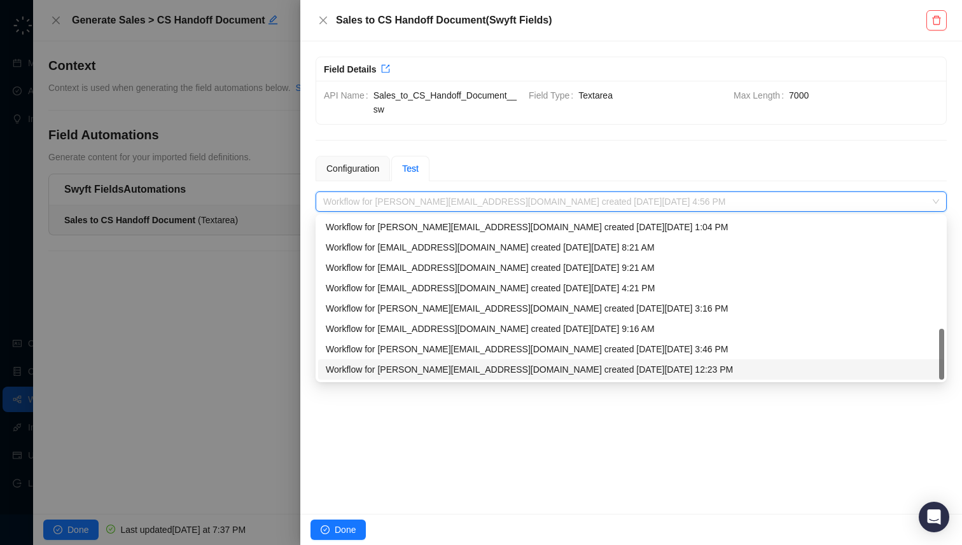
click at [508, 370] on div "Workflow for [PERSON_NAME][EMAIL_ADDRESS][DOMAIN_NAME] created [DATE][DATE] 12:…" at bounding box center [631, 370] width 611 height 14
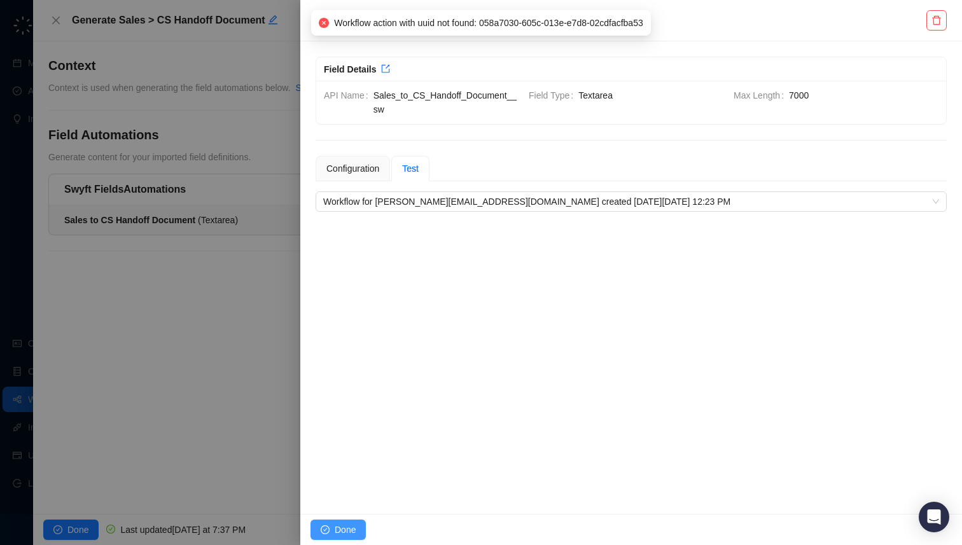
click at [360, 530] on button "Done" at bounding box center [338, 530] width 55 height 20
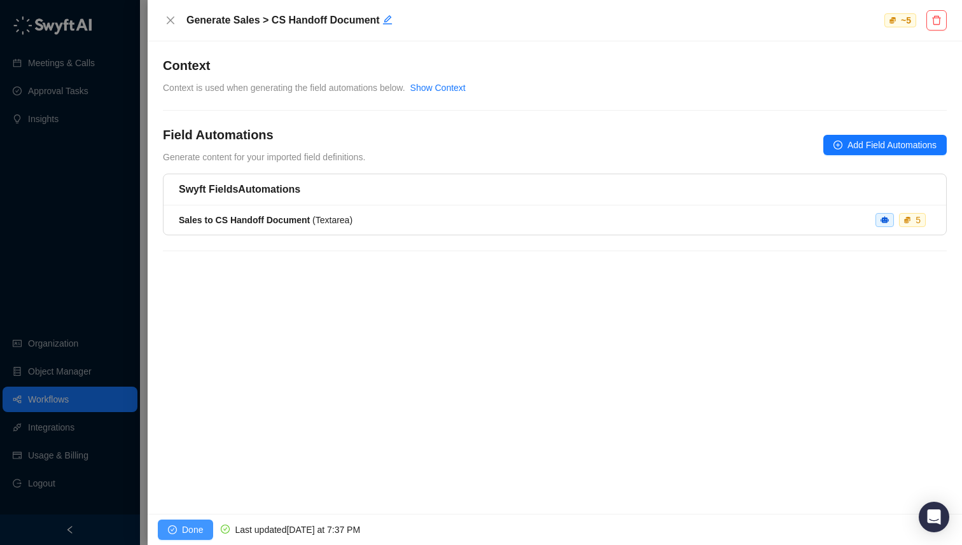
click at [202, 531] on span "Done" at bounding box center [192, 530] width 21 height 14
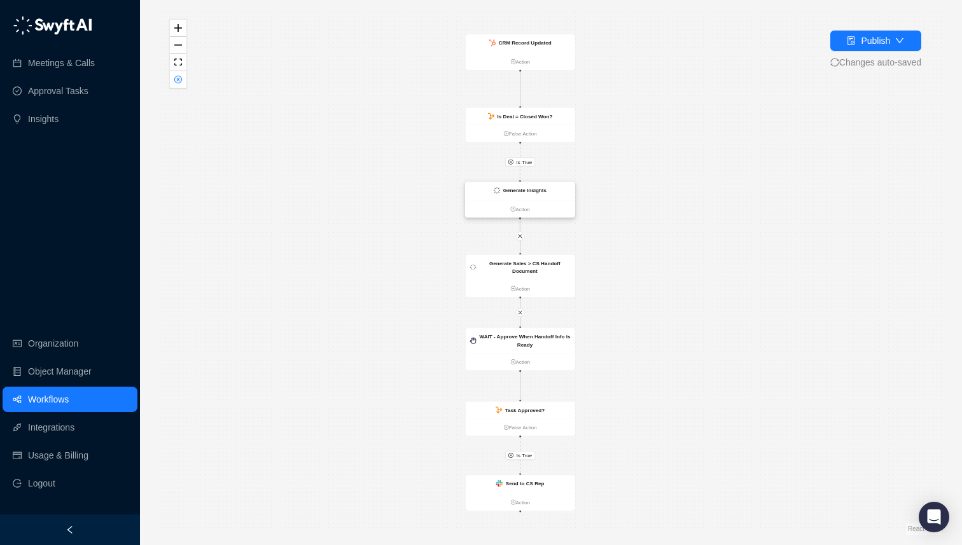
drag, startPoint x: 614, startPoint y: 197, endPoint x: 552, endPoint y: 197, distance: 61.7
click at [552, 197] on div "Generate Insights" at bounding box center [519, 191] width 109 height 18
click at [708, 178] on div "Is True Is True WAIT - Approve When Handoff Info is Ready Action Task Approved?…" at bounding box center [551, 272] width 782 height 525
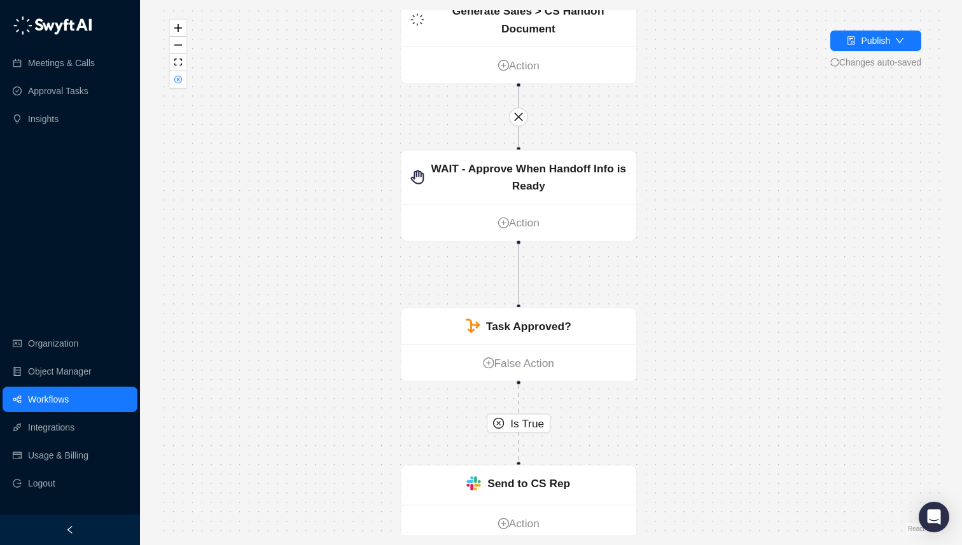
drag, startPoint x: 713, startPoint y: 407, endPoint x: 694, endPoint y: 188, distance: 219.8
click at [694, 188] on div "Is True Is True WAIT - Approve When Handoff Info is Ready Action Task Approved?…" at bounding box center [551, 272] width 782 height 525
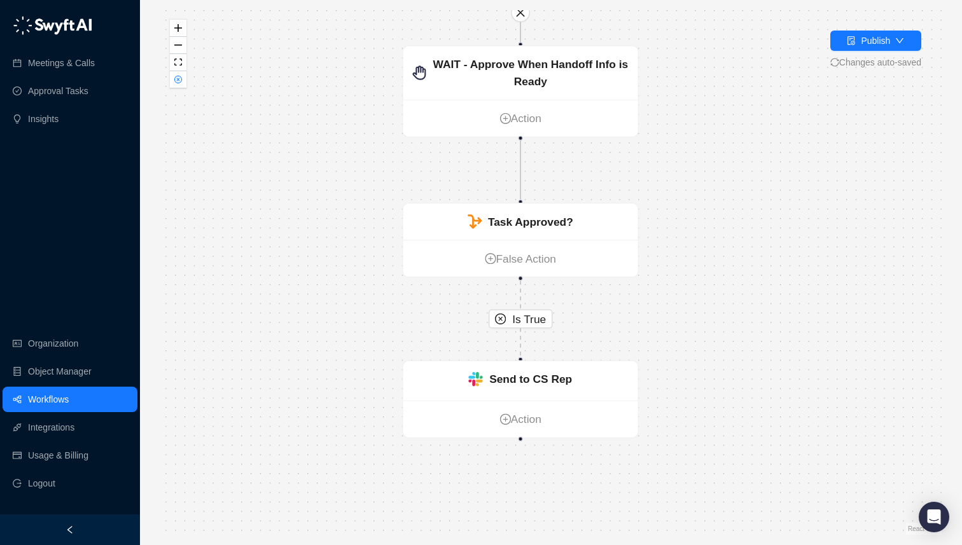
drag, startPoint x: 659, startPoint y: 243, endPoint x: 658, endPoint y: 176, distance: 66.8
click at [658, 176] on div "Is True Is True WAIT - Approve When Handoff Info is Ready Action Task Approved?…" at bounding box center [551, 272] width 782 height 525
click at [563, 93] on div "WAIT - Approve When Handoff Info is Ready" at bounding box center [520, 71] width 235 height 53
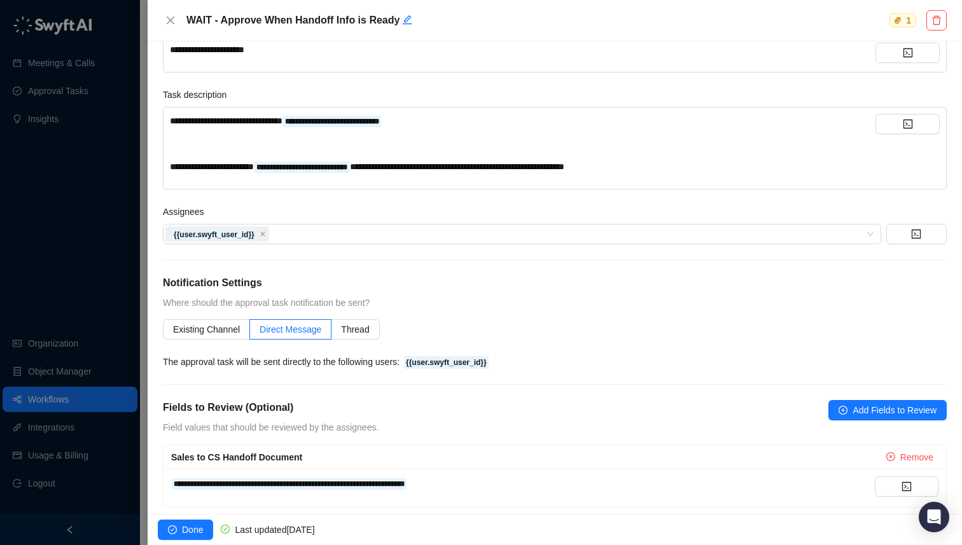
scroll to position [97, 0]
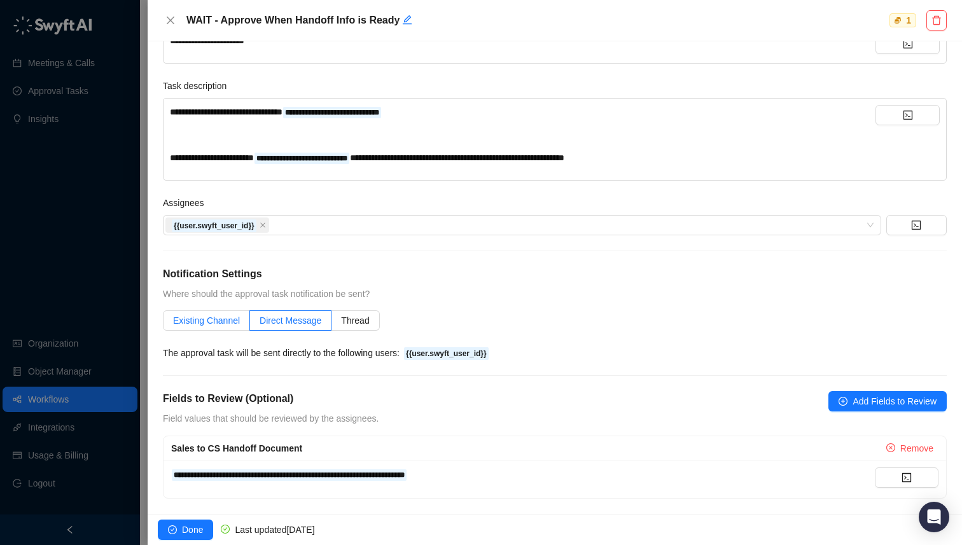
click at [202, 323] on span "Existing Channel" at bounding box center [206, 321] width 67 height 10
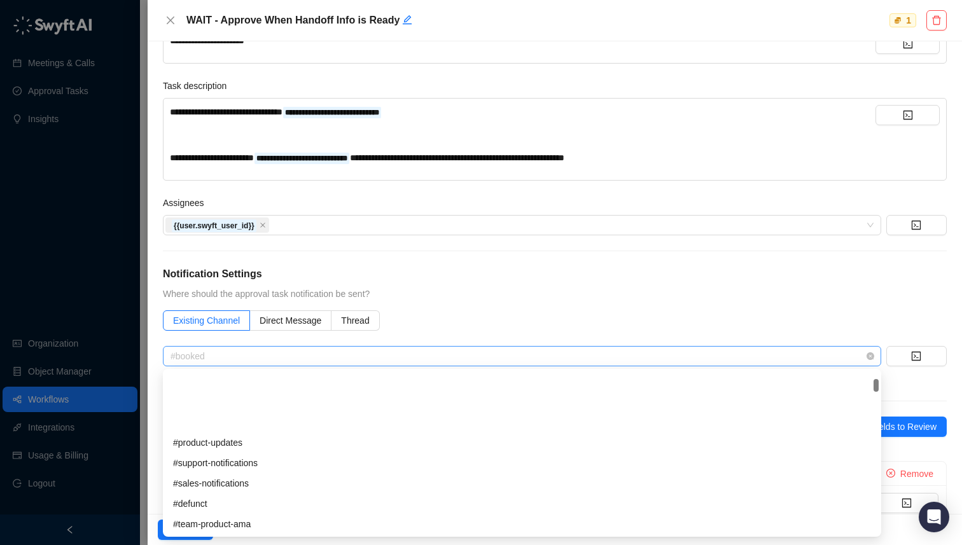
click at [253, 356] on span "#booked" at bounding box center [522, 356] width 703 height 19
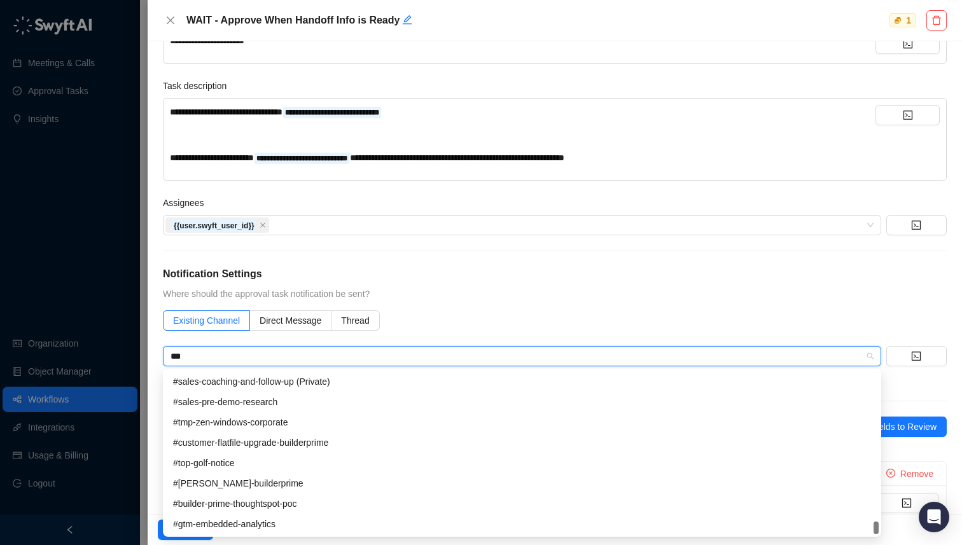
scroll to position [0, 0]
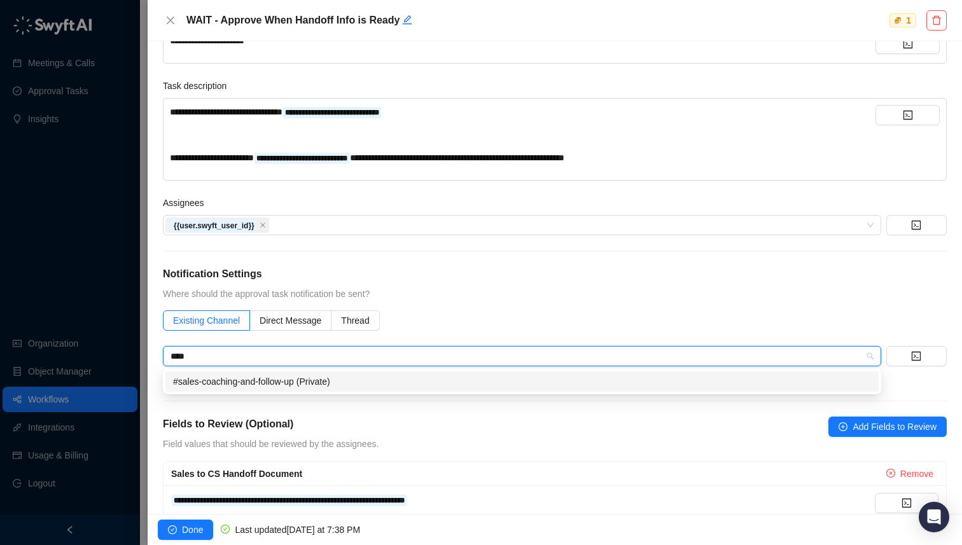
type input "*****"
click at [306, 381] on div "#sales-coaching-and-follow-up (Private)" at bounding box center [522, 382] width 698 height 14
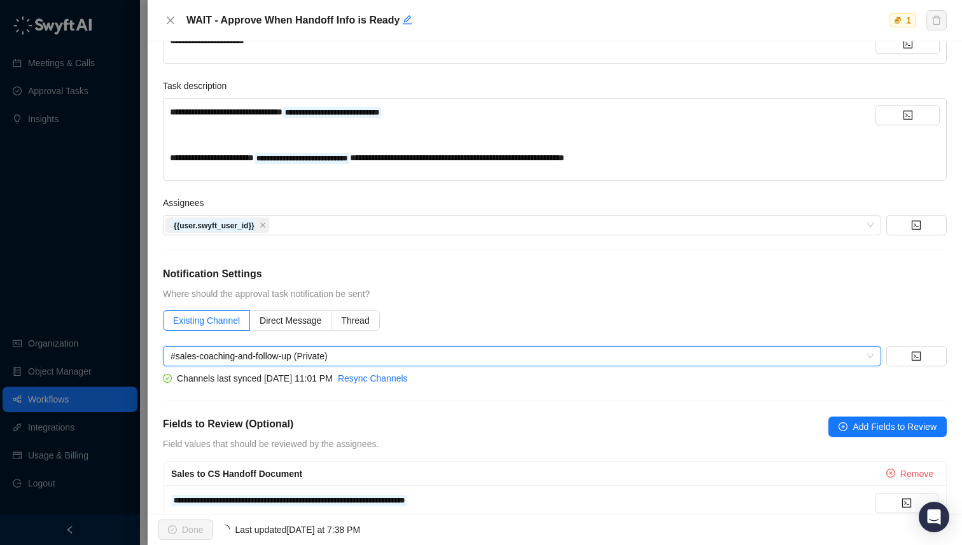
click at [283, 407] on div "**********" at bounding box center [555, 242] width 784 height 565
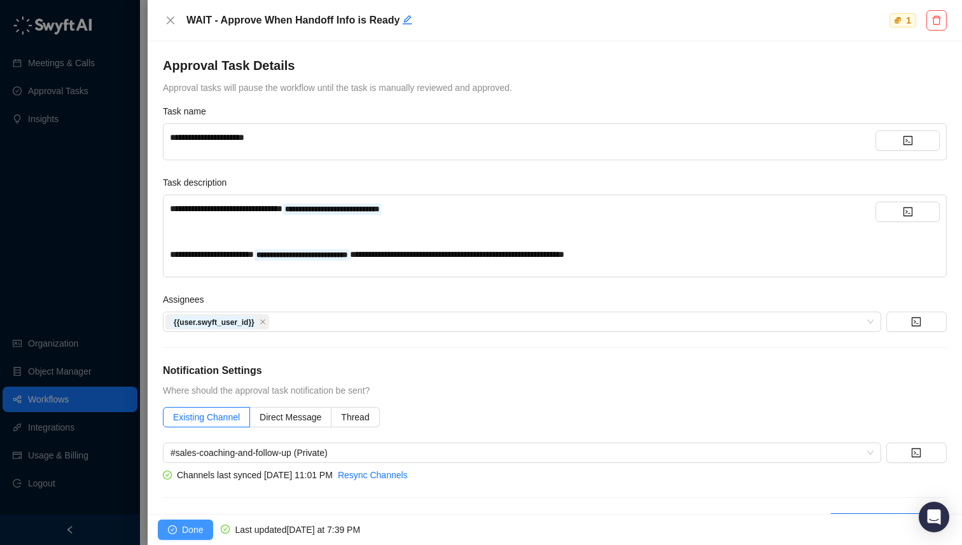
click at [195, 530] on span "Done" at bounding box center [192, 530] width 21 height 14
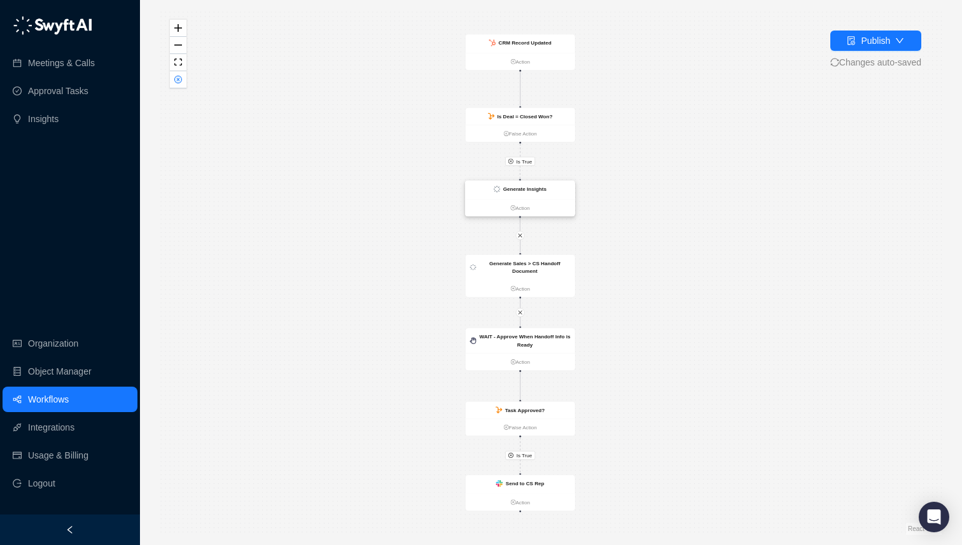
drag, startPoint x: 580, startPoint y: 197, endPoint x: 519, endPoint y: 197, distance: 61.7
click at [519, 197] on div "Generate Insights" at bounding box center [519, 190] width 109 height 18
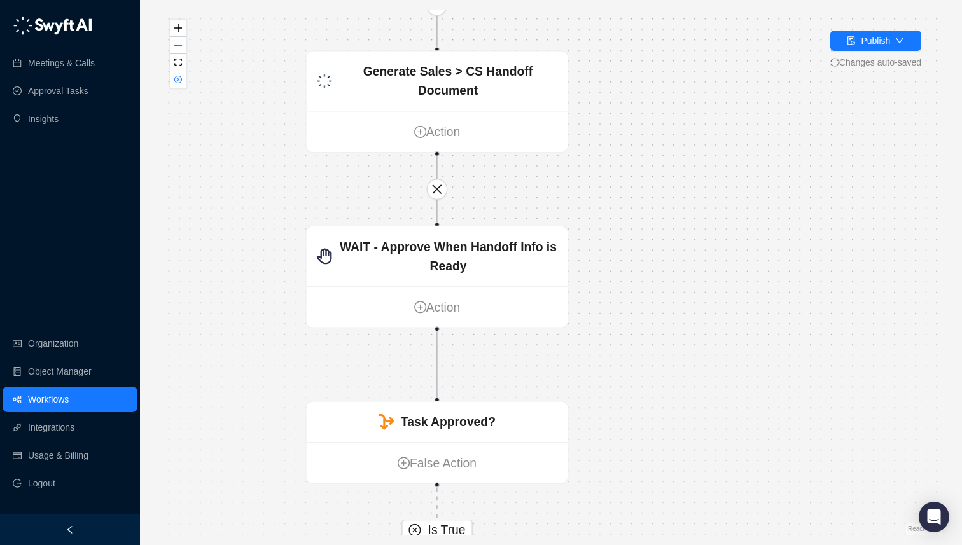
drag, startPoint x: 643, startPoint y: 442, endPoint x: 643, endPoint y: 197, distance: 245.0
click at [643, 198] on div "Is True Is True WAIT - Approve When Handoff Info is Ready Action Task Approved?…" at bounding box center [551, 272] width 782 height 525
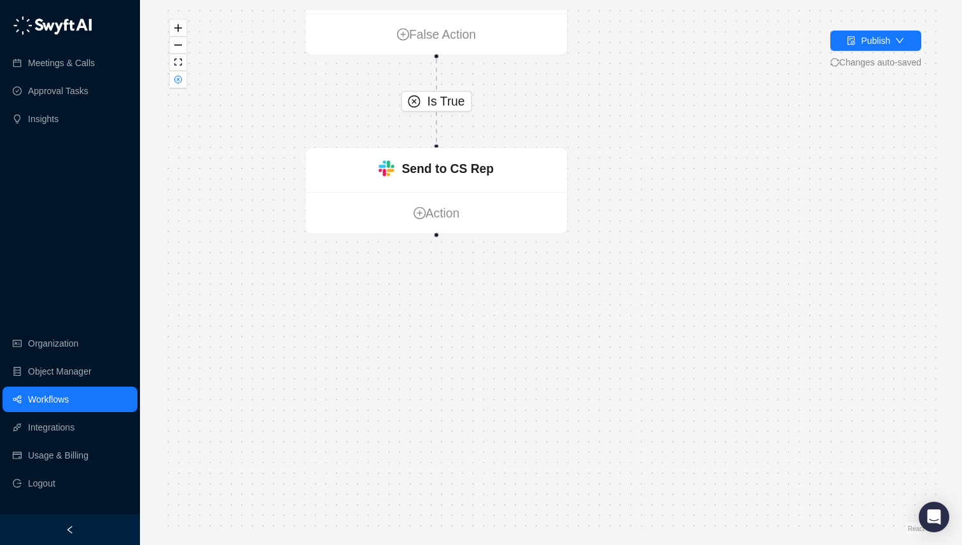
drag, startPoint x: 640, startPoint y: 280, endPoint x: 638, endPoint y: 80, distance: 200.5
click at [638, 80] on div "Is True Is True WAIT - Approve When Handoff Info is Ready Action Task Approved?…" at bounding box center [551, 272] width 782 height 525
click at [432, 212] on link "Action" at bounding box center [436, 213] width 261 height 19
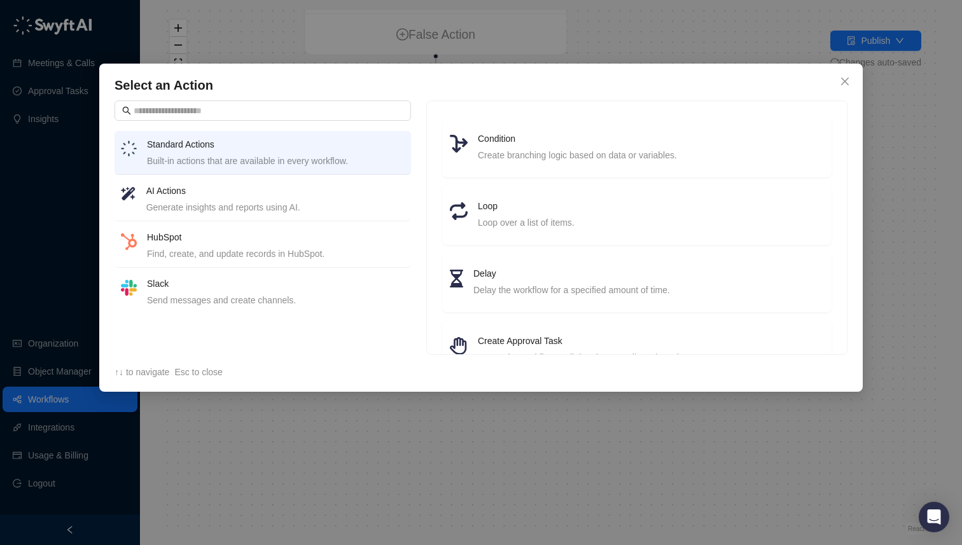
click at [299, 453] on div "Select an Action Standard Actions Built-in actions that are available in every …" at bounding box center [481, 272] width 962 height 545
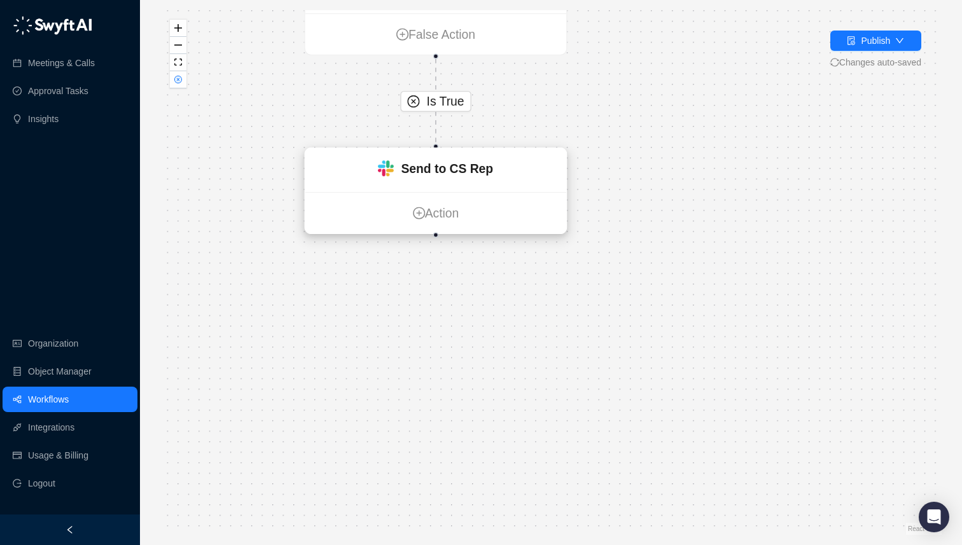
click at [446, 179] on div "Send to CS Rep" at bounding box center [436, 170] width 261 height 44
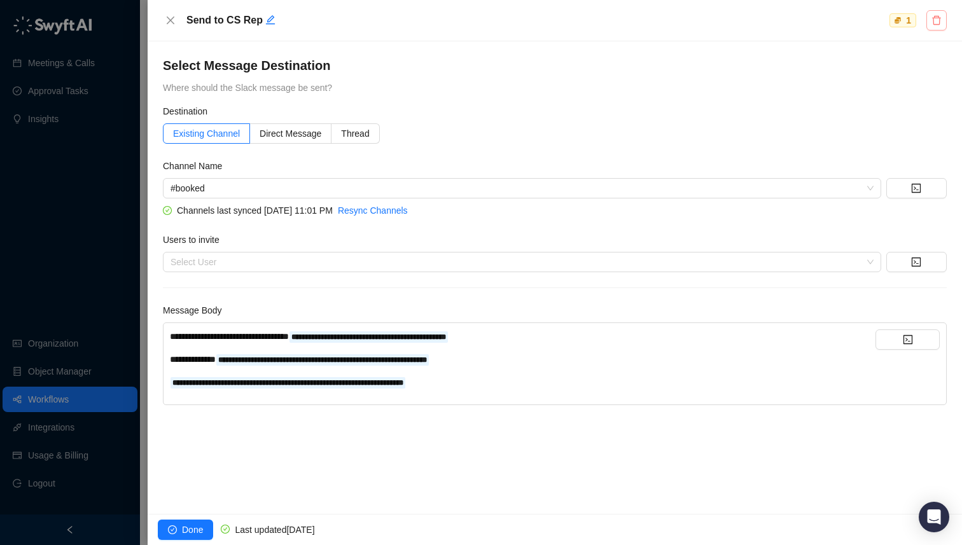
click at [932, 15] on icon "delete" at bounding box center [937, 20] width 10 height 10
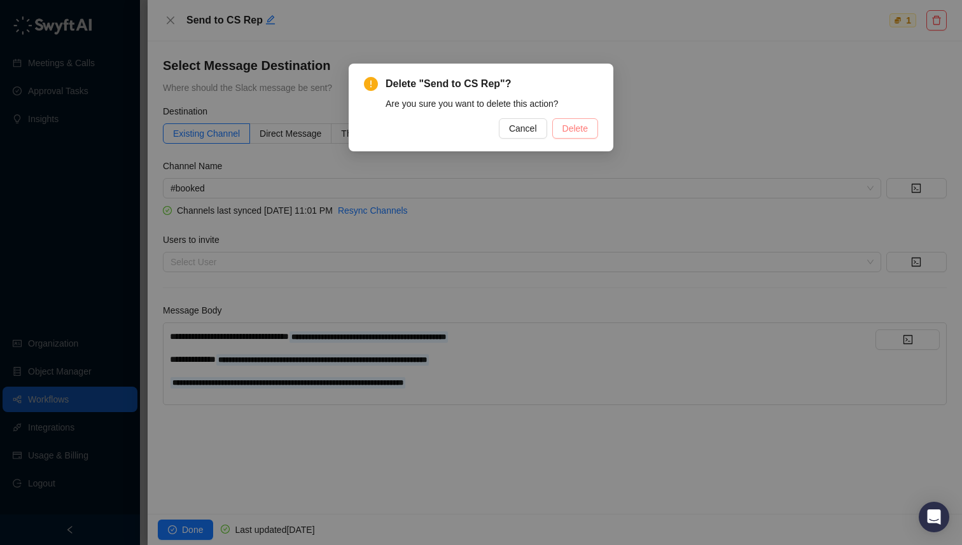
click at [564, 130] on span "Delete" at bounding box center [575, 129] width 25 height 14
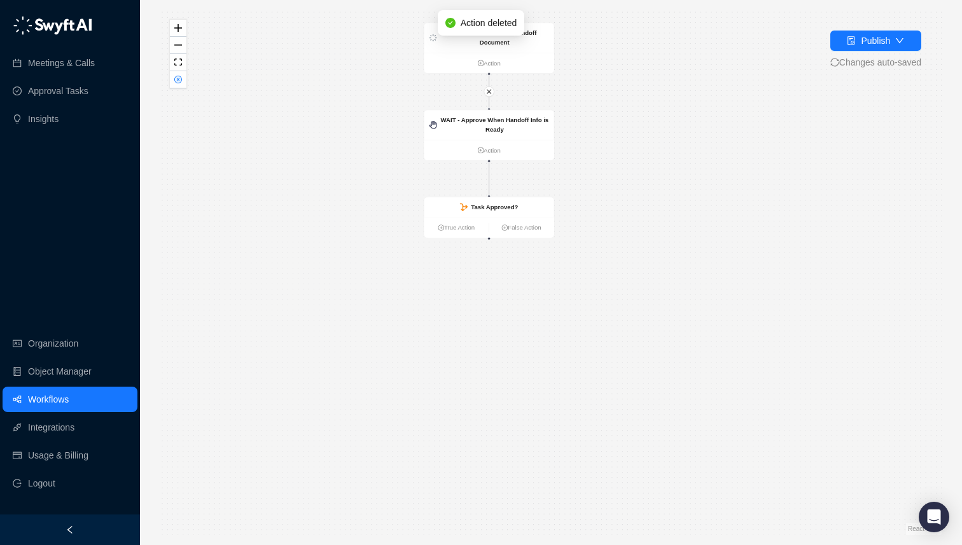
drag, startPoint x: 414, startPoint y: 463, endPoint x: 388, endPoint y: 190, distance: 274.3
click at [388, 190] on div "Is True WAIT - Approve When Handoff Info is Ready Action Task Approved? True Ac…" at bounding box center [551, 272] width 782 height 525
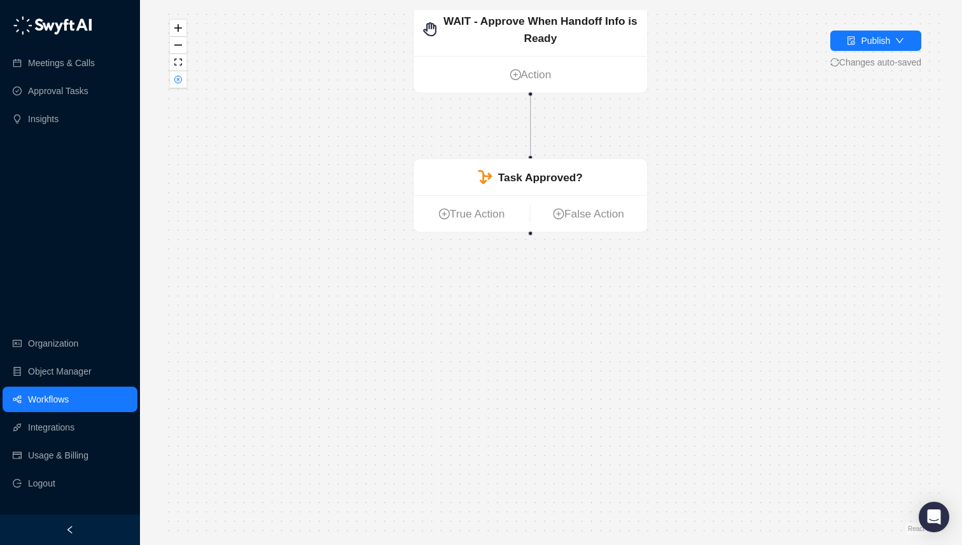
drag, startPoint x: 559, startPoint y: 308, endPoint x: 463, endPoint y: 347, distance: 103.7
click at [463, 347] on div "Is True WAIT - Approve When Handoff Info is Ready Action Task Approved? True Ac…" at bounding box center [551, 272] width 782 height 525
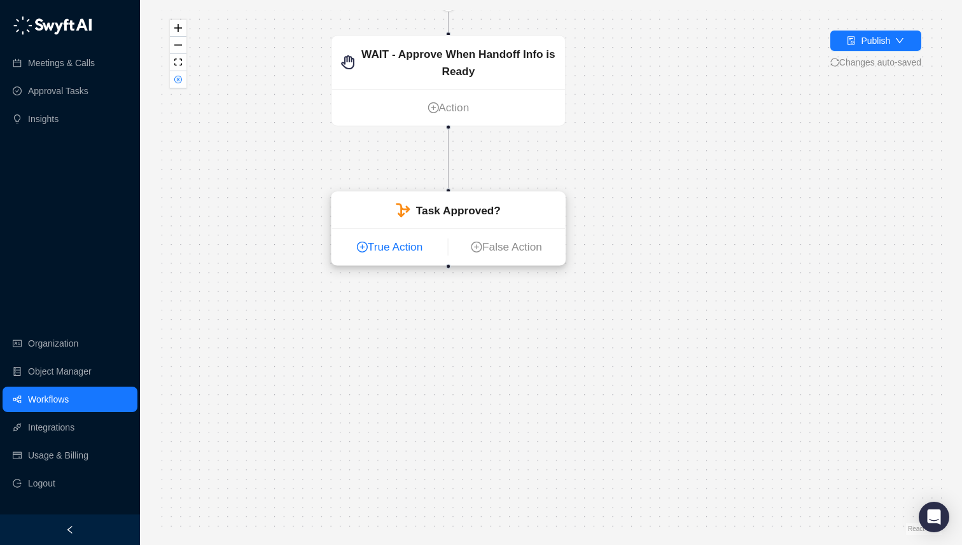
click at [379, 254] on link "True Action" at bounding box center [390, 247] width 116 height 17
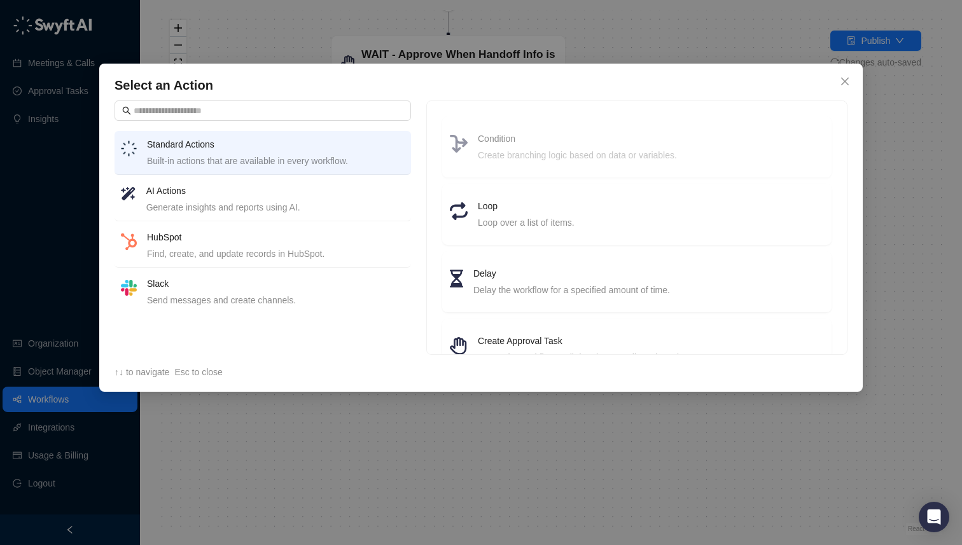
click at [230, 242] on h4 "HubSpot" at bounding box center [276, 237] width 258 height 14
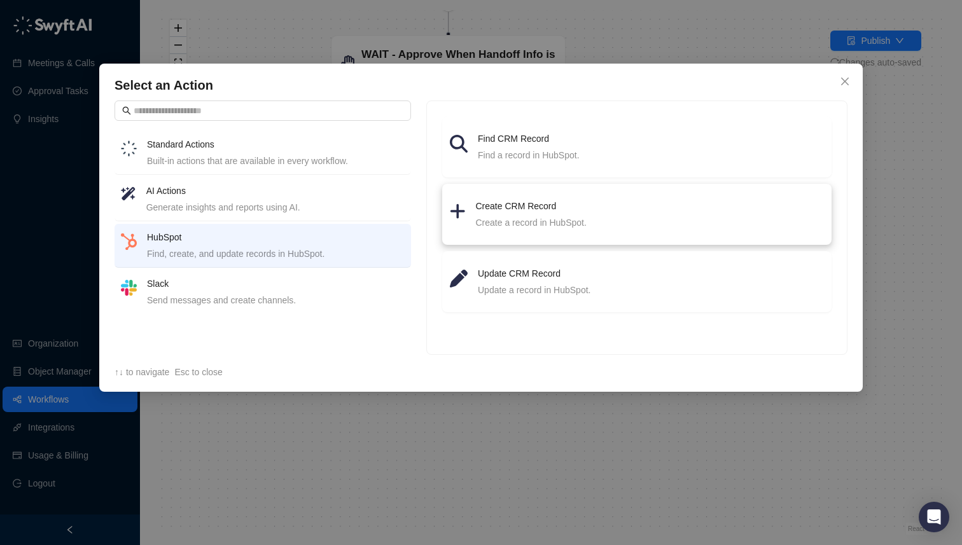
click at [545, 223] on div "Create a record in HubSpot." at bounding box center [650, 223] width 348 height 14
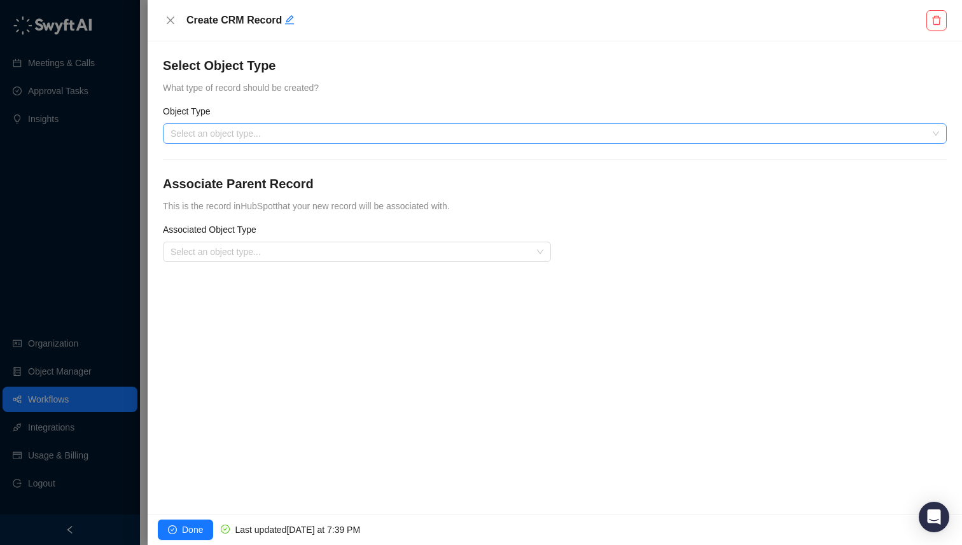
click at [288, 137] on input "search" at bounding box center [551, 133] width 761 height 19
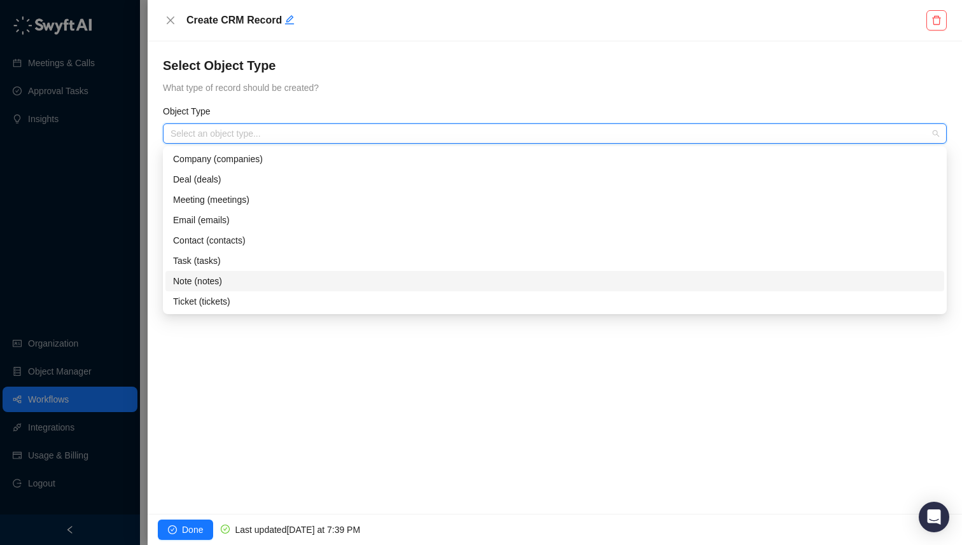
click at [267, 278] on div "Note (notes)" at bounding box center [555, 281] width 764 height 14
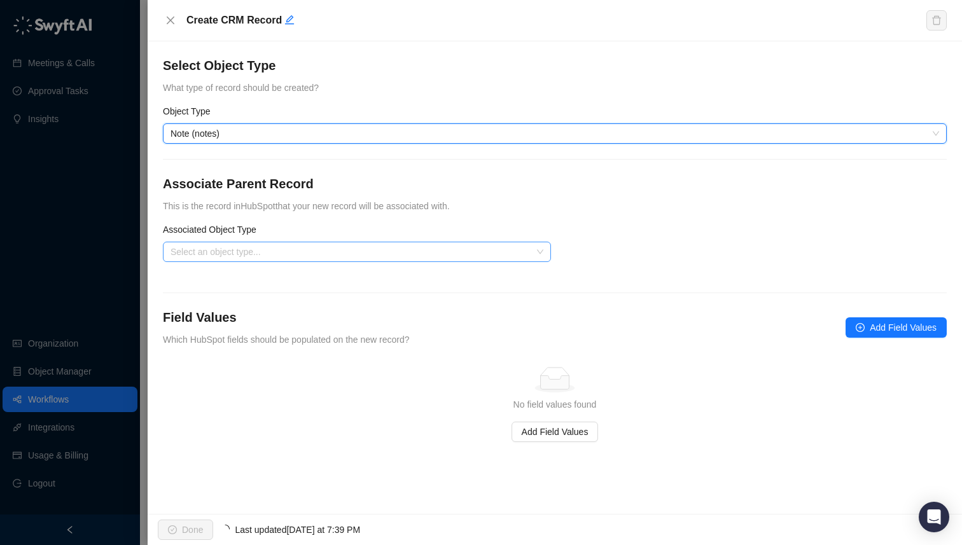
click at [274, 250] on input "search" at bounding box center [353, 251] width 365 height 19
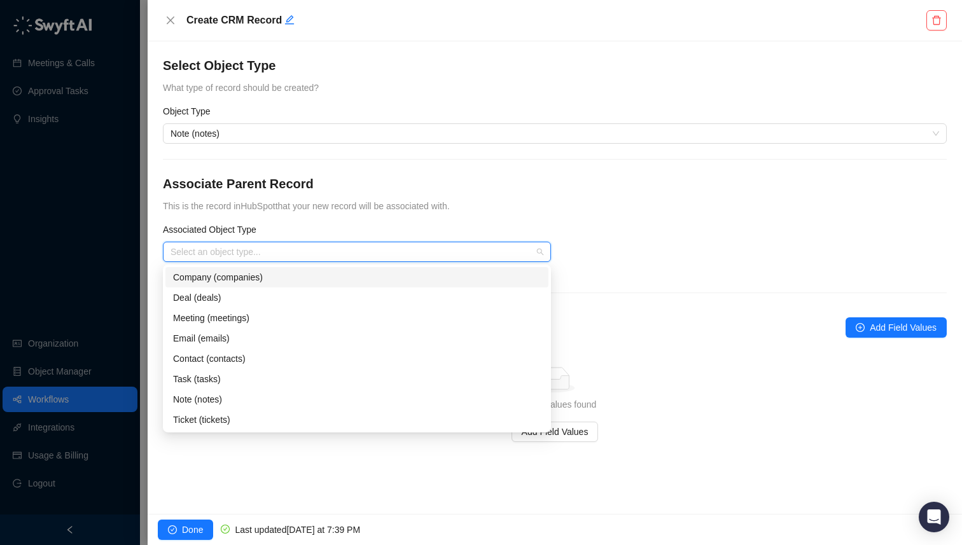
click at [271, 279] on div "Company (companies)" at bounding box center [357, 278] width 368 height 14
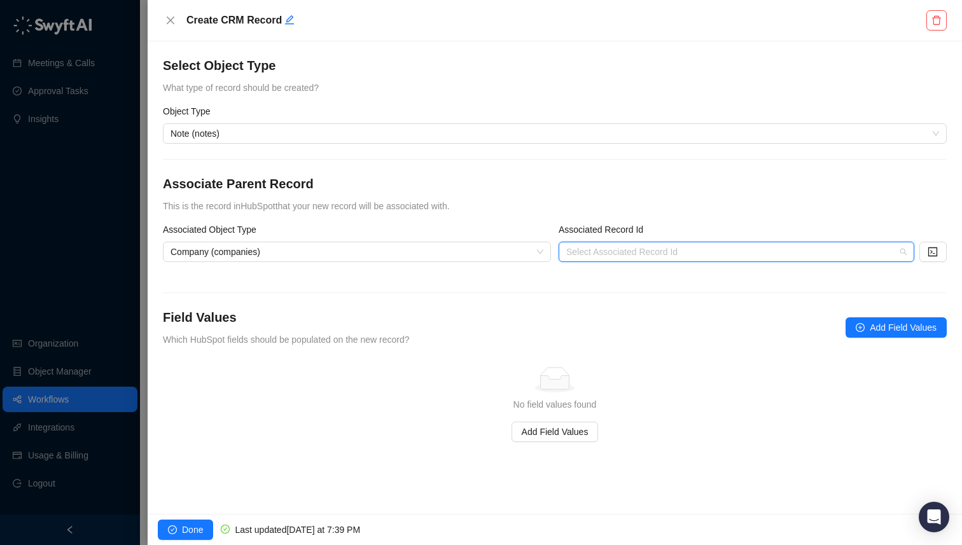
click at [652, 257] on input "search" at bounding box center [732, 251] width 333 height 19
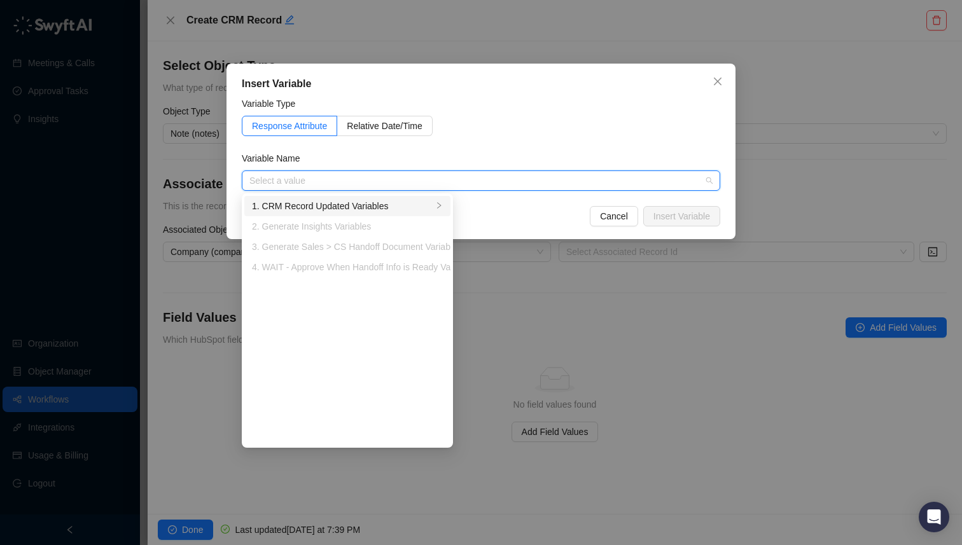
click at [328, 209] on div "1. CRM Record Updated Variables" at bounding box center [342, 206] width 181 height 14
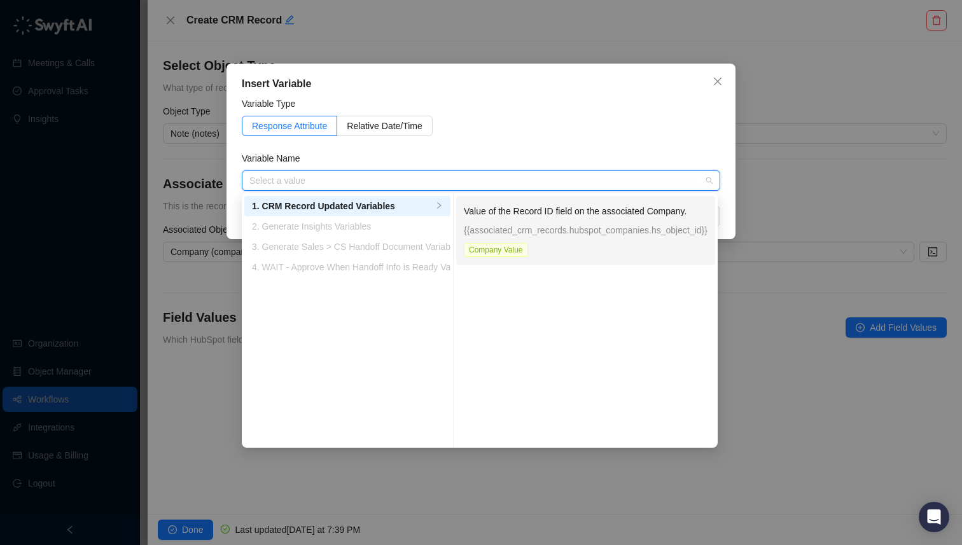
click at [508, 239] on div "Value of the Record ID field on the associated Company. {{associated_crm_record…" at bounding box center [586, 230] width 244 height 53
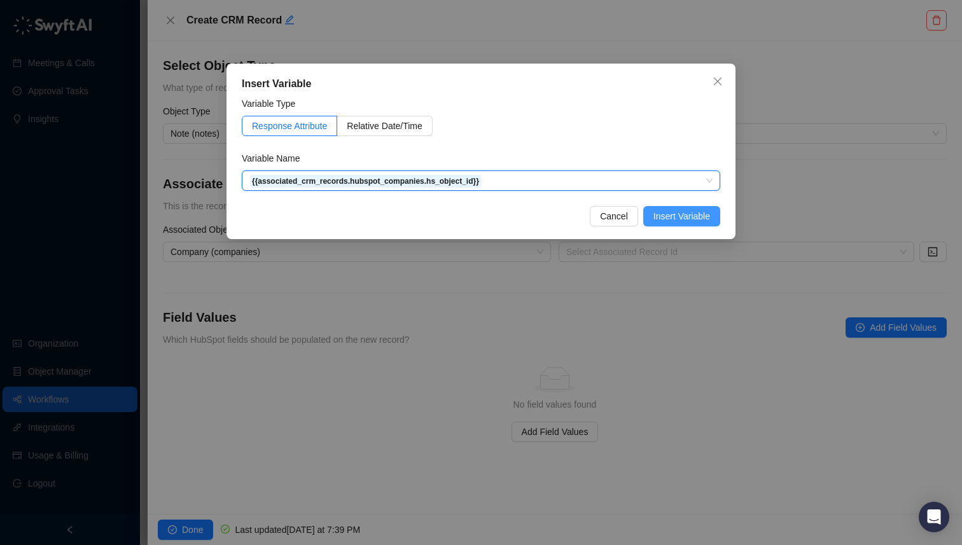
click at [656, 211] on span "Insert Variable" at bounding box center [682, 216] width 57 height 14
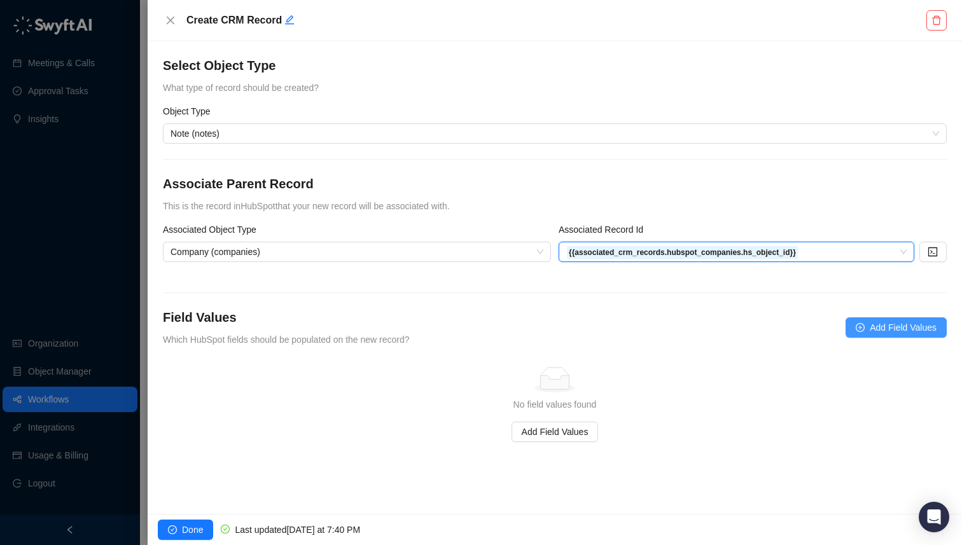
click at [867, 335] on button "Add Field Values" at bounding box center [896, 328] width 101 height 20
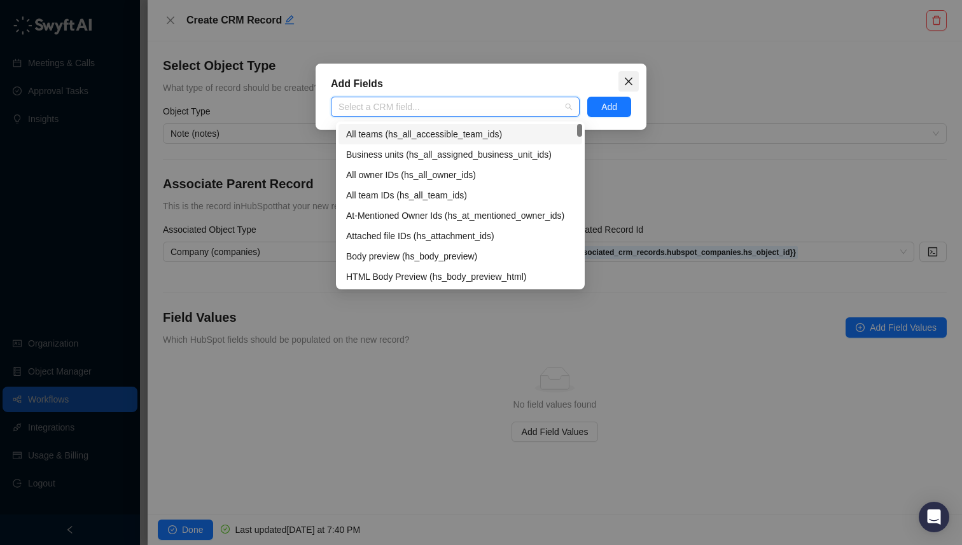
click at [631, 80] on icon "close" at bounding box center [629, 81] width 10 height 10
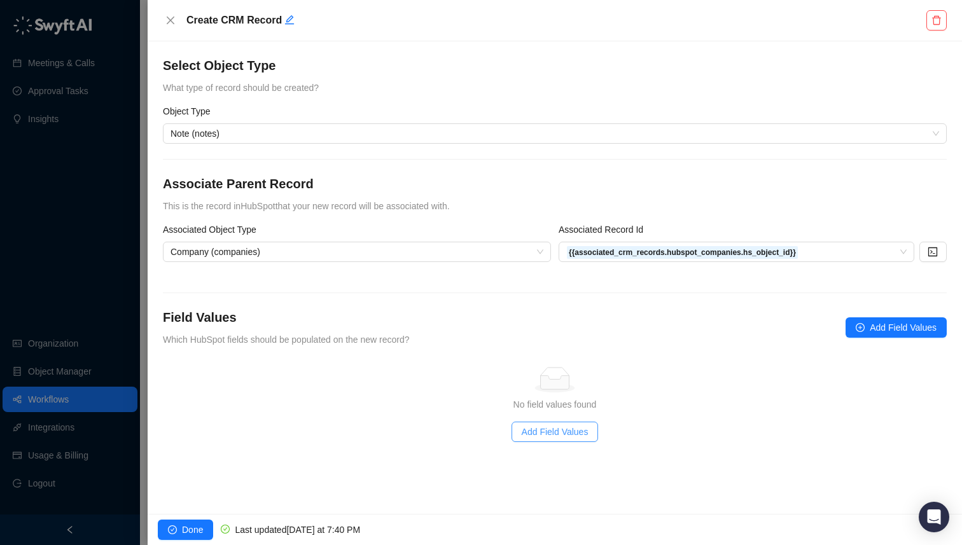
click at [547, 426] on span "Add Field Values" at bounding box center [555, 432] width 67 height 14
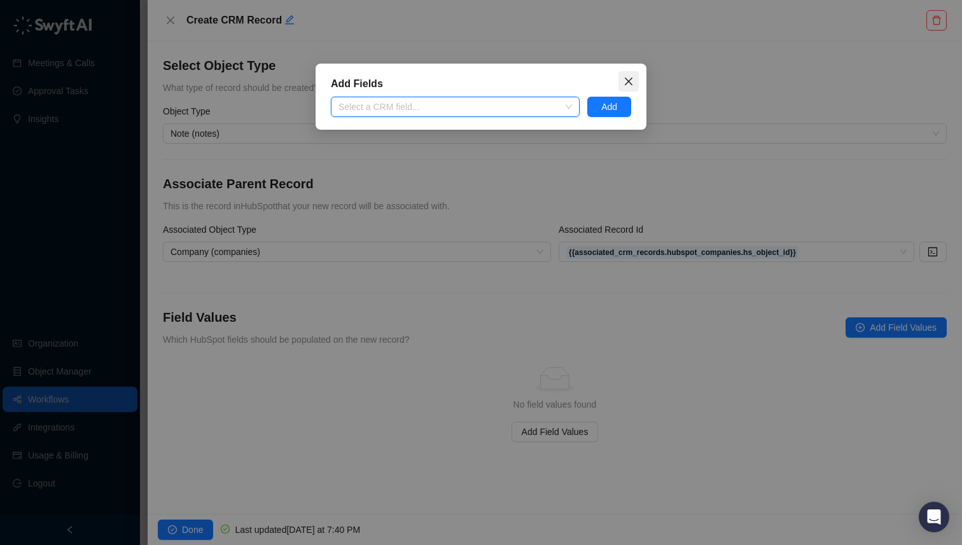
click at [633, 78] on icon "close" at bounding box center [629, 81] width 10 height 10
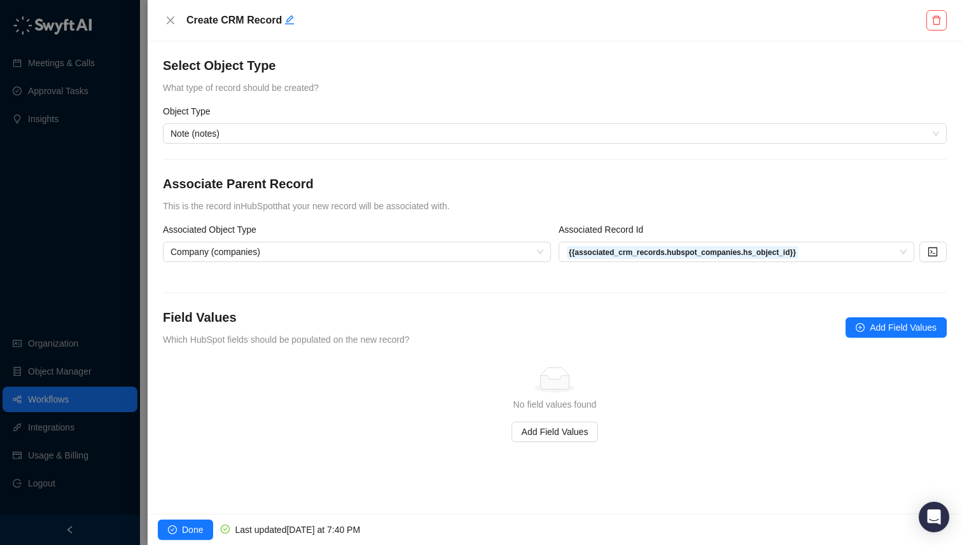
click at [410, 323] on h4 "Field Values" at bounding box center [286, 318] width 247 height 18
click at [196, 528] on span "Done" at bounding box center [192, 530] width 21 height 14
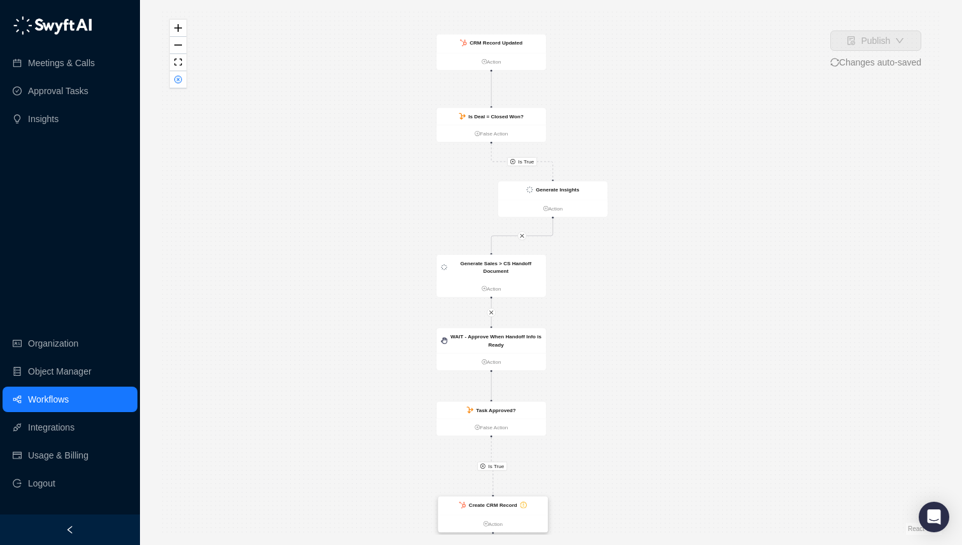
drag, startPoint x: 600, startPoint y: 486, endPoint x: 482, endPoint y: 507, distance: 119.7
click at [482, 507] on strong "Create CRM Record" at bounding box center [493, 506] width 48 height 6
click at [495, 505] on strong "Create CRM Record" at bounding box center [493, 506] width 48 height 6
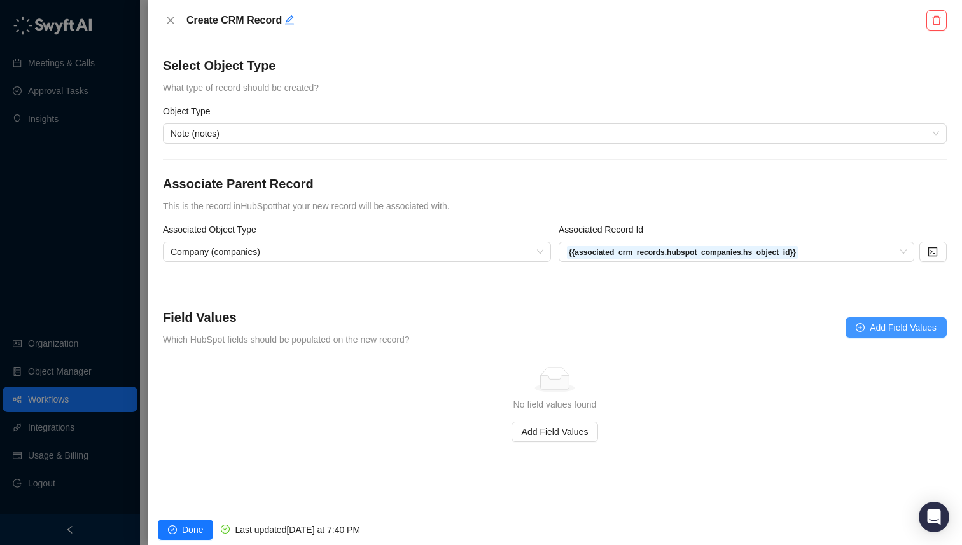
click at [908, 331] on span "Add Field Values" at bounding box center [903, 328] width 67 height 14
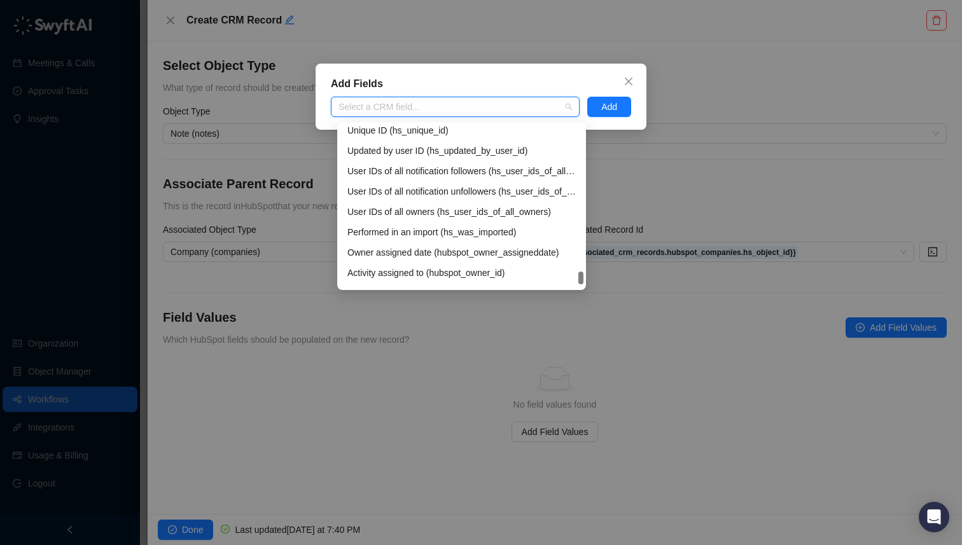
scroll to position [815, 0]
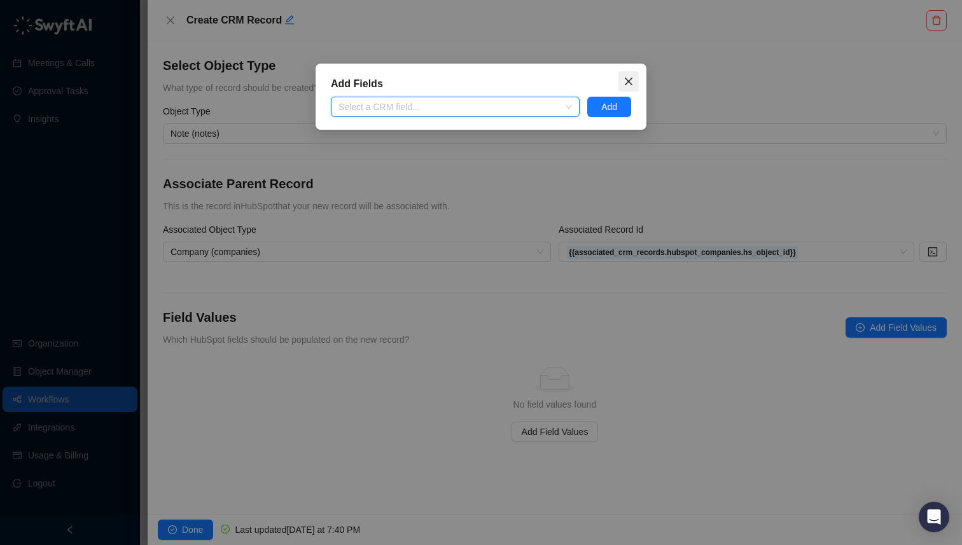
click at [629, 74] on button "Close" at bounding box center [629, 81] width 20 height 20
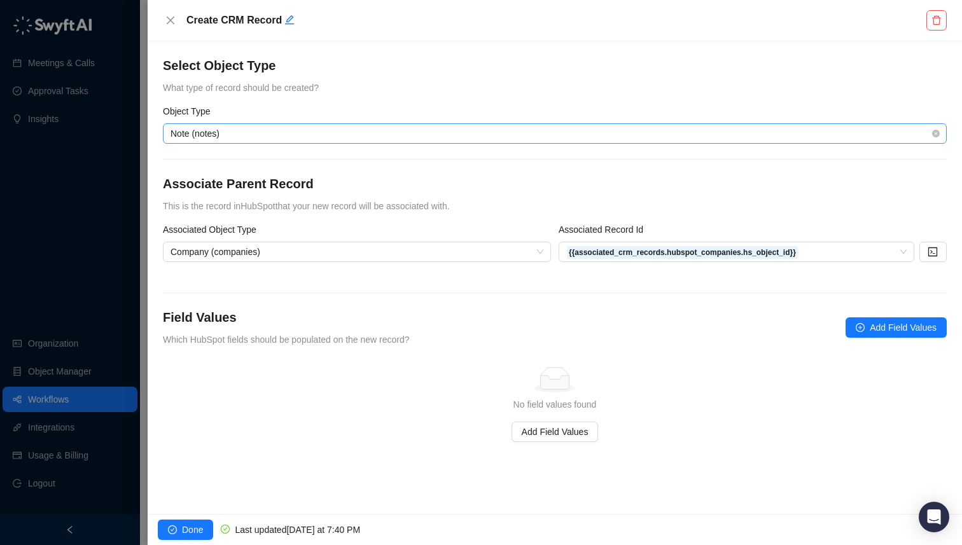
click at [535, 136] on span "Note (notes)" at bounding box center [555, 133] width 769 height 19
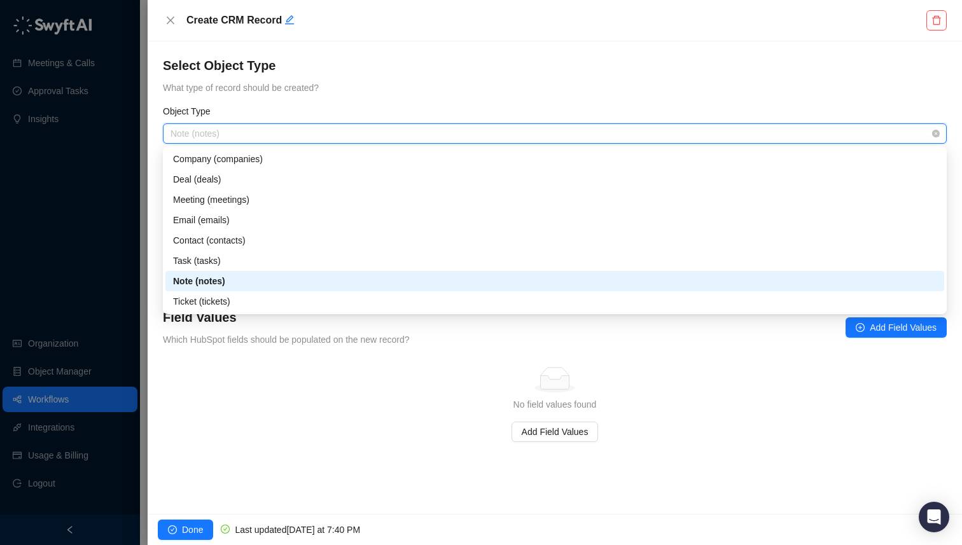
click at [535, 136] on span "Note (notes)" at bounding box center [555, 133] width 769 height 19
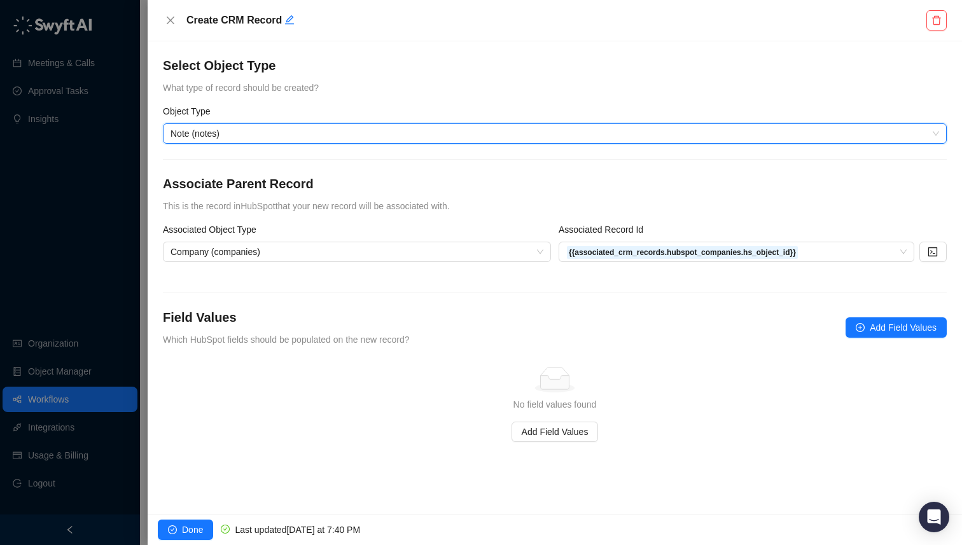
click at [236, 157] on form "Object Type Note (notes) Note (notes) Associate Parent Record This is the recor…" at bounding box center [555, 273] width 784 height 338
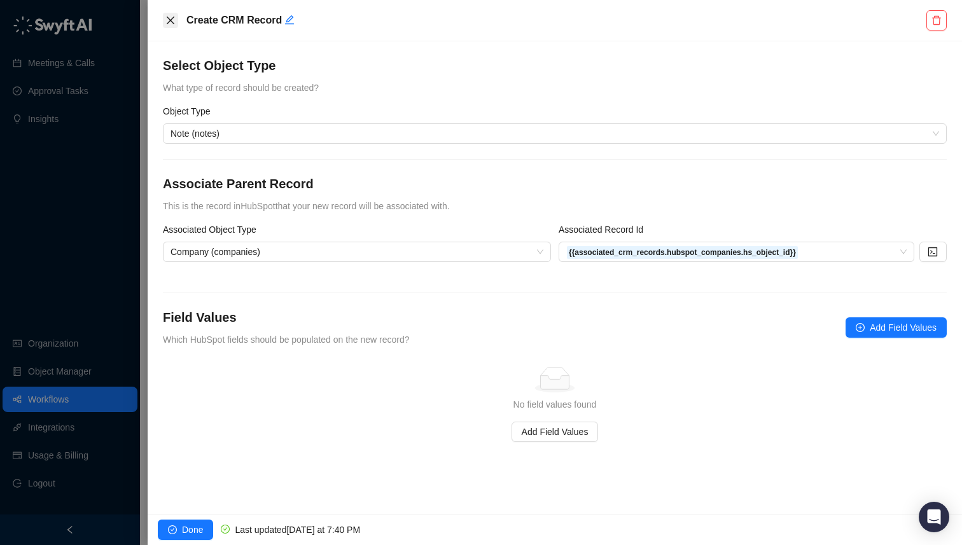
click at [171, 22] on icon "close" at bounding box center [170, 20] width 10 height 10
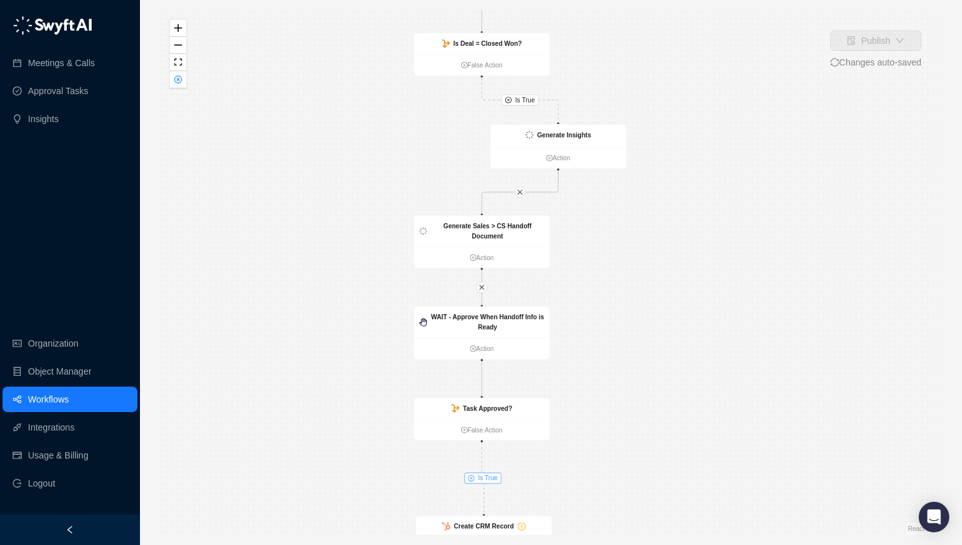
click at [486, 481] on span "Is True" at bounding box center [488, 479] width 20 height 10
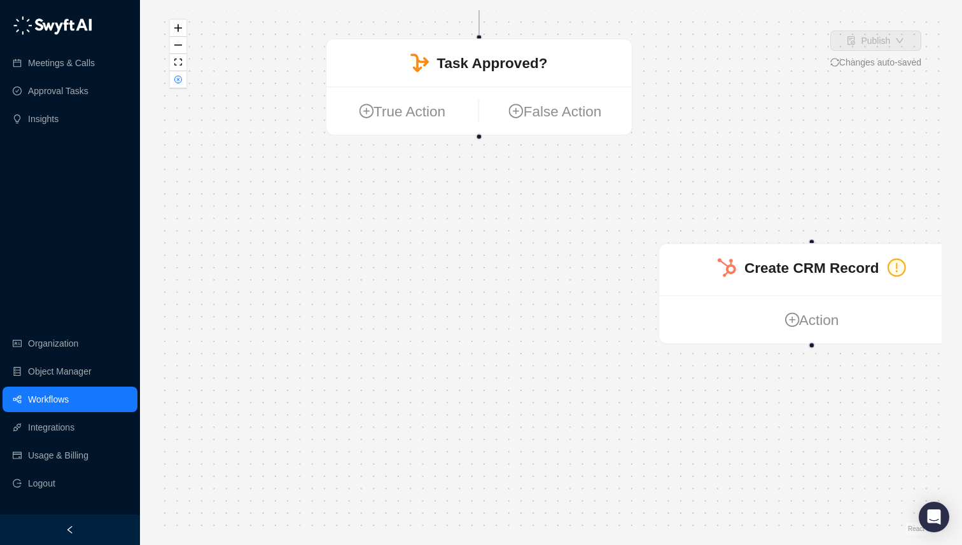
drag, startPoint x: 379, startPoint y: 451, endPoint x: 555, endPoint y: 220, distance: 290.6
click at [555, 220] on div "Is True WAIT - Approve When Handoff Info is Ready Action Task Approved? True Ac…" at bounding box center [551, 272] width 782 height 525
click at [403, 125] on ul "True Action False Action" at bounding box center [479, 111] width 305 height 48
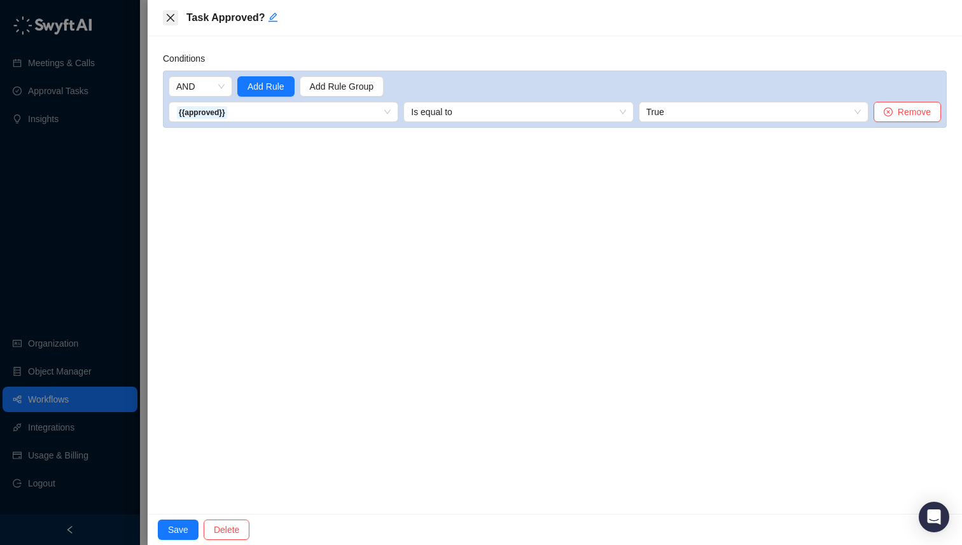
click at [170, 24] on button "Close" at bounding box center [170, 17] width 15 height 15
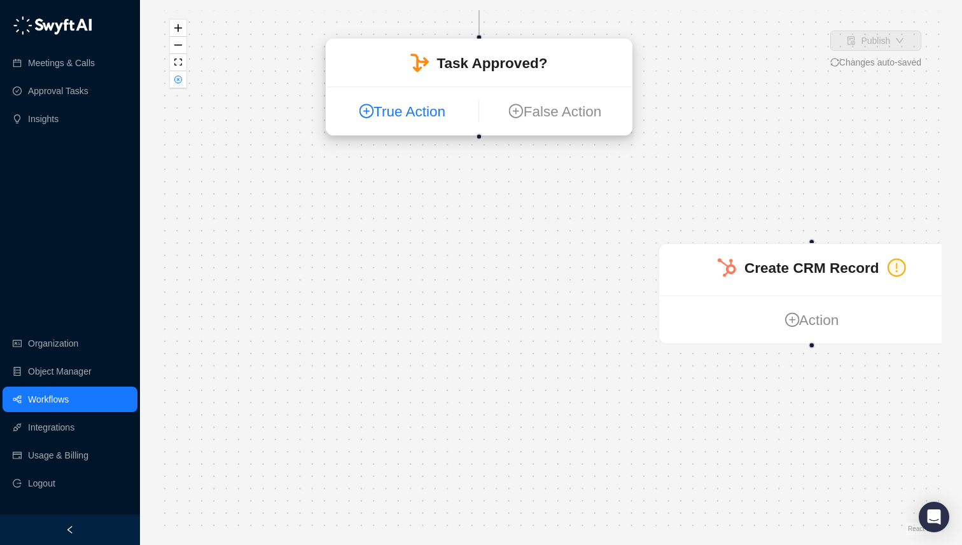
click at [405, 118] on link "True Action" at bounding box center [402, 111] width 151 height 22
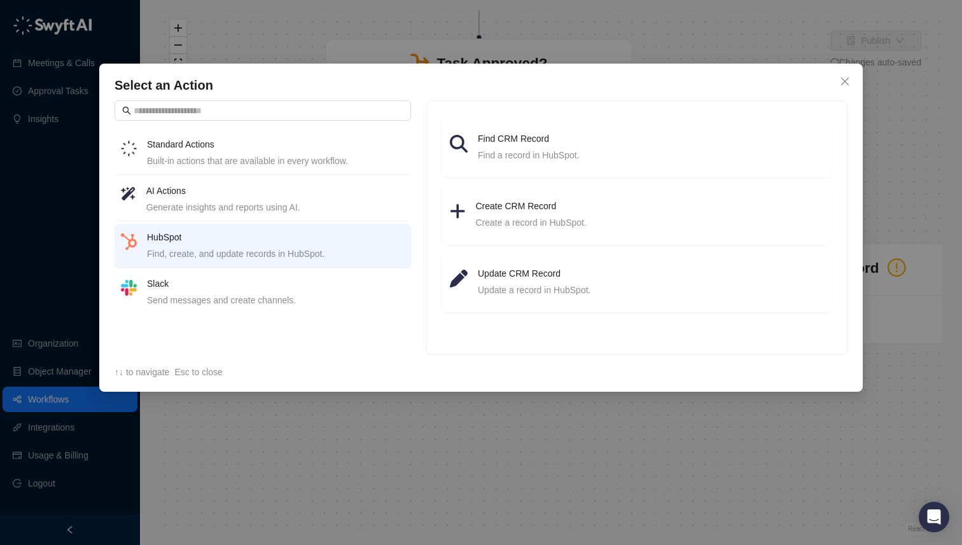
click at [216, 304] on div "Send messages and create channels." at bounding box center [276, 300] width 258 height 14
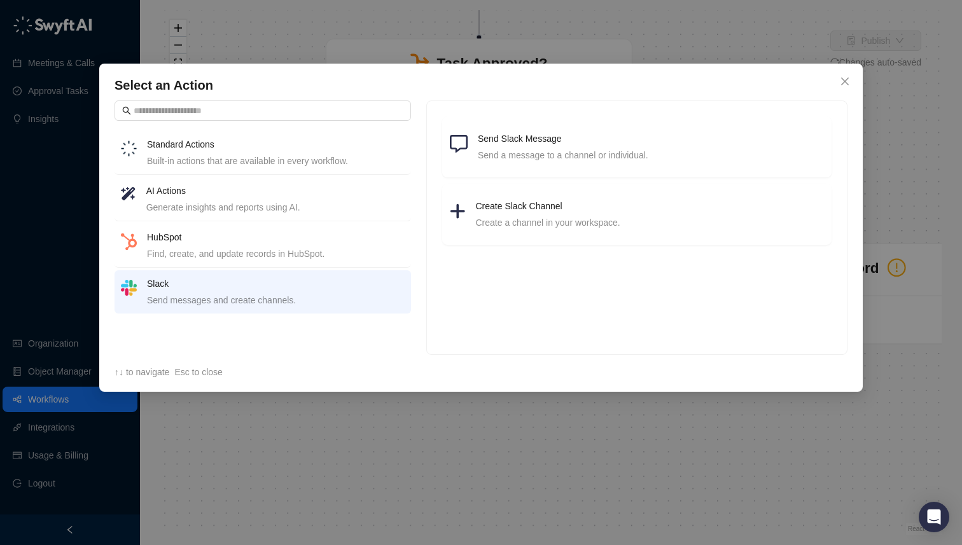
click at [225, 150] on h4 "Standard Actions" at bounding box center [276, 144] width 258 height 14
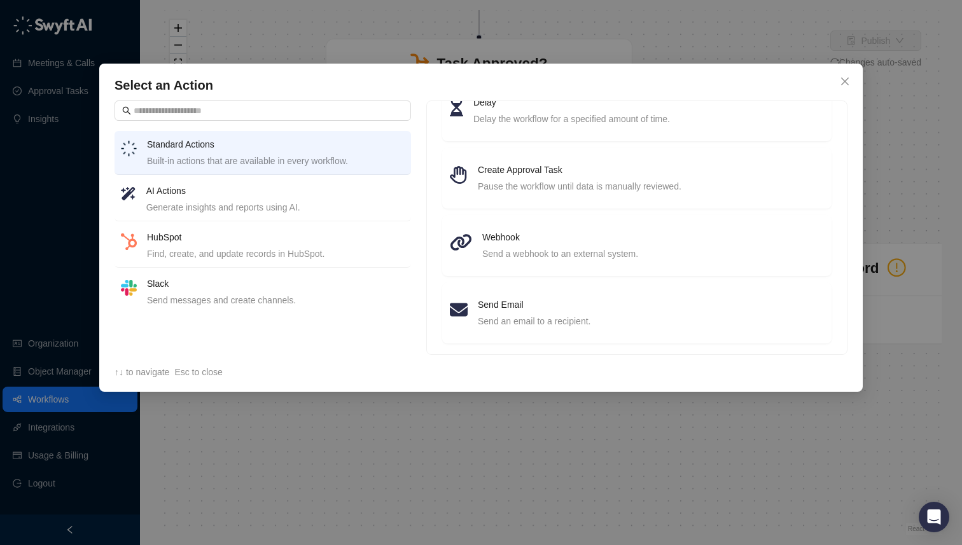
scroll to position [182, 0]
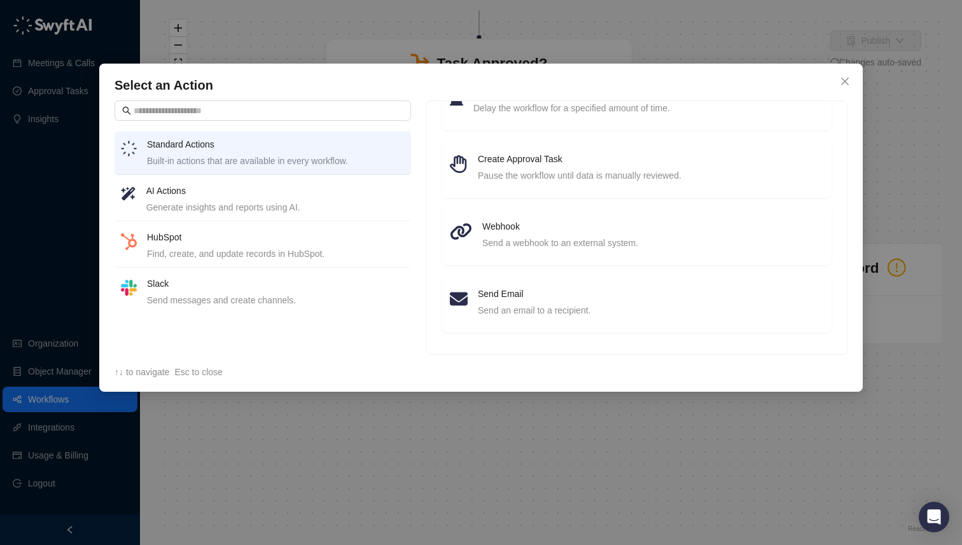
click at [295, 307] on div "Send messages and create channels." at bounding box center [276, 300] width 258 height 14
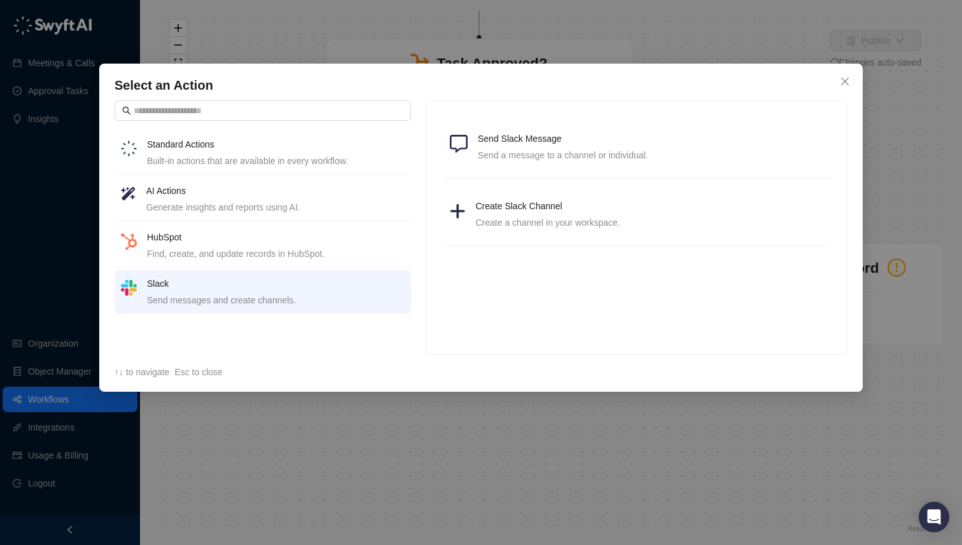
click at [258, 171] on li "Standard Actions Built-in actions that are available in every workflow." at bounding box center [263, 153] width 297 height 44
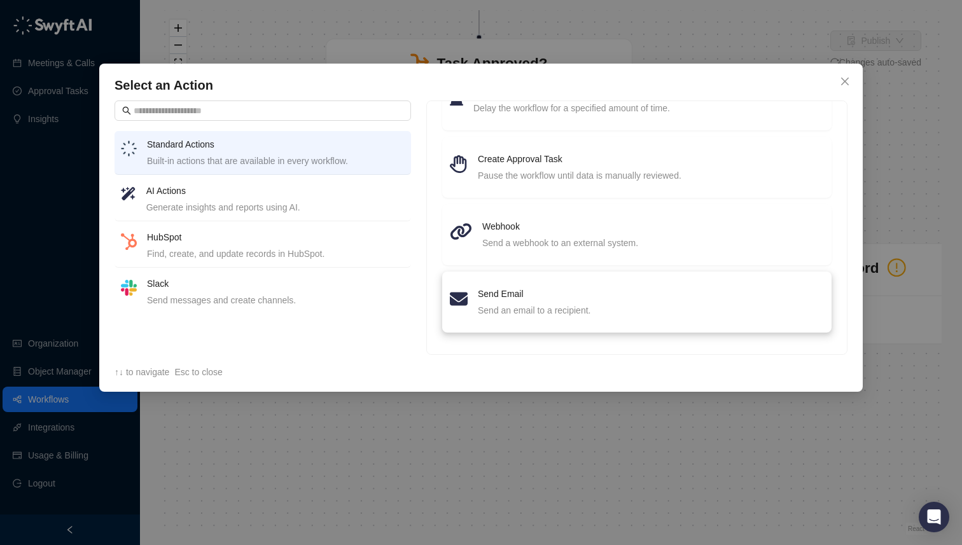
click at [552, 307] on div "Send an email to a recipient." at bounding box center [651, 311] width 346 height 14
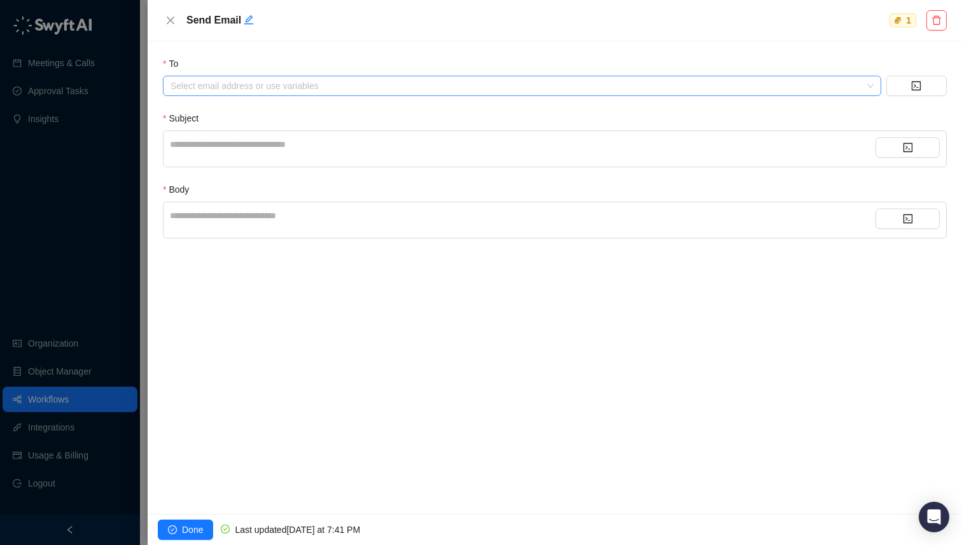
click at [374, 83] on div at bounding box center [515, 86] width 700 height 10
type input "*"
click at [919, 80] on button "button" at bounding box center [917, 86] width 60 height 20
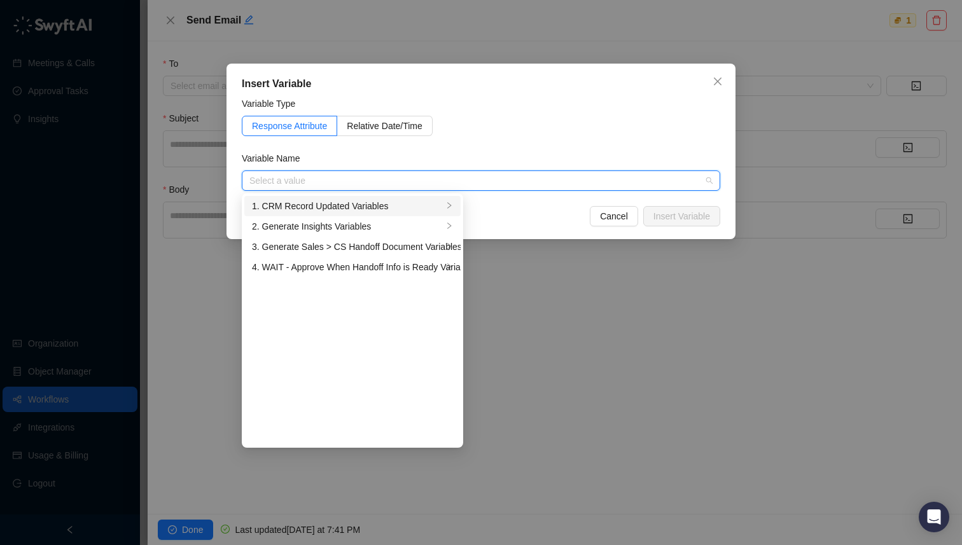
click at [400, 200] on div "1. CRM Record Updated Variables" at bounding box center [347, 206] width 191 height 14
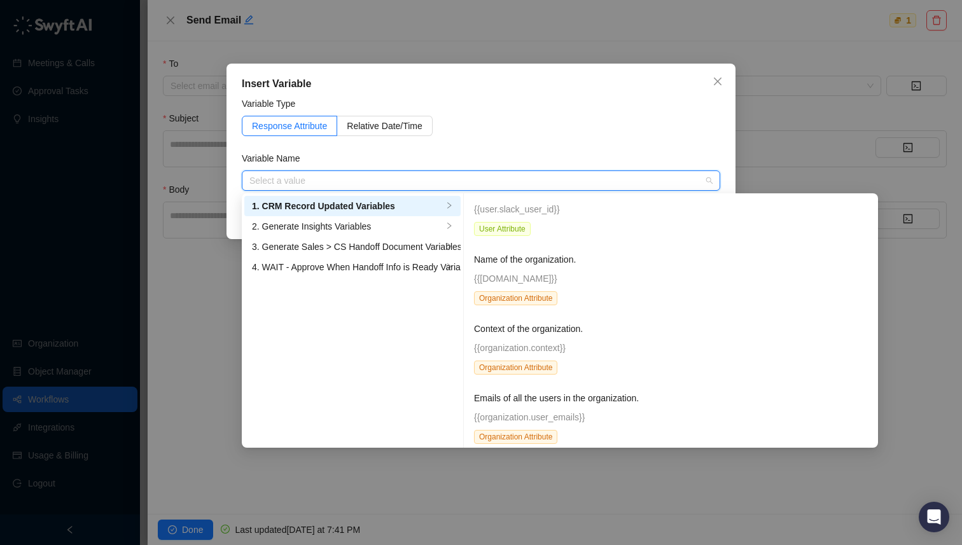
scroll to position [232, 0]
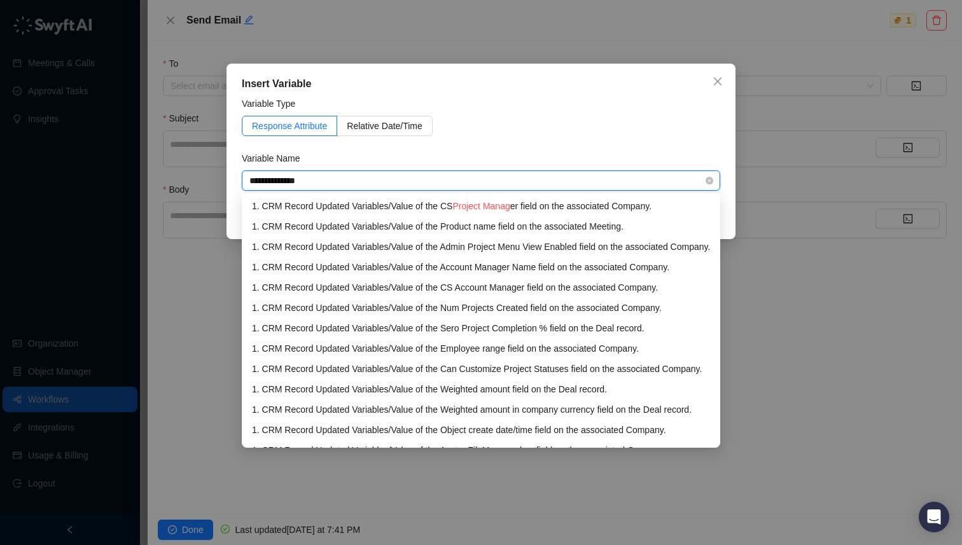
type input "**********"
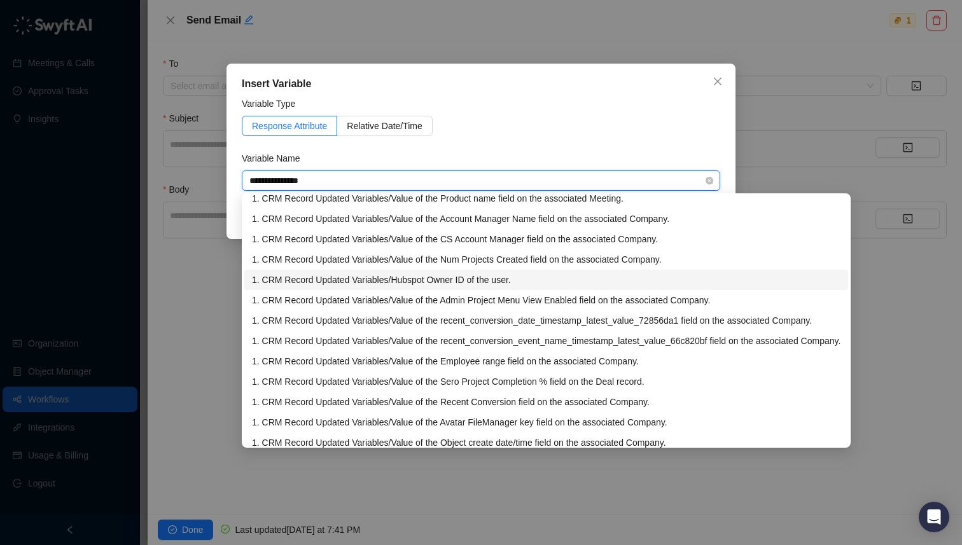
scroll to position [0, 0]
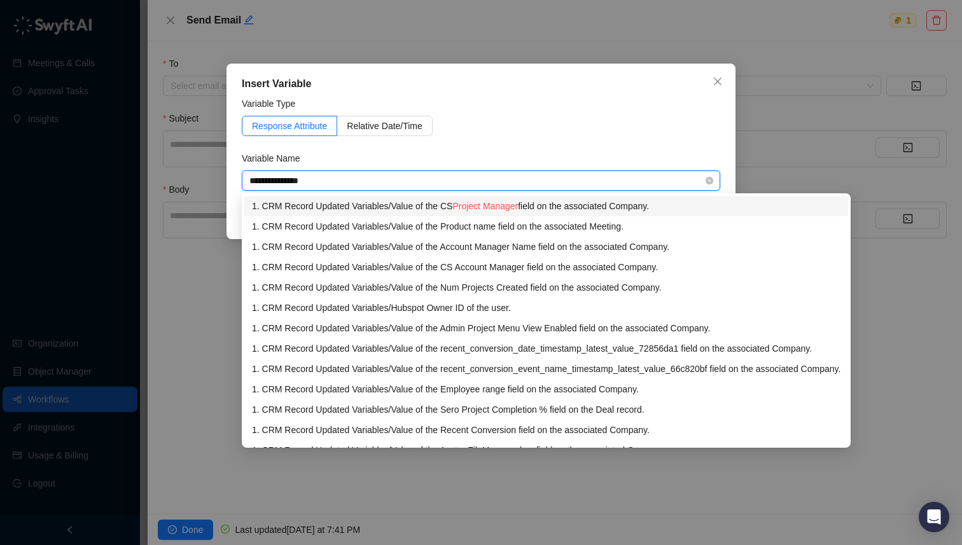
click at [566, 207] on div "1. CRM Record Updated Variables / Value of the CS Project Manager field on the …" at bounding box center [546, 206] width 589 height 14
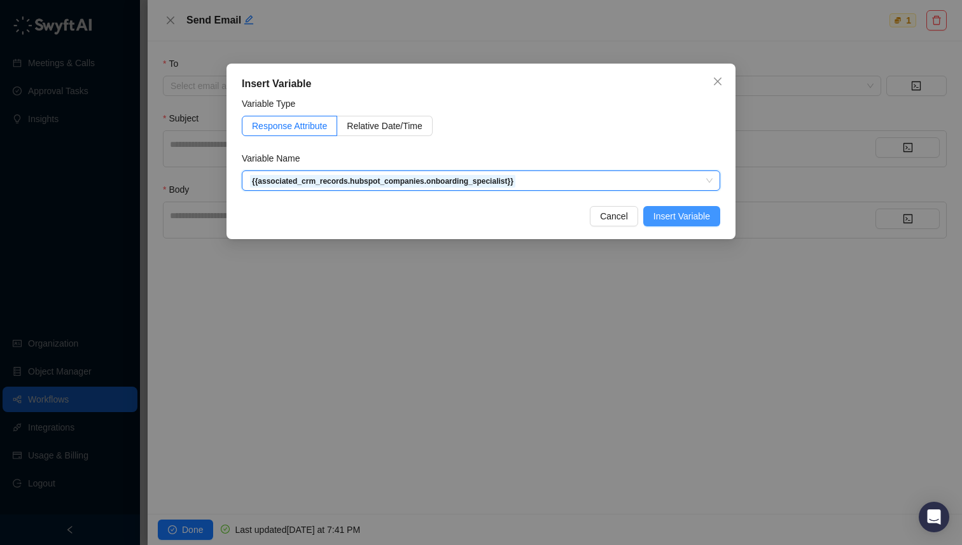
click at [669, 218] on span "Insert Variable" at bounding box center [682, 216] width 57 height 14
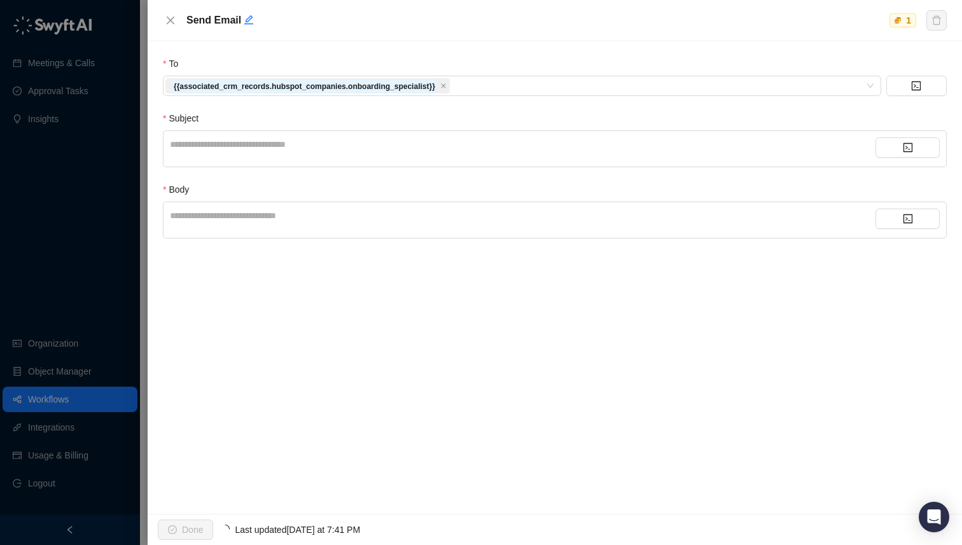
click at [335, 143] on div "**********" at bounding box center [523, 144] width 706 height 14
click at [905, 156] on button "button" at bounding box center [908, 147] width 64 height 20
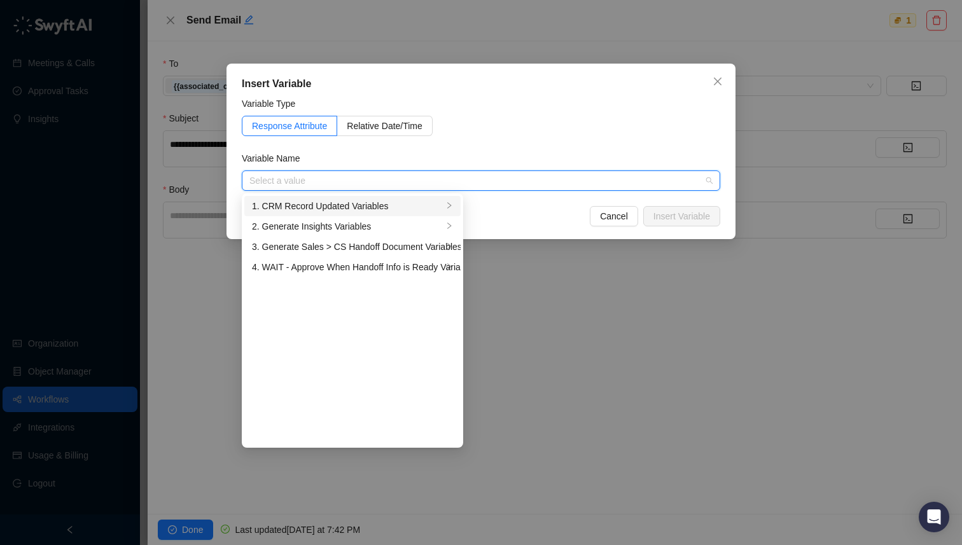
click at [327, 211] on div "1. CRM Record Updated Variables" at bounding box center [347, 206] width 191 height 14
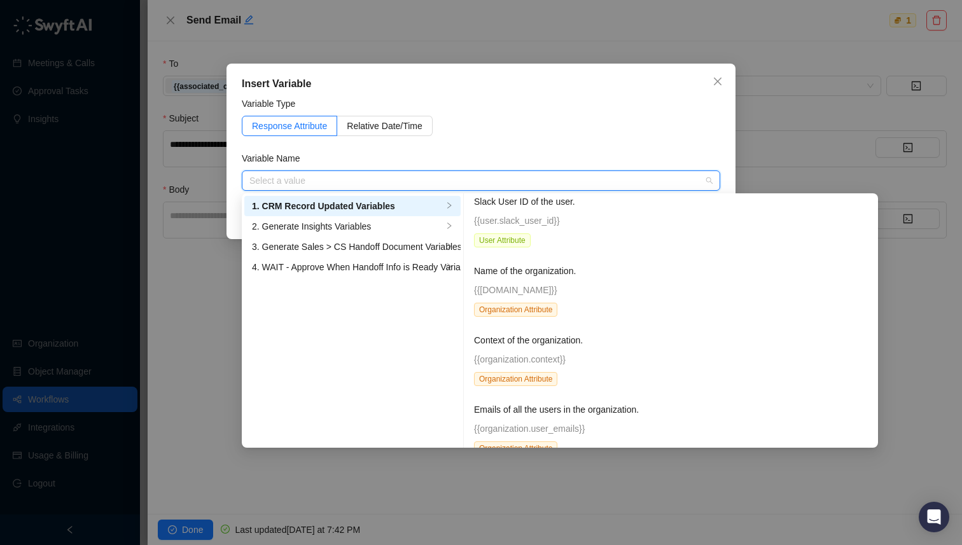
scroll to position [218, 0]
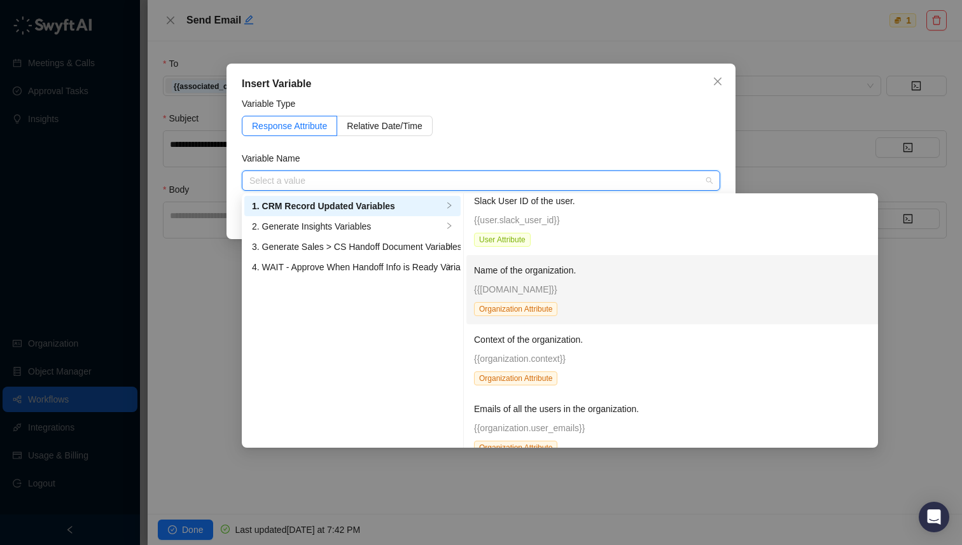
click at [539, 281] on div "Name of the organization. {{[DOMAIN_NAME]}} Organization Attribute" at bounding box center [734, 290] width 521 height 53
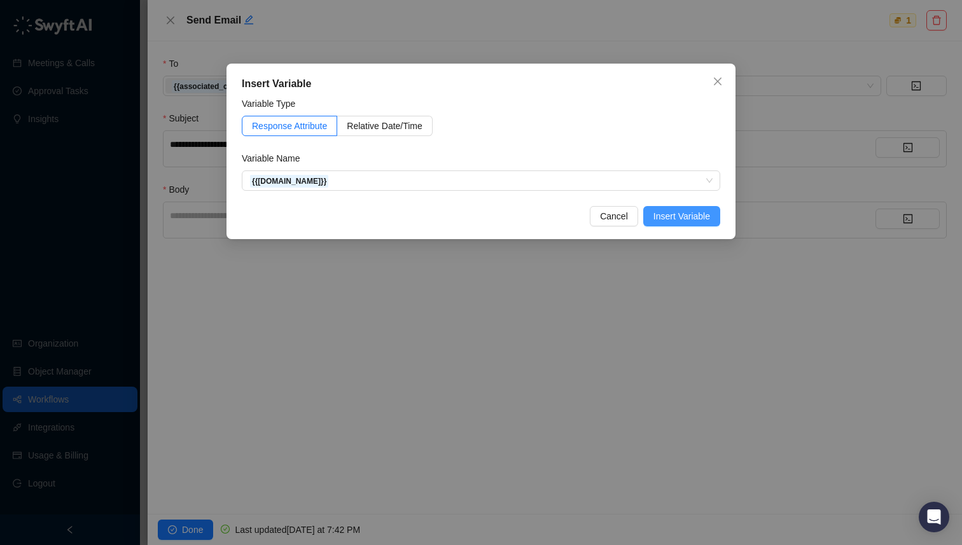
click at [682, 223] on button "Insert Variable" at bounding box center [681, 216] width 77 height 20
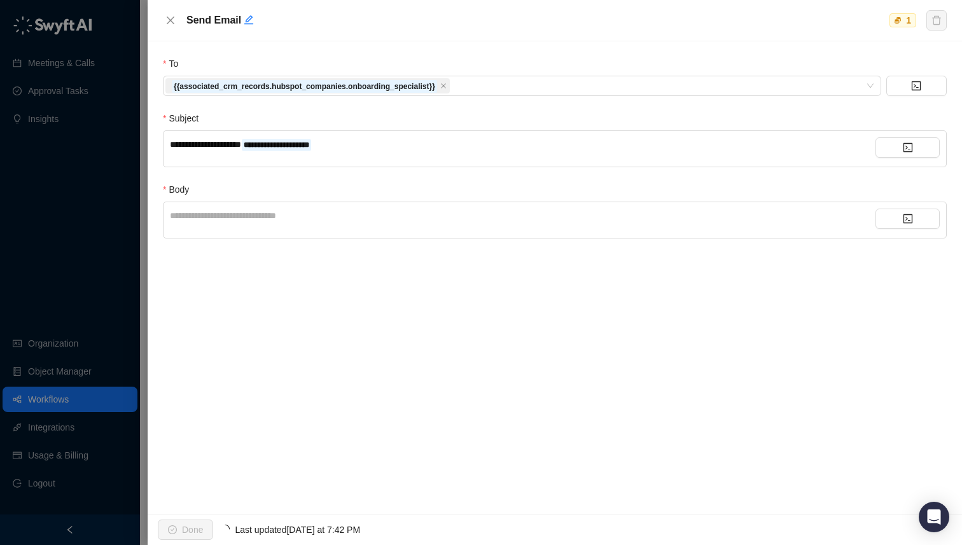
click at [365, 221] on div "**********" at bounding box center [523, 216] width 706 height 14
click at [901, 223] on button "button" at bounding box center [908, 219] width 64 height 20
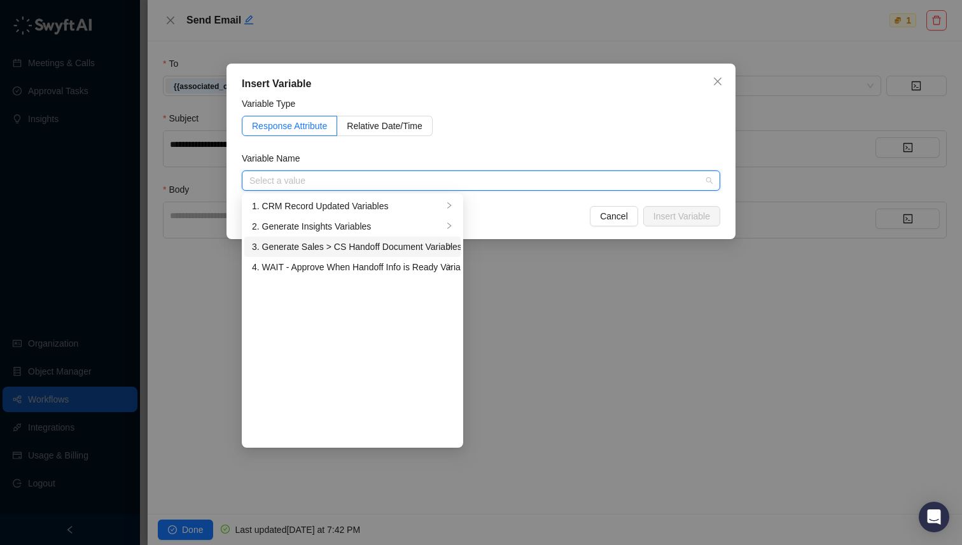
click at [337, 249] on div "3. Generate Sales > CS Handoff Document Variables" at bounding box center [347, 247] width 191 height 14
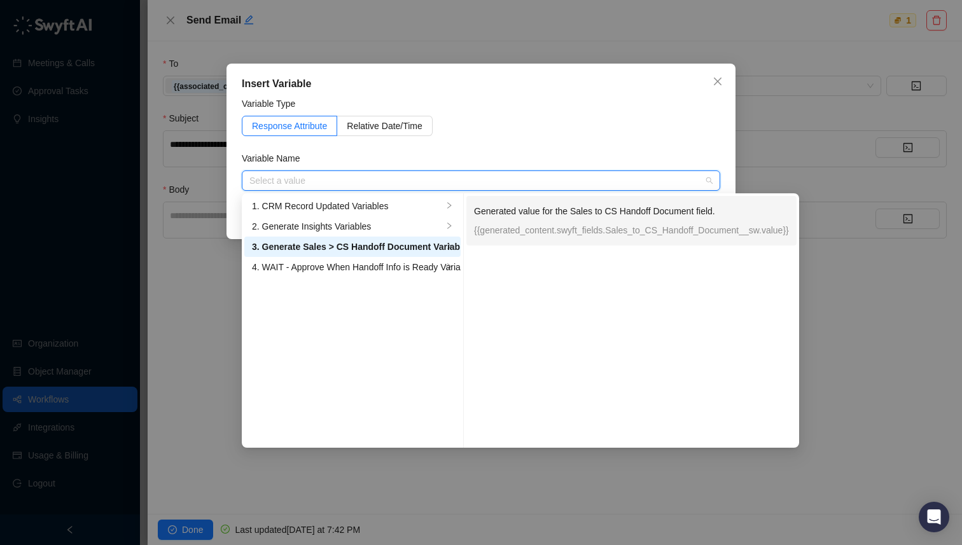
click at [524, 222] on div "Generated value for the Sales to CS Handoff Document field. {{generated_content…" at bounding box center [631, 220] width 315 height 33
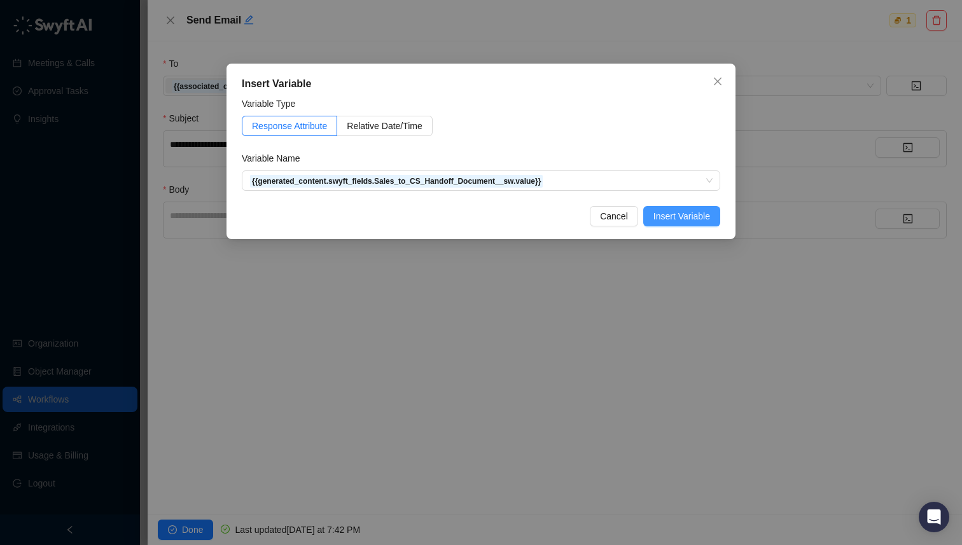
click at [681, 220] on span "Insert Variable" at bounding box center [682, 216] width 57 height 14
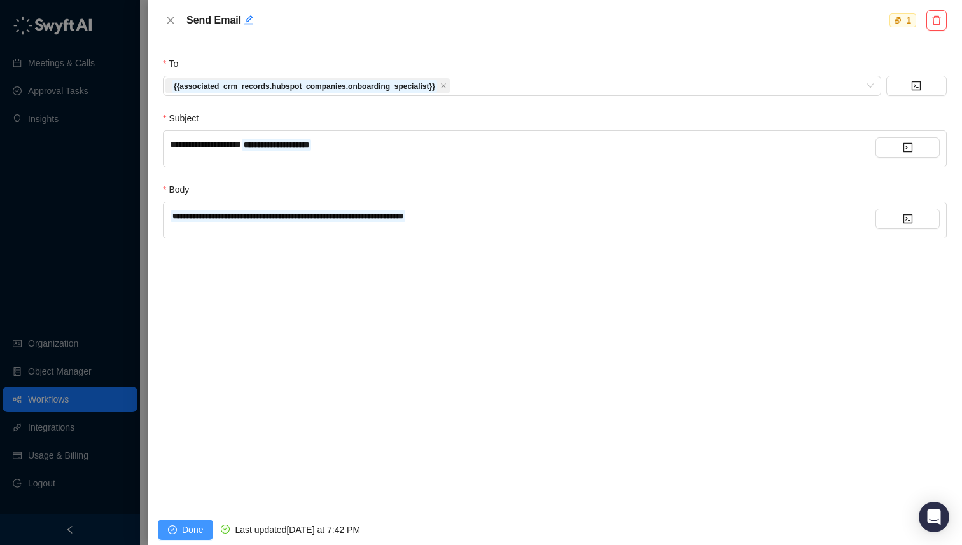
click at [186, 533] on span "Done" at bounding box center [192, 530] width 21 height 14
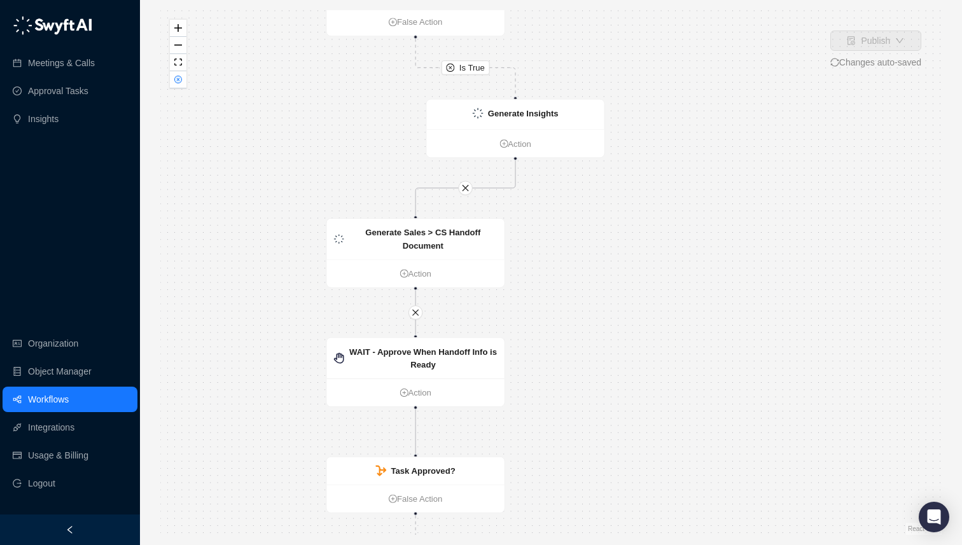
drag, startPoint x: 643, startPoint y: 322, endPoint x: 719, endPoint y: 302, distance: 79.0
click at [719, 302] on div "Is True Is True WAIT - Approve When Handoff Info is Ready Action Task Approved?…" at bounding box center [551, 272] width 782 height 525
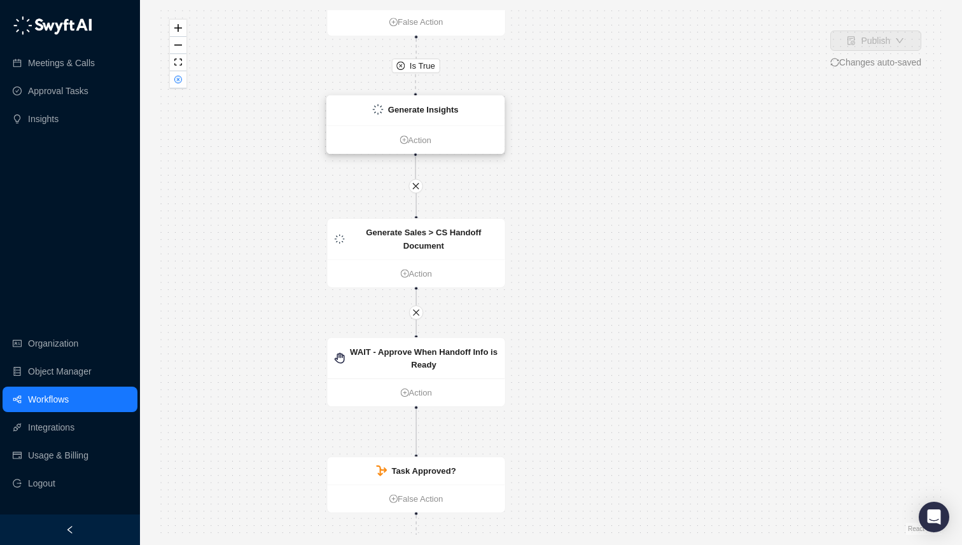
drag, startPoint x: 573, startPoint y: 122, endPoint x: 473, endPoint y: 118, distance: 100.6
click at [473, 118] on div "Generate Insights" at bounding box center [416, 111] width 178 height 30
click at [621, 94] on div "Is True Is True WAIT - Approve When Handoff Info is Ready Action Task Approved?…" at bounding box center [551, 272] width 782 height 525
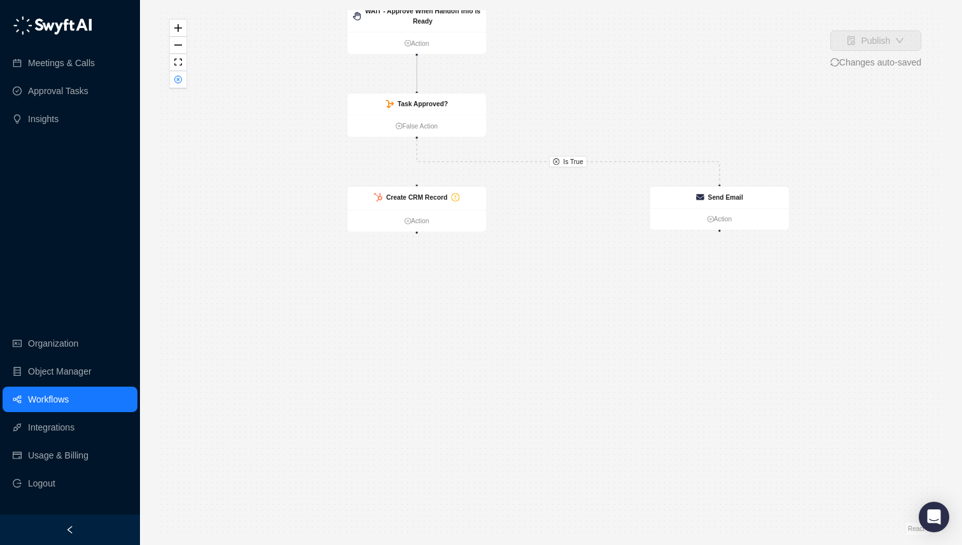
drag, startPoint x: 664, startPoint y: 350, endPoint x: 622, endPoint y: 36, distance: 316.5
click at [622, 36] on div "Is True Is True WAIT - Approve When Handoff Info is Ready Action Task Approved?…" at bounding box center [551, 272] width 782 height 525
drag, startPoint x: 460, startPoint y: 211, endPoint x: 475, endPoint y: 368, distance: 158.0
click at [475, 369] on ul "Action" at bounding box center [431, 380] width 139 height 22
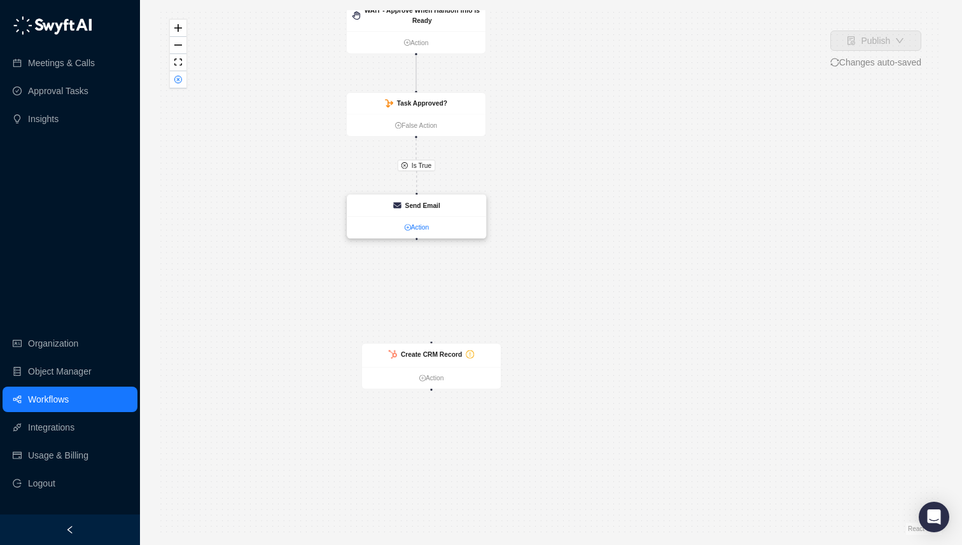
drag, startPoint x: 678, startPoint y: 214, endPoint x: 376, endPoint y: 223, distance: 302.5
click at [376, 223] on link "Action" at bounding box center [417, 228] width 139 height 10
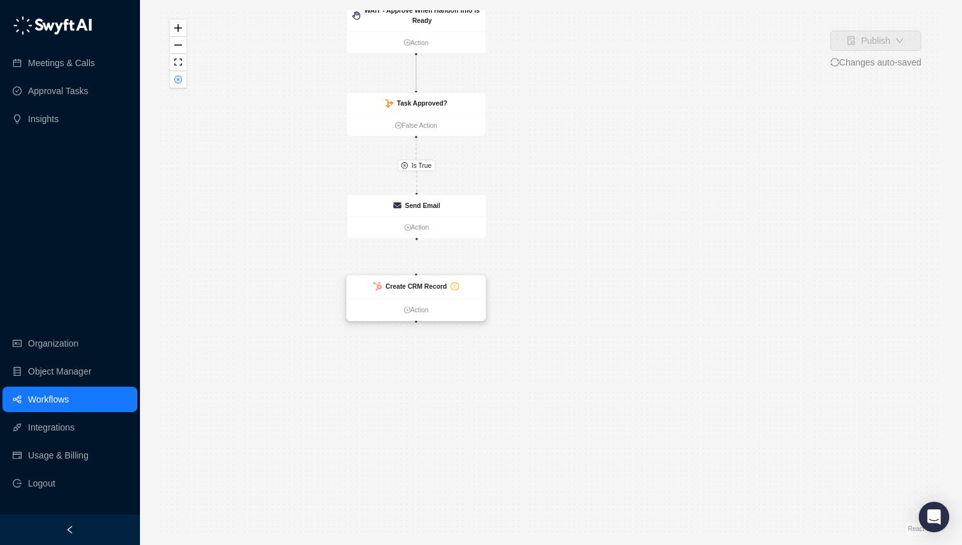
drag, startPoint x: 444, startPoint y: 355, endPoint x: 428, endPoint y: 287, distance: 69.8
click at [428, 287] on strong "Create CRM Record" at bounding box center [416, 287] width 61 height 8
click at [425, 300] on ul "Action" at bounding box center [416, 310] width 139 height 22
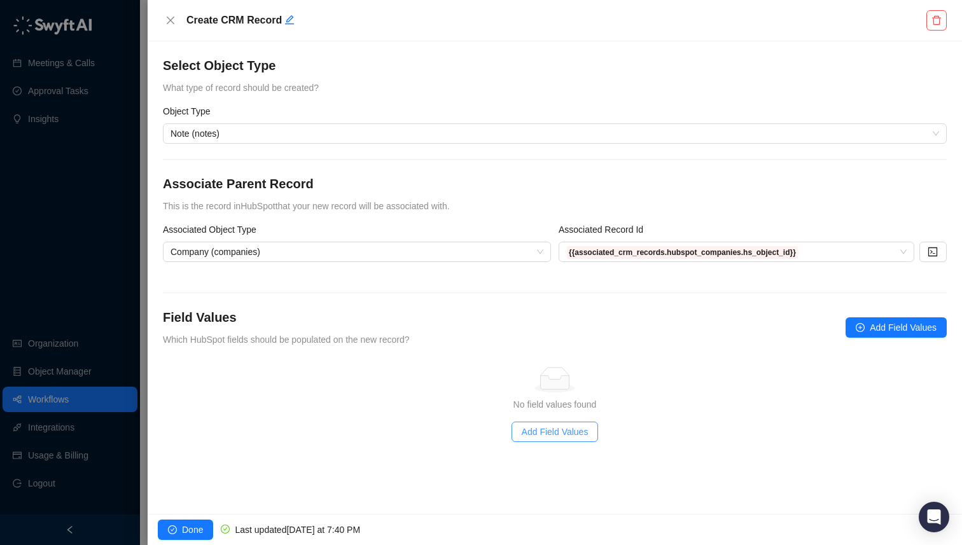
click at [565, 432] on span "Add Field Values" at bounding box center [555, 432] width 67 height 14
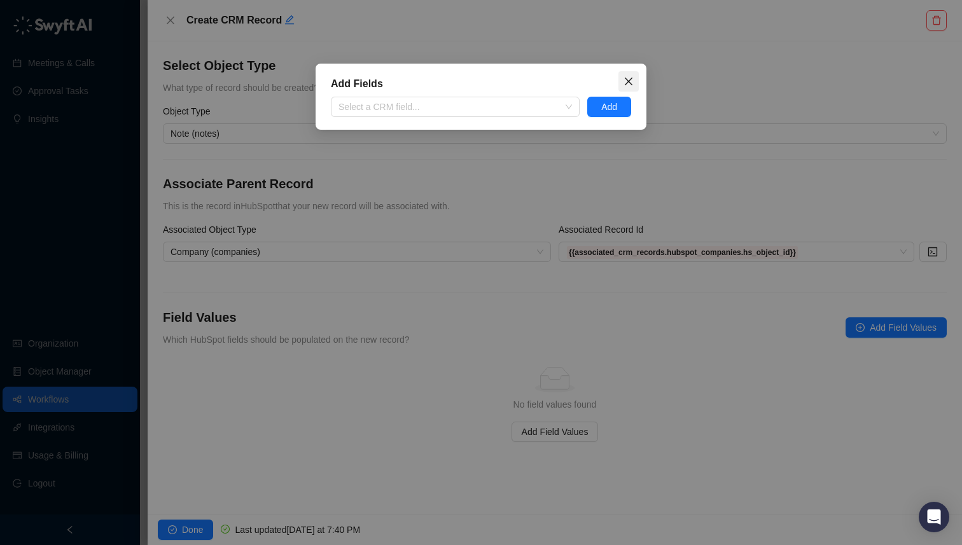
click at [630, 78] on icon "close" at bounding box center [629, 81] width 10 height 10
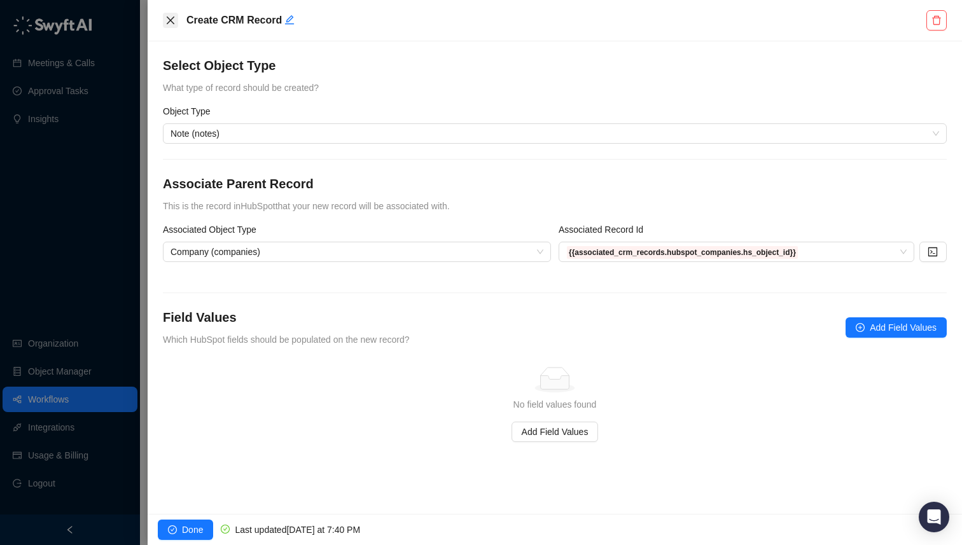
click at [165, 20] on icon "close" at bounding box center [170, 20] width 10 height 10
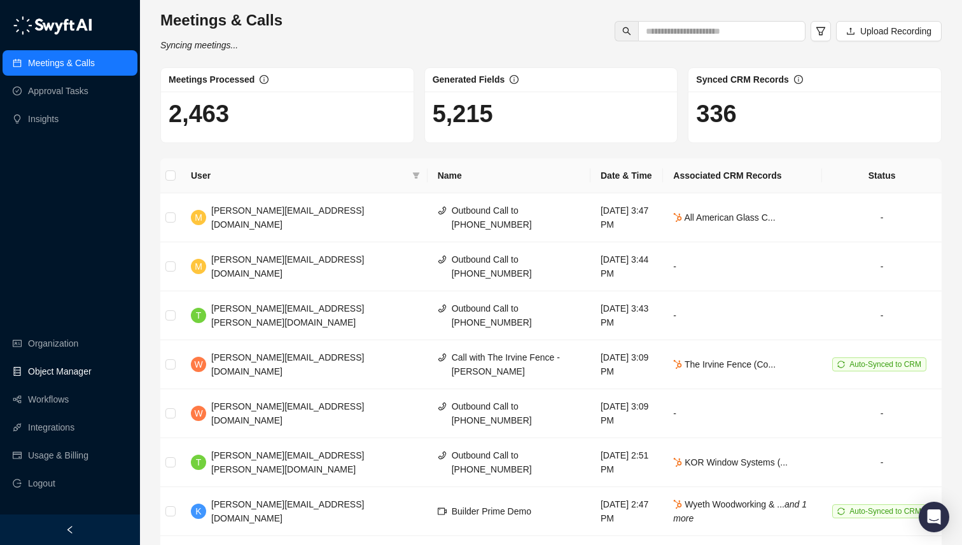
click at [64, 366] on link "Object Manager" at bounding box center [60, 371] width 64 height 25
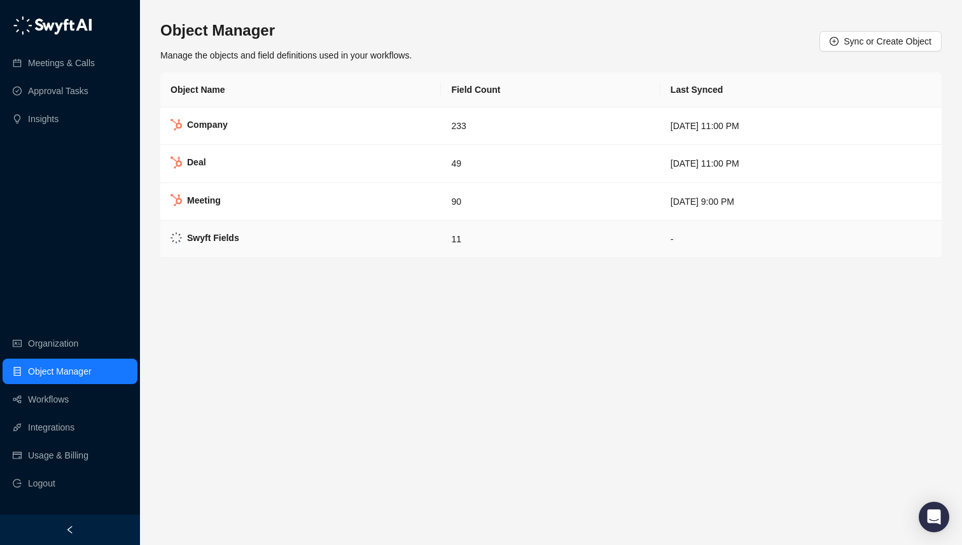
click at [345, 244] on td "Swyft Fields" at bounding box center [300, 240] width 281 height 38
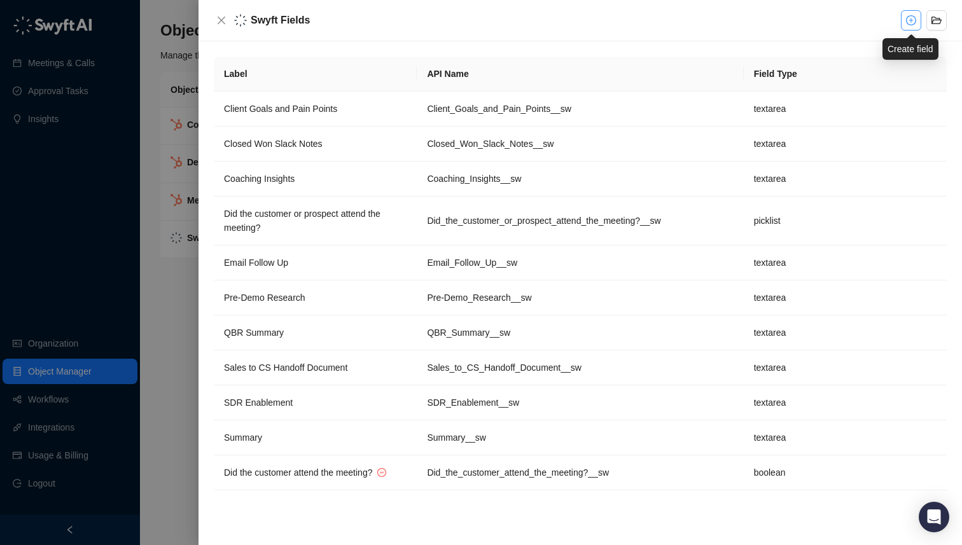
click at [912, 25] on icon "plus-circle" at bounding box center [911, 20] width 10 height 10
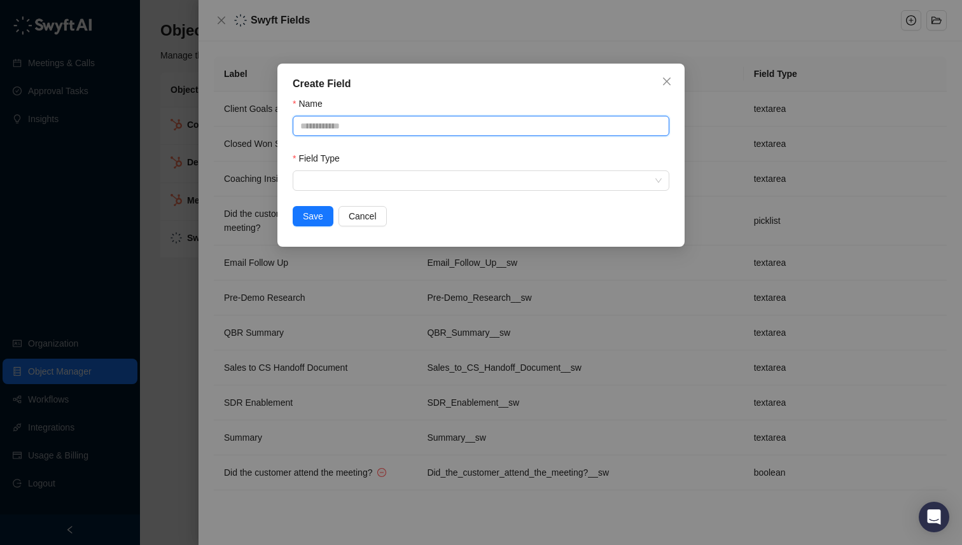
click at [398, 125] on input "Name" at bounding box center [481, 126] width 377 height 20
type input "**********"
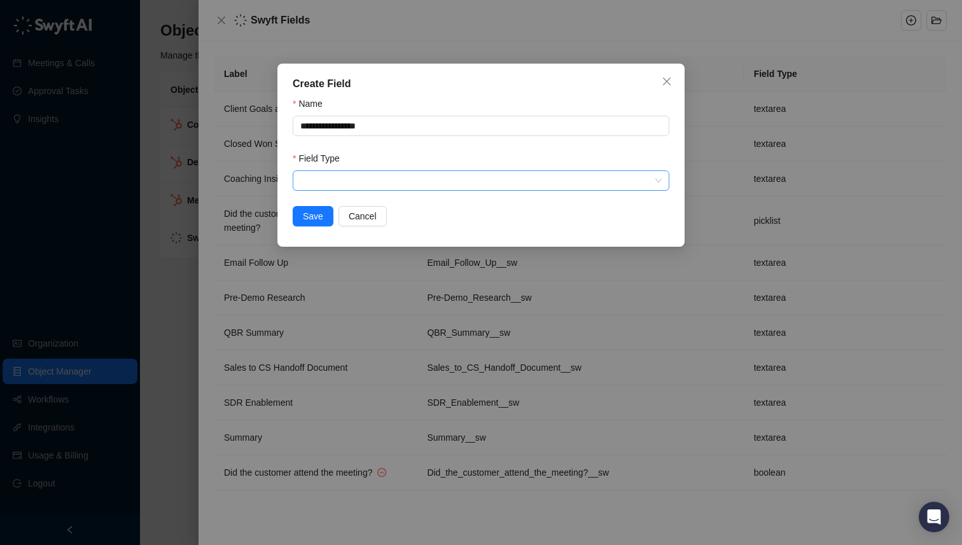
click at [372, 180] on input "search" at bounding box center [477, 180] width 354 height 19
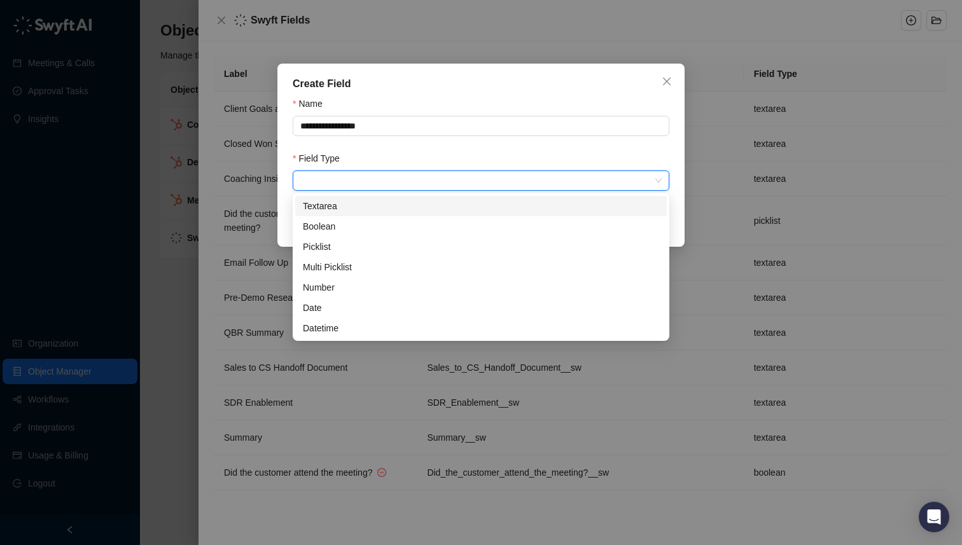
click at [363, 207] on div "Textarea" at bounding box center [481, 206] width 356 height 14
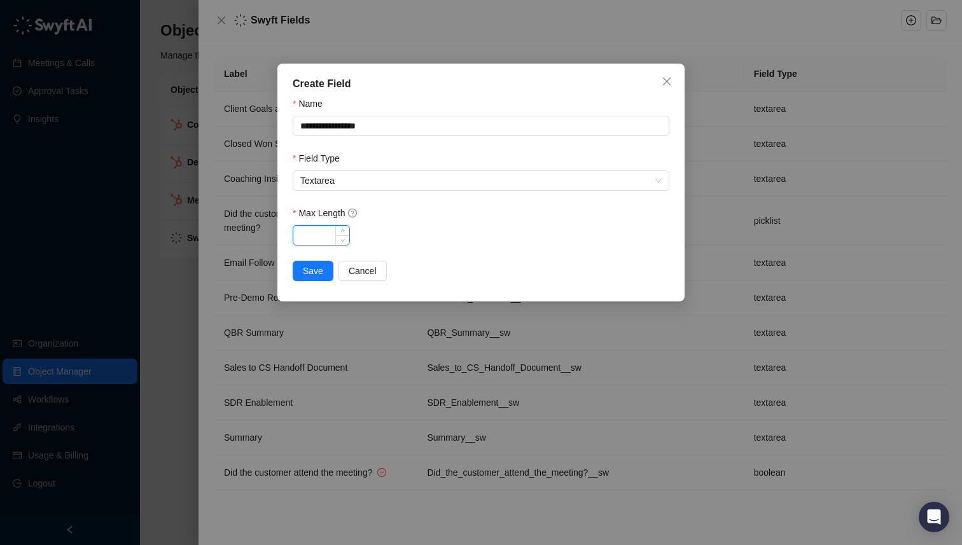
click at [327, 237] on input "Max Length" at bounding box center [321, 235] width 56 height 19
click at [344, 231] on icon "up" at bounding box center [343, 232] width 4 height 4
type input "*"
click at [344, 231] on icon "up" at bounding box center [343, 232] width 4 height 4
drag, startPoint x: 319, startPoint y: 237, endPoint x: 287, endPoint y: 237, distance: 31.8
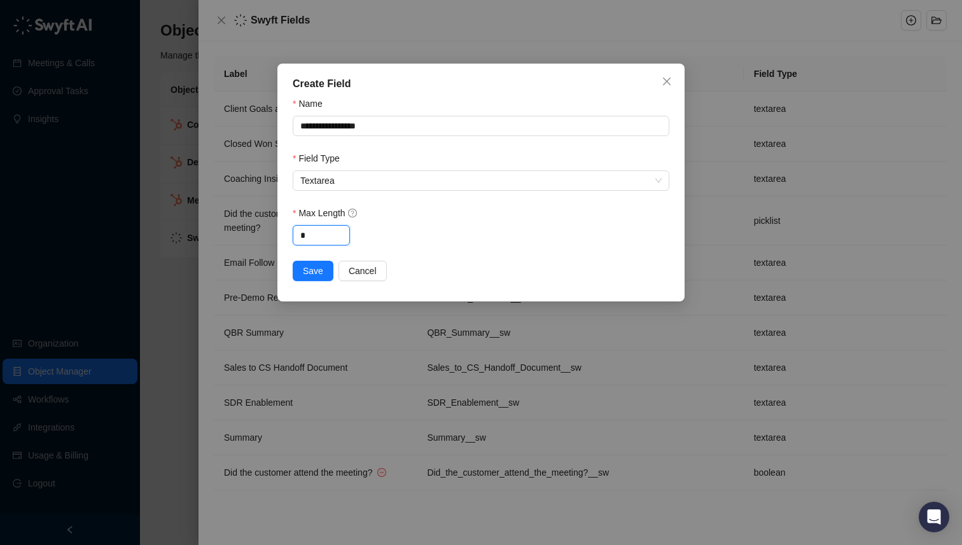
click at [286, 237] on div "**********" at bounding box center [481, 183] width 407 height 238
type input "*"
type input "*****"
click at [311, 268] on span "Save" at bounding box center [313, 271] width 20 height 14
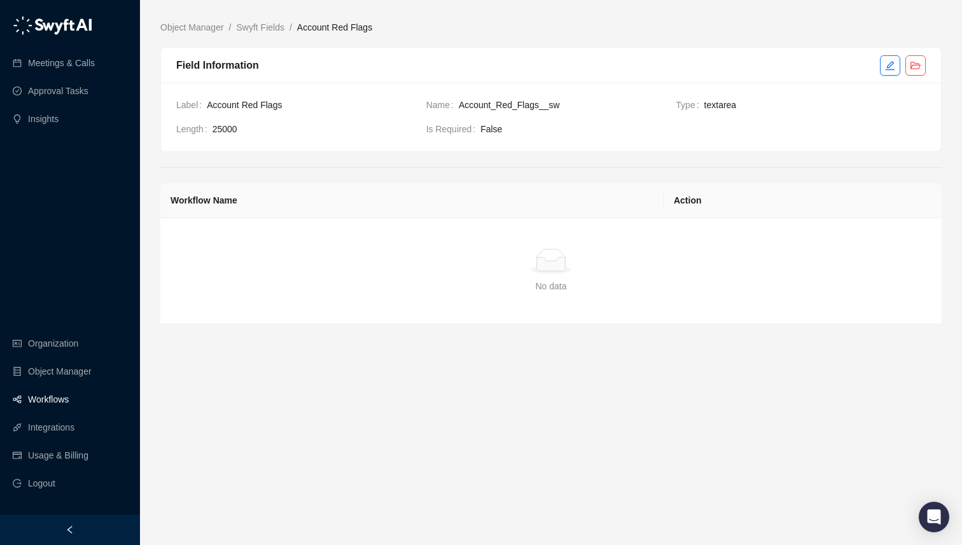
click at [48, 396] on link "Workflows" at bounding box center [48, 399] width 41 height 25
